Goal: Task Accomplishment & Management: Complete application form

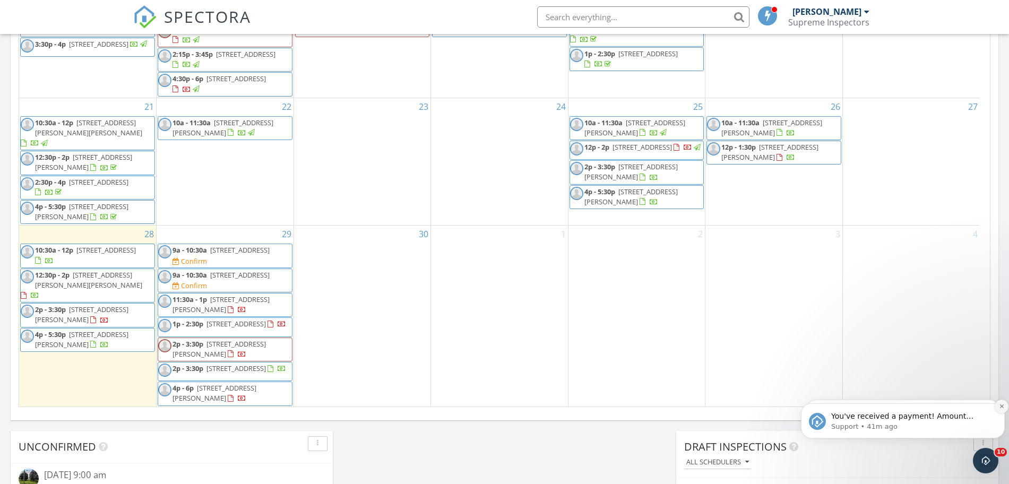
click at [1003, 405] on icon "Dismiss notification" at bounding box center [1001, 406] width 4 height 4
click at [1003, 405] on button "Dismiss notification" at bounding box center [1001, 406] width 11 height 11
click at [1008, 405] on div "Today Aaron Friedman 10:00 am 30 Swain Ave, Toms River, NJ 08755 Aaron Friedman…" at bounding box center [504, 54] width 1009 height 966
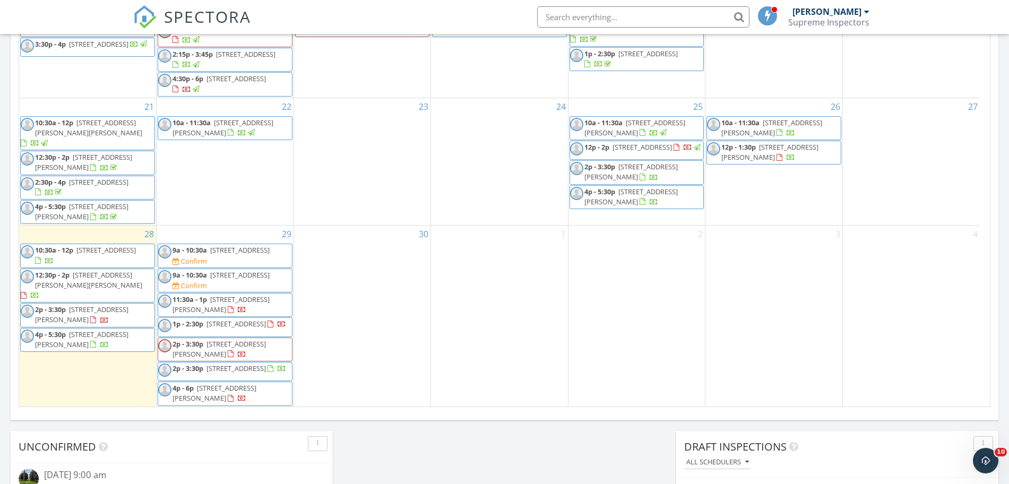
click at [580, 12] on input "text" at bounding box center [643, 16] width 212 height 21
paste input "[PERSON_NAME]"
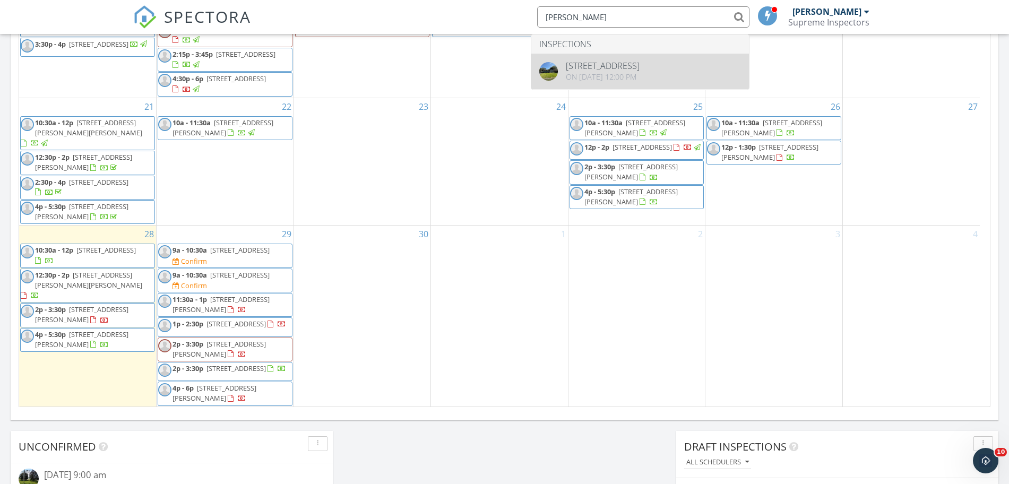
type input "[PERSON_NAME]"
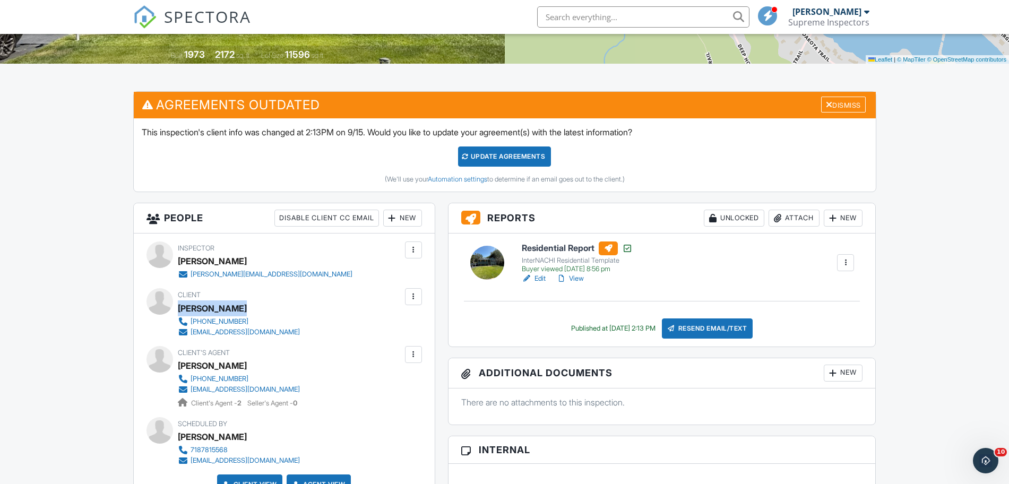
drag, startPoint x: 243, startPoint y: 307, endPoint x: 178, endPoint y: 314, distance: 65.1
click at [178, 314] on div "[PERSON_NAME]" at bounding box center [243, 308] width 131 height 16
copy div "[PERSON_NAME]"
click at [199, 24] on span "SPECTORA" at bounding box center [207, 16] width 87 height 22
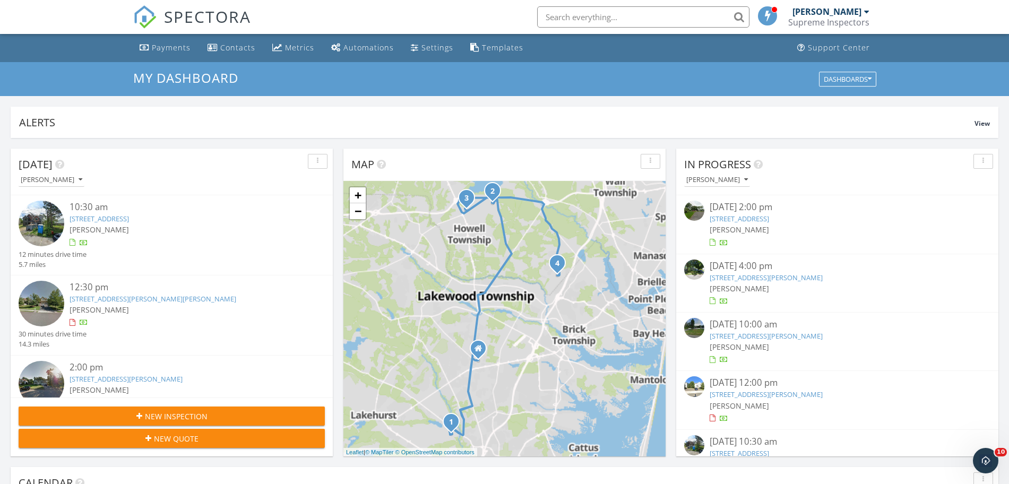
click at [181, 416] on span "New Inspection" at bounding box center [176, 416] width 63 height 11
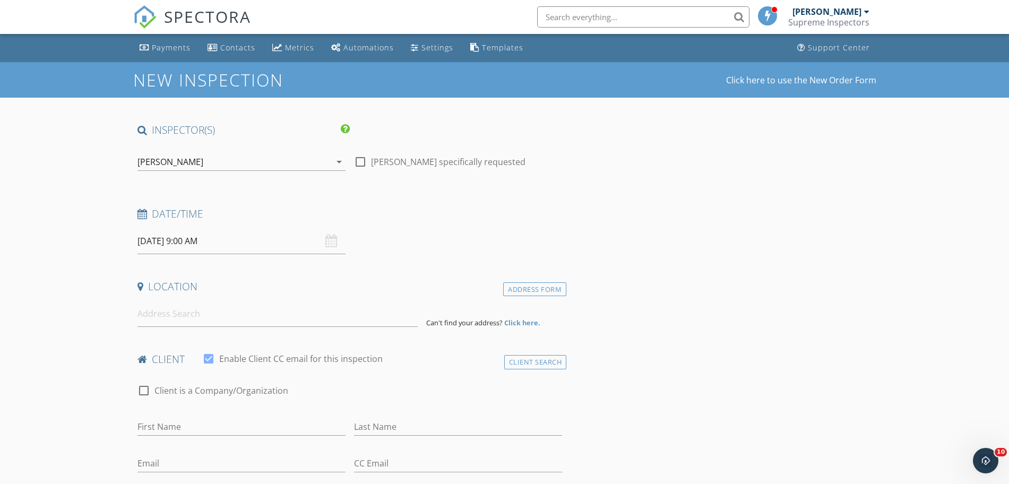
click at [243, 162] on div "[PERSON_NAME]" at bounding box center [233, 161] width 193 height 17
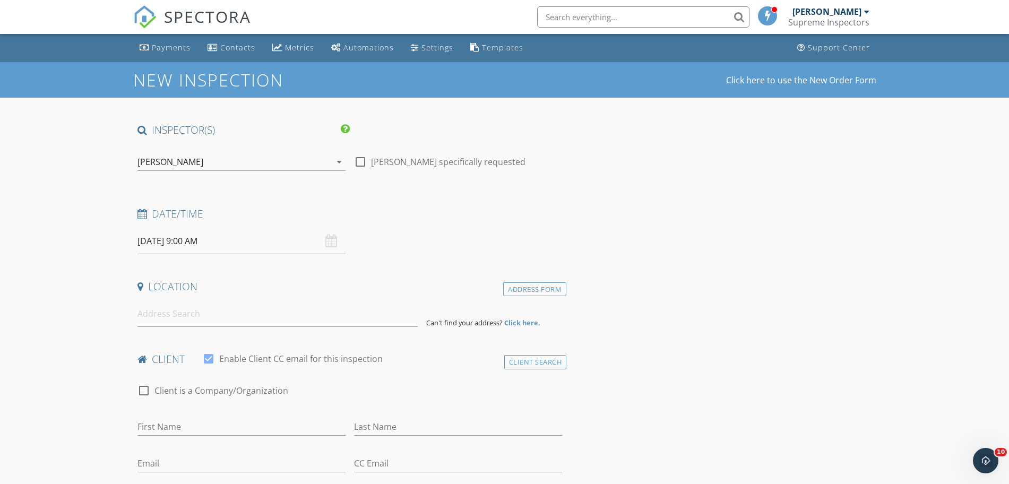
click at [237, 160] on div "[PERSON_NAME]" at bounding box center [233, 161] width 193 height 17
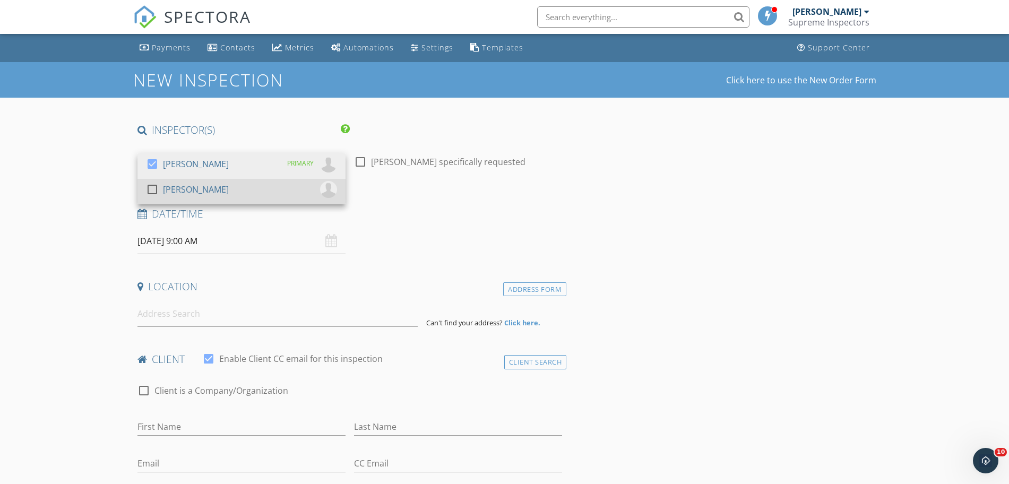
click at [237, 198] on div "check_box_outline_blank [PERSON_NAME]" at bounding box center [241, 191] width 191 height 21
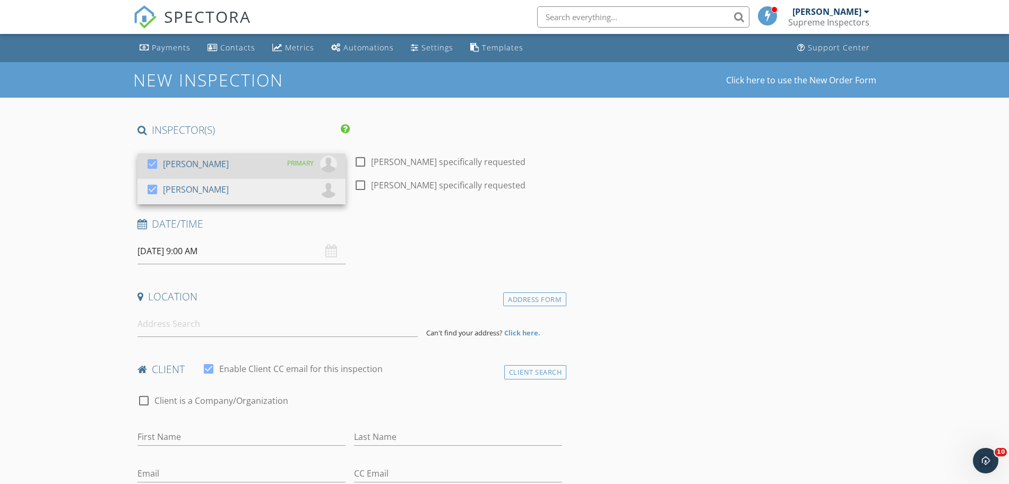
click at [243, 161] on div "check_box Aaron Friedman PRIMARY" at bounding box center [241, 166] width 191 height 21
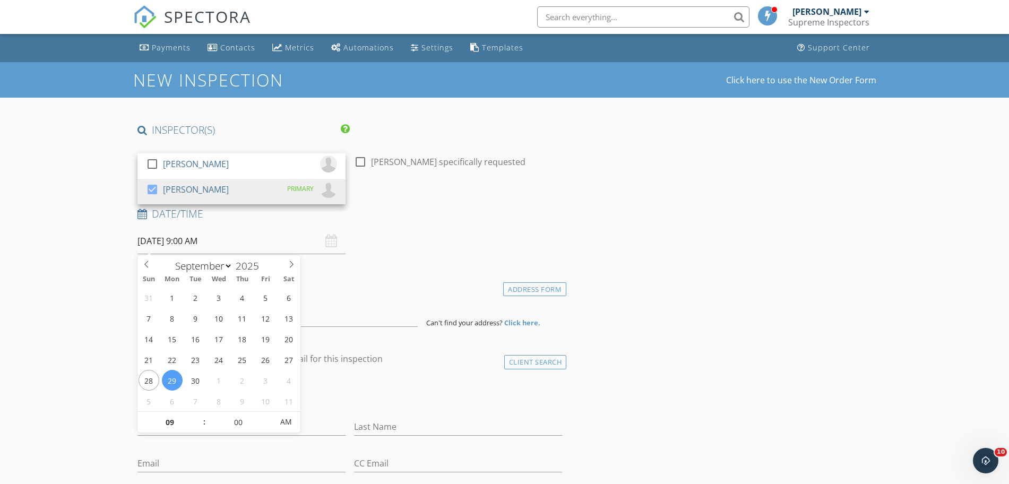
click at [238, 250] on input "09/29/2025 9:00 AM" at bounding box center [241, 241] width 208 height 26
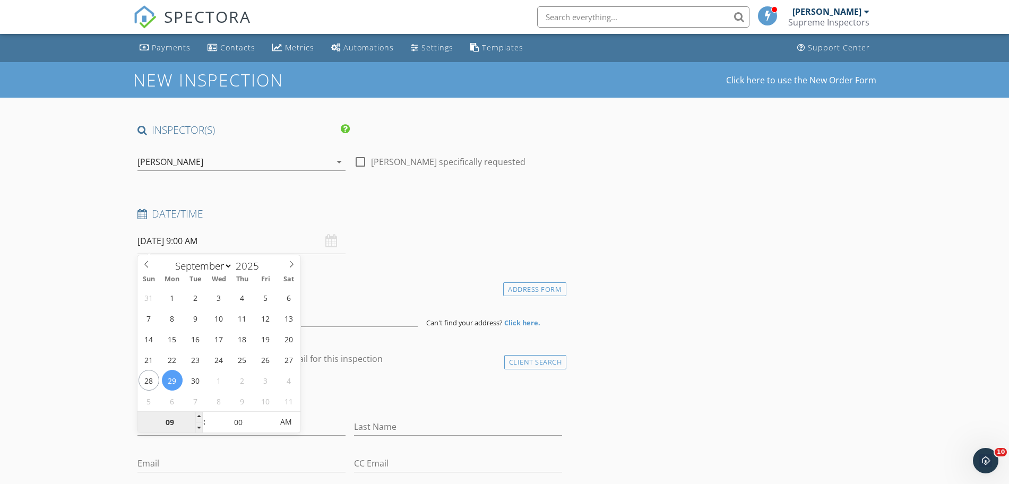
click at [182, 421] on input "09" at bounding box center [169, 422] width 65 height 21
type input "10"
type input "09/29/2025 10:00 AM"
click at [227, 422] on input "00" at bounding box center [238, 422] width 65 height 21
type input "30"
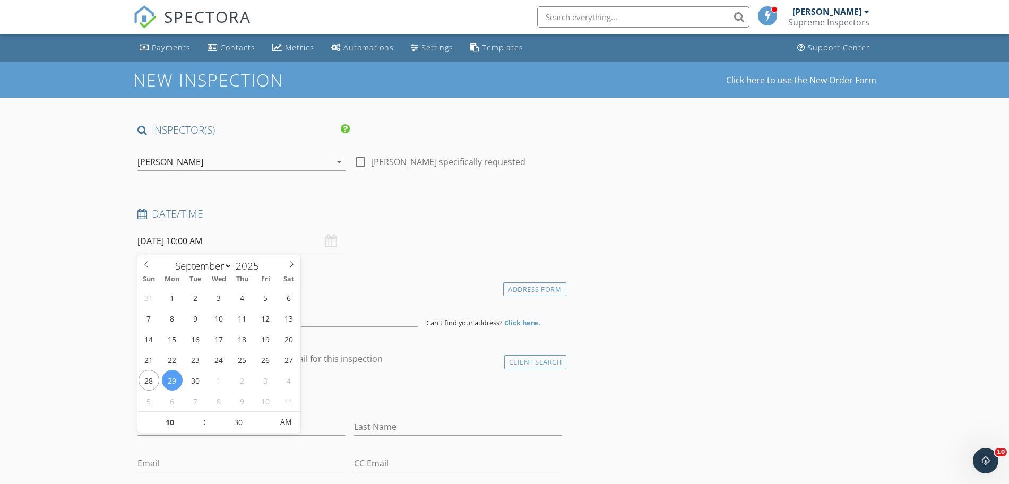
type input "09/29/2025 10:30 AM"
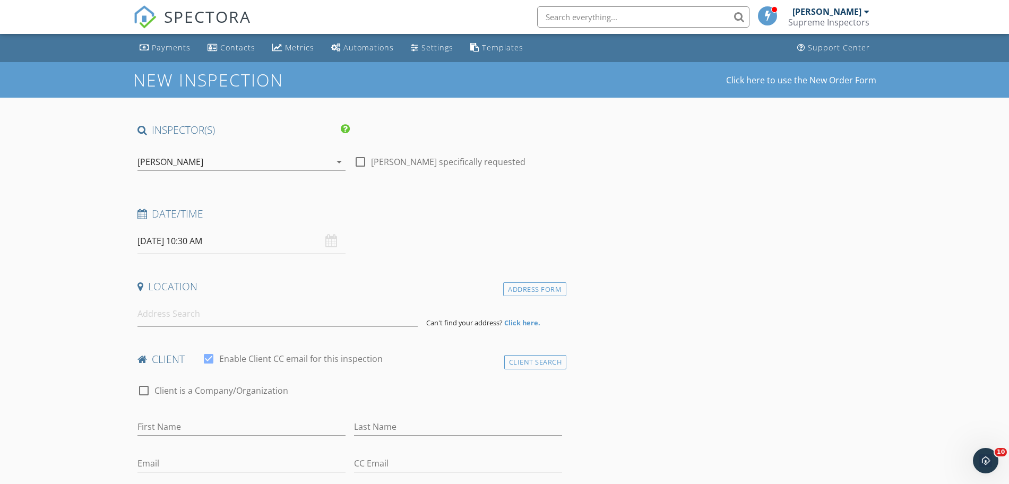
click at [403, 298] on div "Location" at bounding box center [350, 290] width 434 height 21
click at [391, 317] on input at bounding box center [277, 314] width 280 height 26
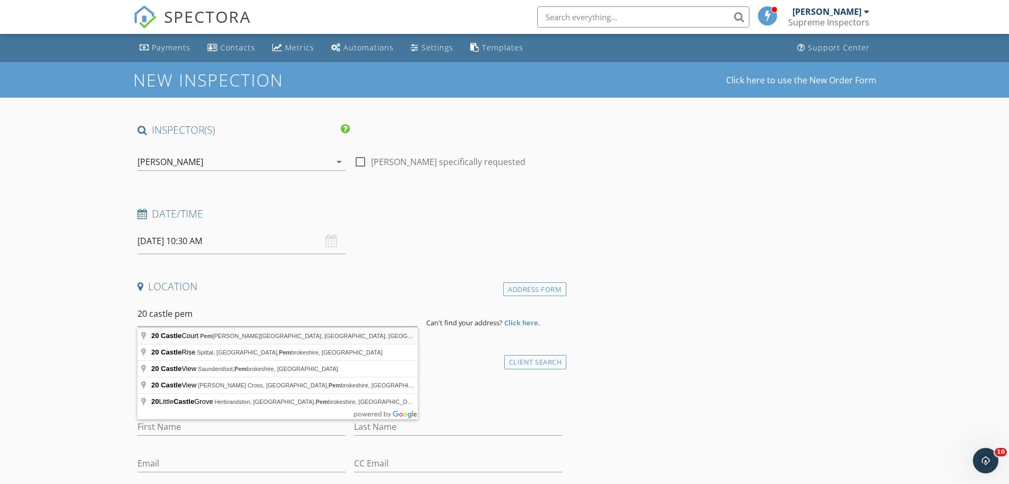
type input "20 Castle Court, Pemberton Township, NJ, USA"
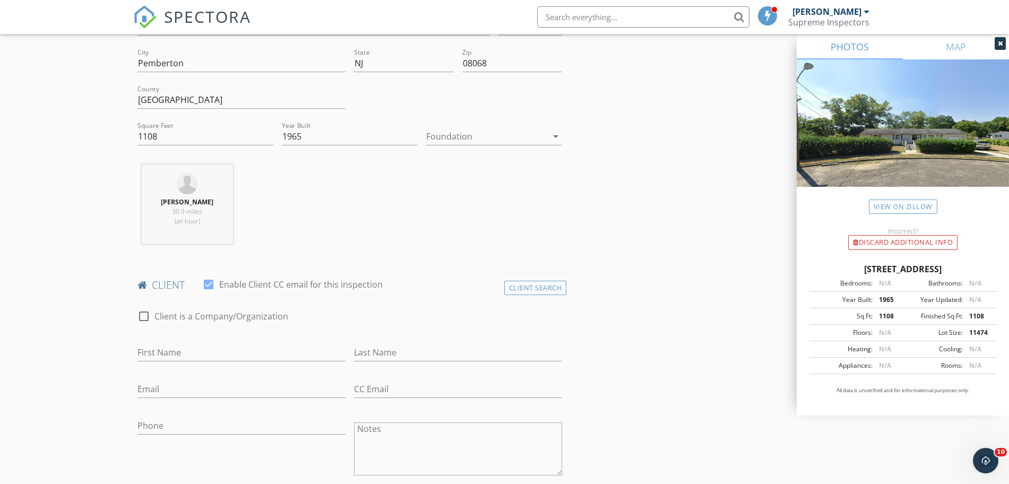
scroll to position [332, 0]
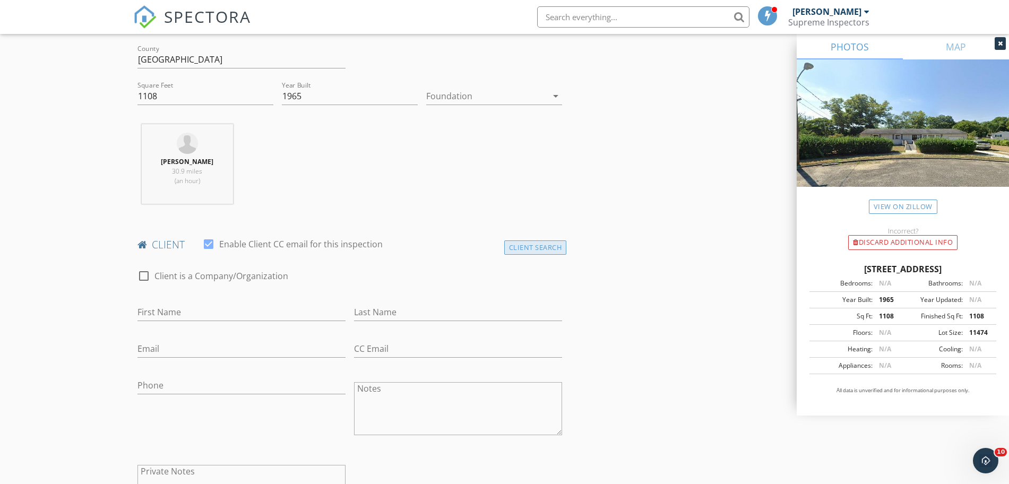
click at [532, 247] on div "Client Search" at bounding box center [535, 247] width 63 height 14
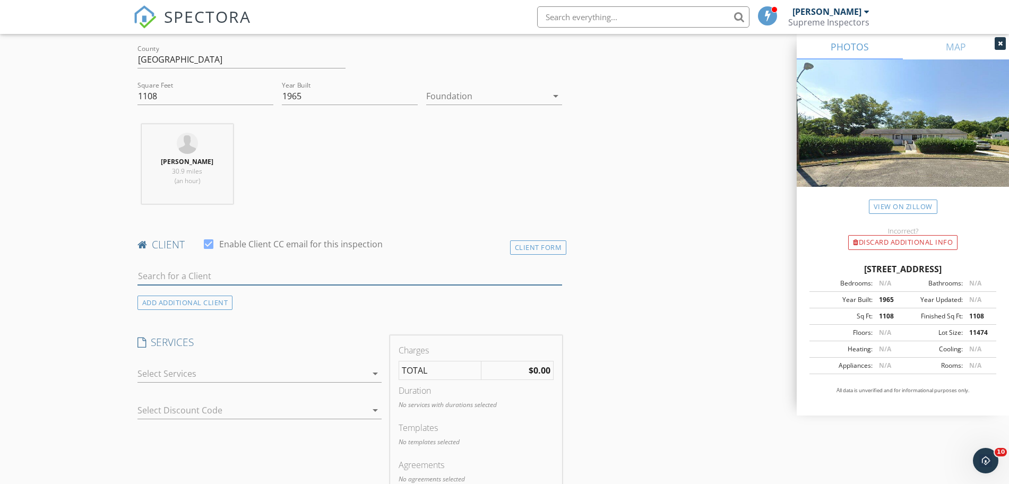
click at [359, 269] on input "text" at bounding box center [349, 276] width 425 height 18
type input "a"
paste input "Chezki Alpren"
type input "Chezki Alpren"
click at [271, 306] on li "Chezki Alpren chezkalpren@gmail.com" at bounding box center [350, 300] width 424 height 30
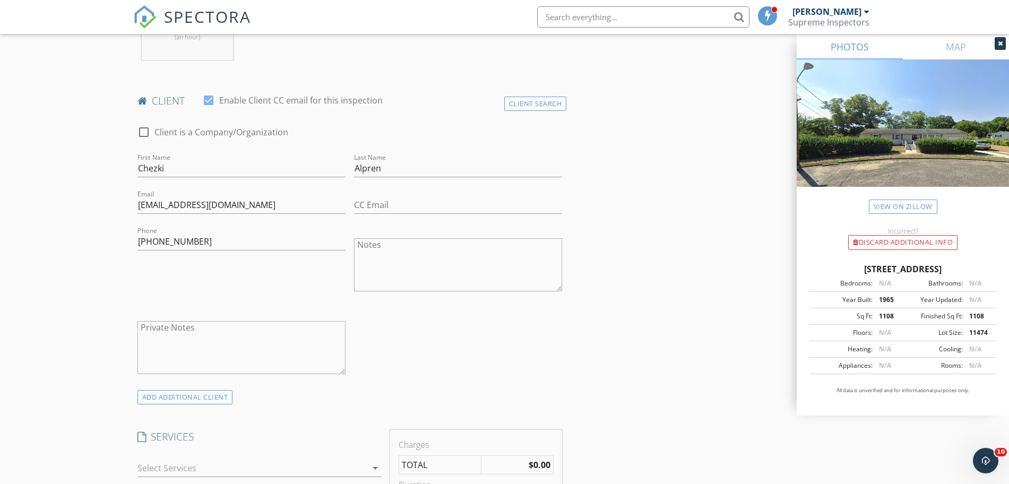
scroll to position [553, 0]
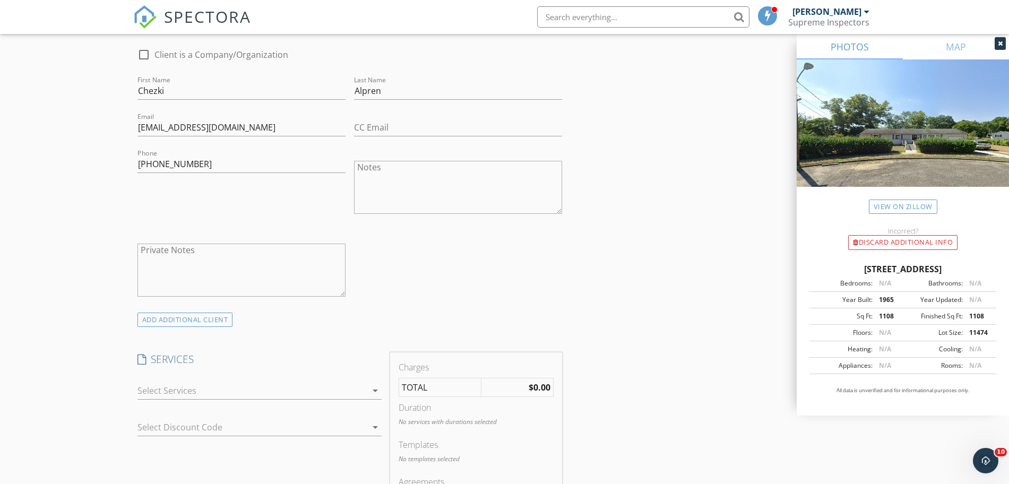
click at [206, 394] on div at bounding box center [251, 390] width 229 height 17
click at [206, 394] on div "Residential Inspection" at bounding box center [213, 394] width 88 height 13
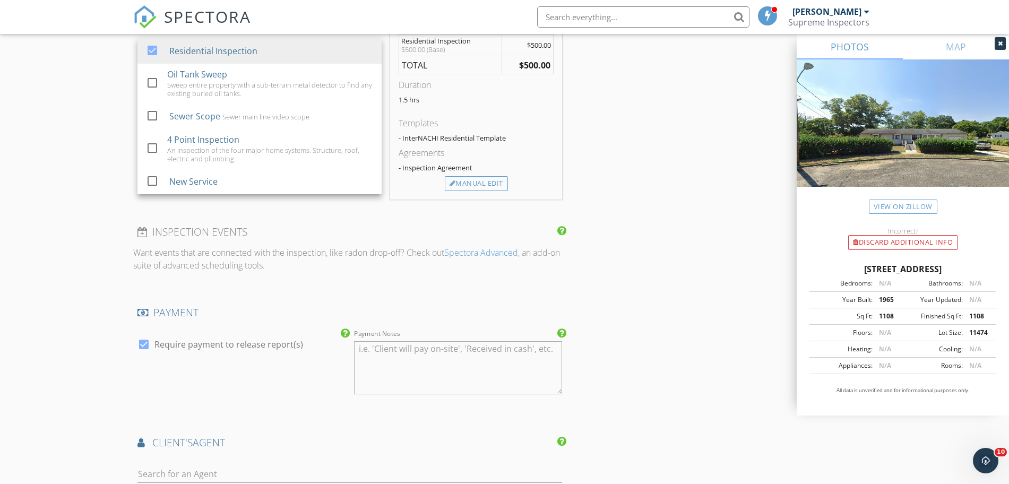
scroll to position [995, 0]
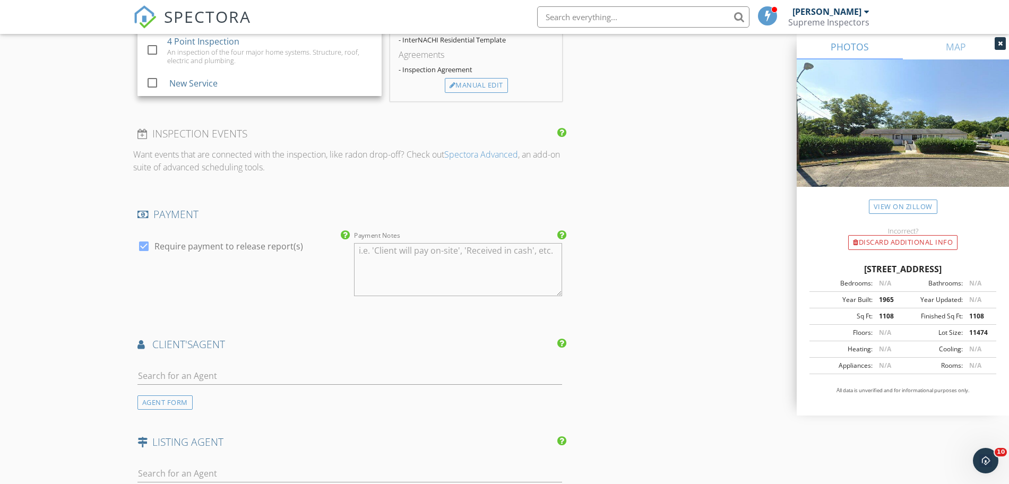
click at [262, 352] on div "client's AGENT" at bounding box center [350, 348] width 434 height 21
click at [263, 365] on div at bounding box center [349, 378] width 425 height 34
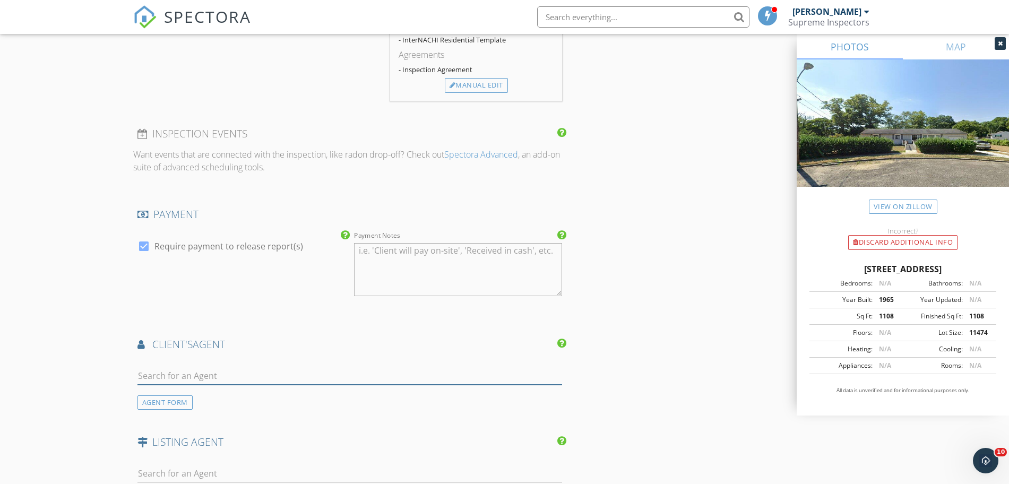
click at [280, 378] on input "text" at bounding box center [349, 376] width 425 height 18
type input "durant"
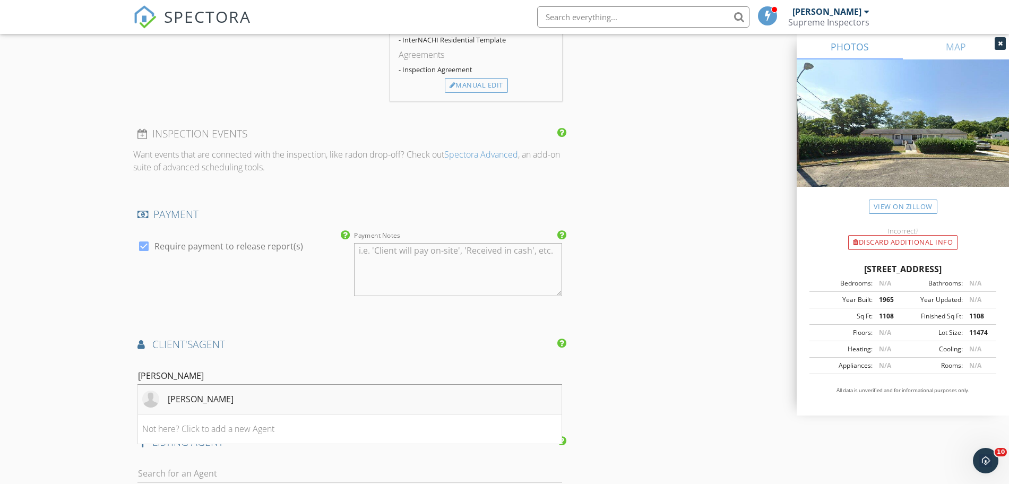
click at [281, 392] on li "Roumil Durante" at bounding box center [350, 400] width 424 height 30
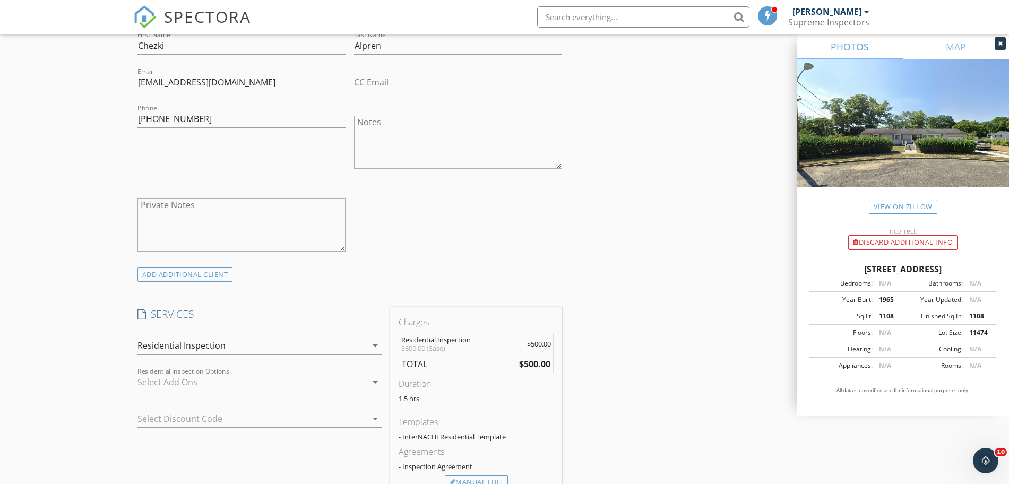
scroll to position [658, 0]
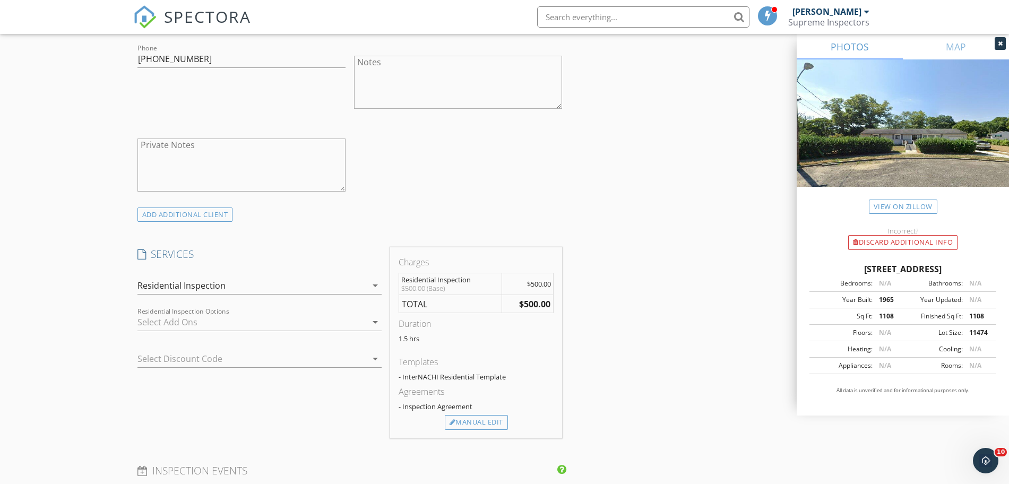
click at [465, 413] on div "Agreements - Inspection Agreement" at bounding box center [476, 400] width 155 height 30
click at [465, 424] on div "Manual Edit" at bounding box center [476, 422] width 63 height 15
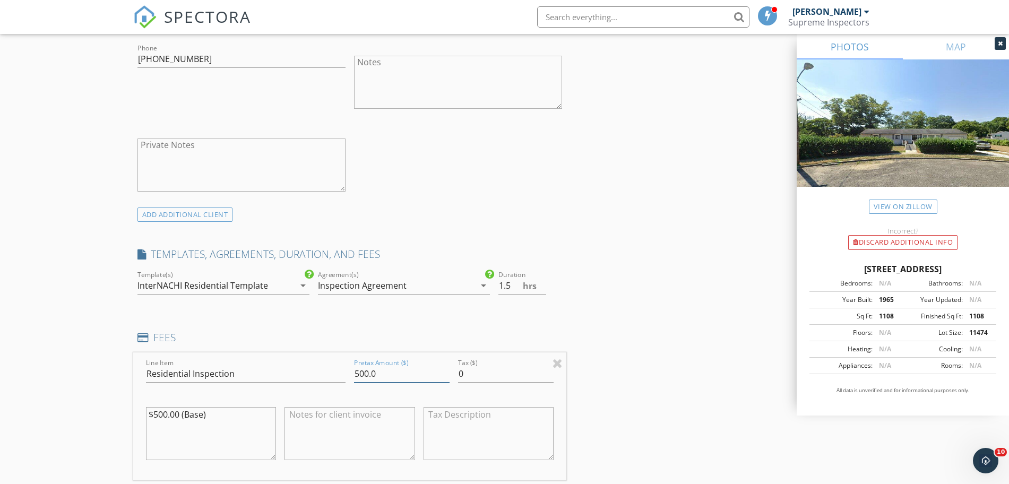
click at [358, 371] on input "500.0" at bounding box center [402, 374] width 96 height 18
type input "600.0"
click at [159, 417] on textarea "$500.00 (Base)" at bounding box center [211, 433] width 131 height 53
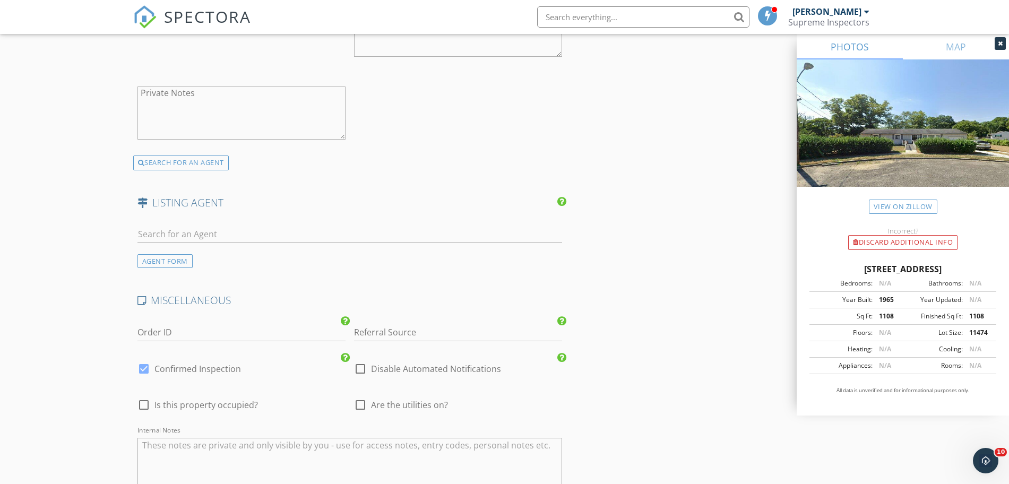
scroll to position [1872, 0]
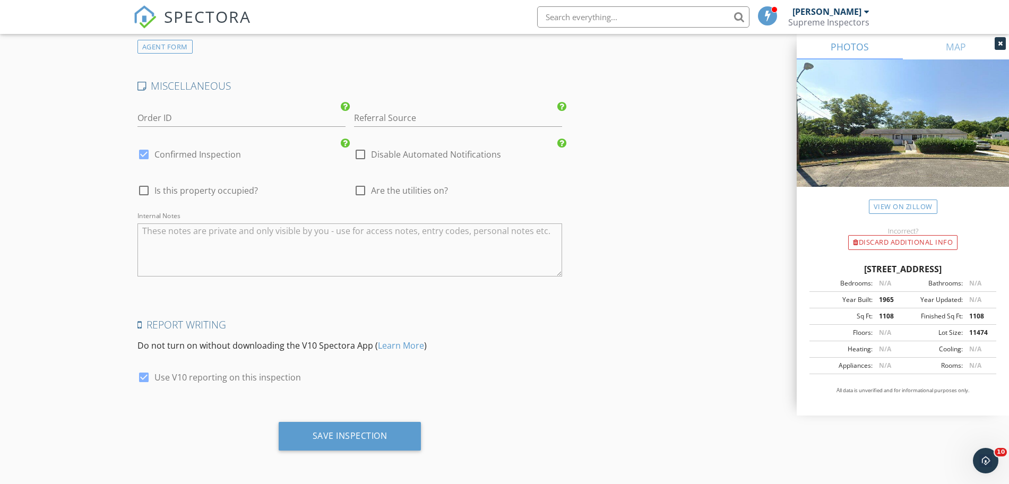
type textarea "$600.00 (Base)"
click at [312, 424] on div "Save Inspection" at bounding box center [350, 436] width 143 height 29
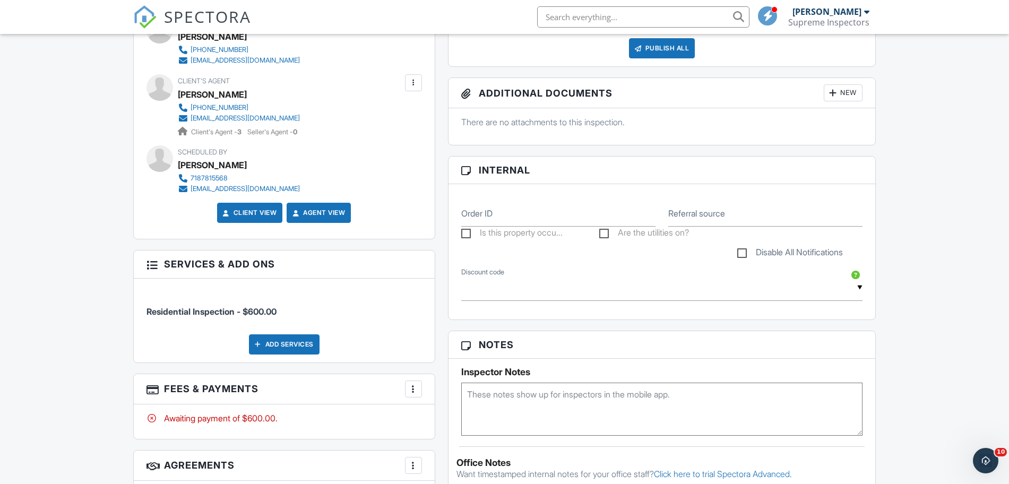
scroll to position [442, 0]
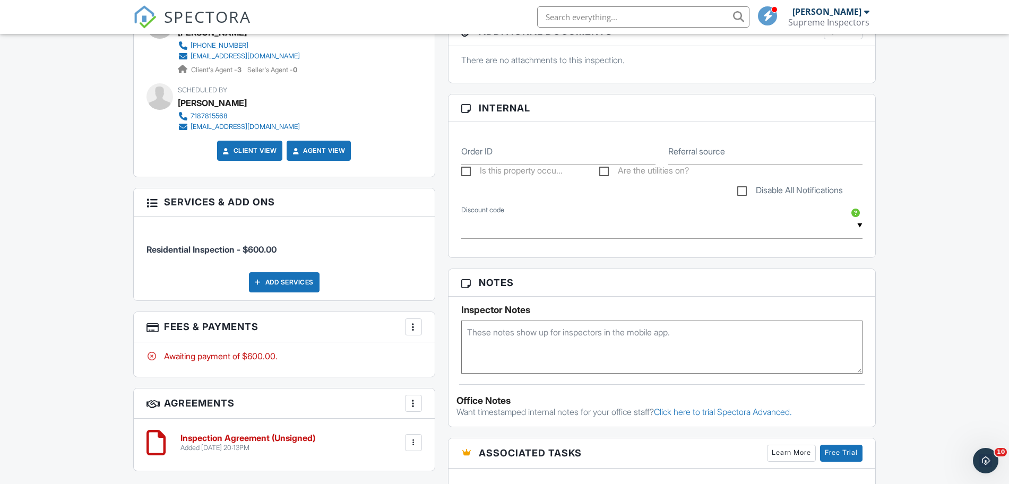
click at [505, 351] on textarea at bounding box center [662, 347] width 402 height 53
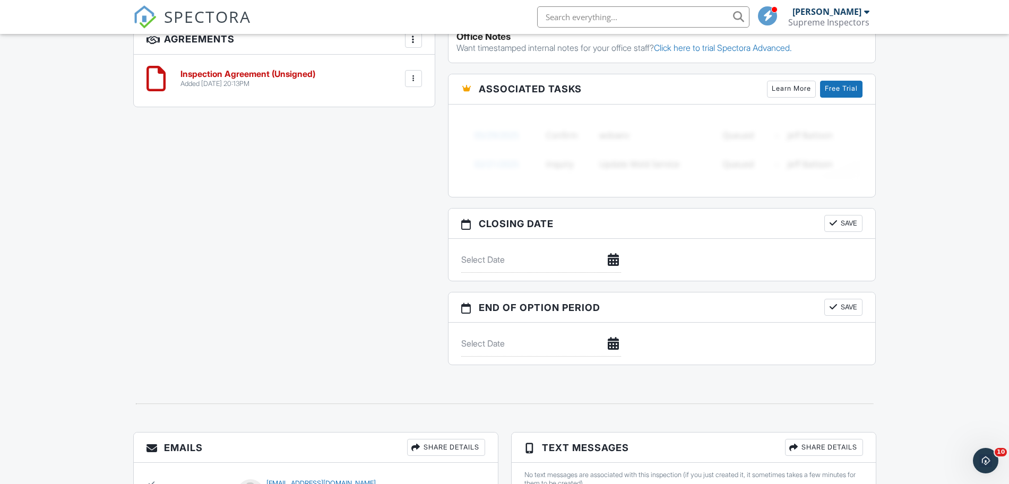
scroll to position [946, 0]
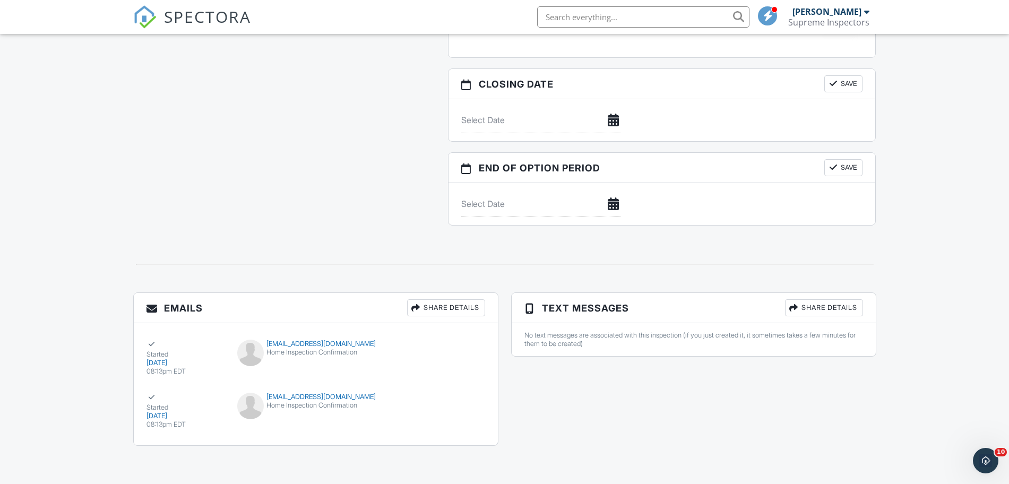
type textarea "Combo 2018"
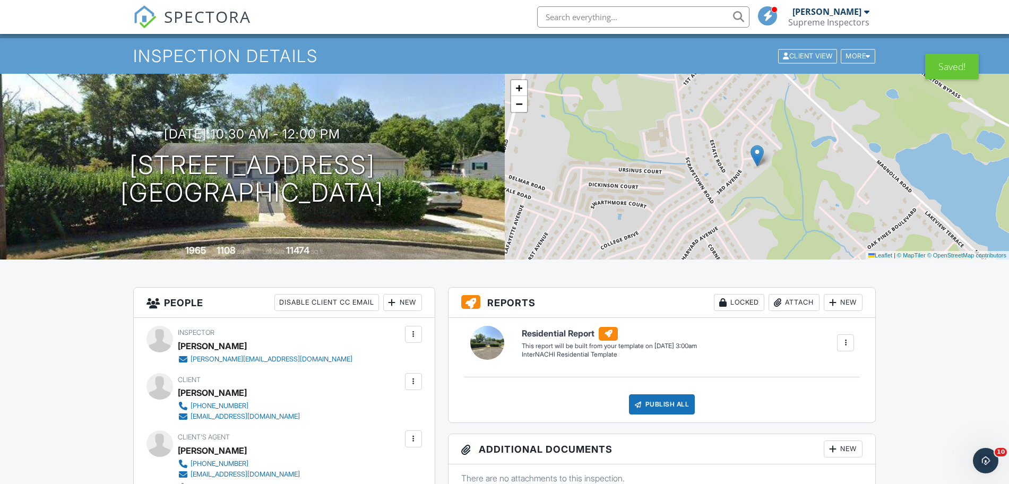
scroll to position [0, 0]
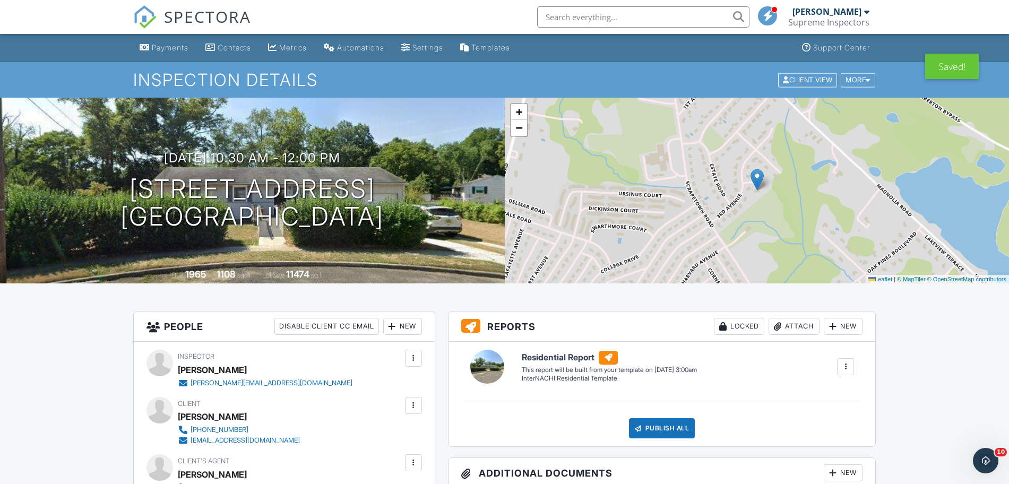
click at [217, 17] on span "SPECTORA" at bounding box center [207, 16] width 87 height 22
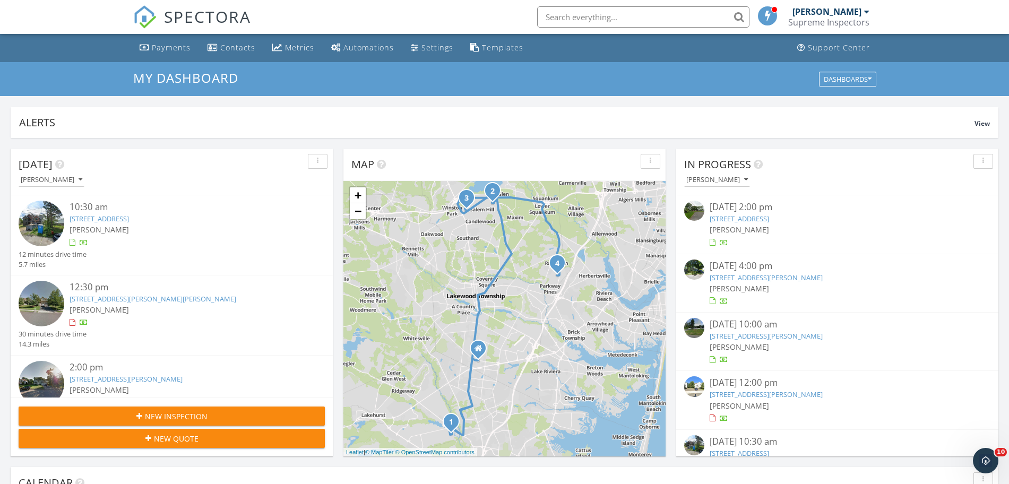
click at [237, 419] on div "New Inspection" at bounding box center [171, 416] width 289 height 11
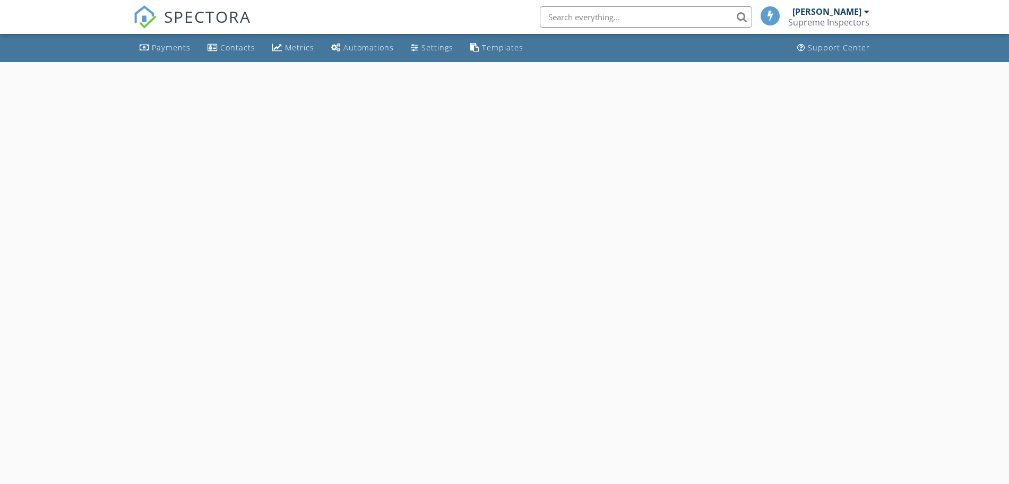
select select "8"
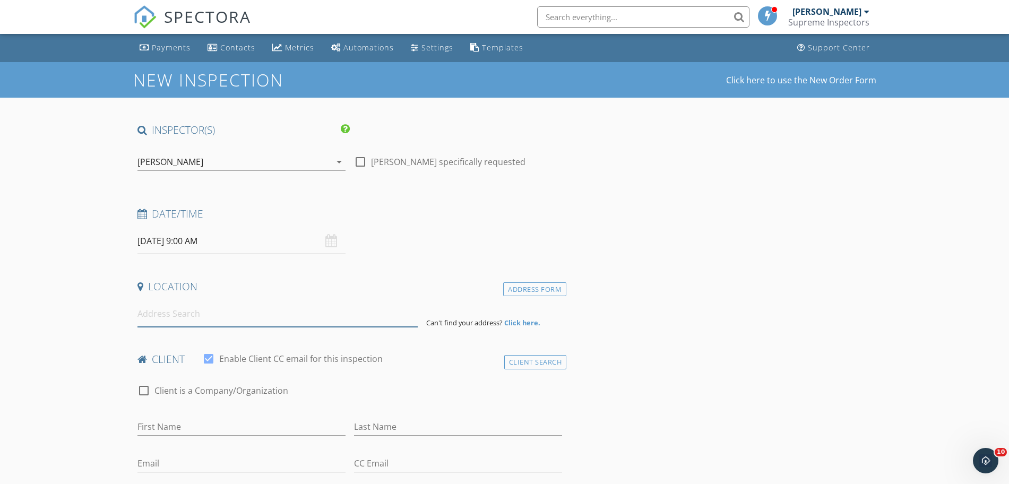
click at [235, 316] on input at bounding box center [277, 314] width 280 height 26
click at [255, 236] on input "[DATE] 9:00 AM" at bounding box center [241, 241] width 208 height 26
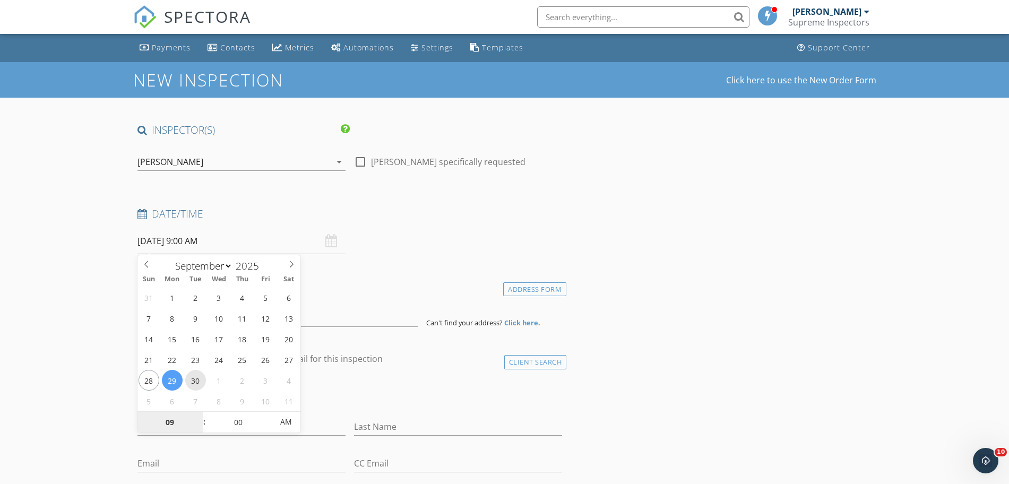
type input "[DATE] 9:00 AM"
type input "12"
type input "[DATE] 12:00 PM"
click at [286, 422] on span "PM" at bounding box center [285, 421] width 29 height 21
click at [331, 325] on input at bounding box center [277, 314] width 280 height 26
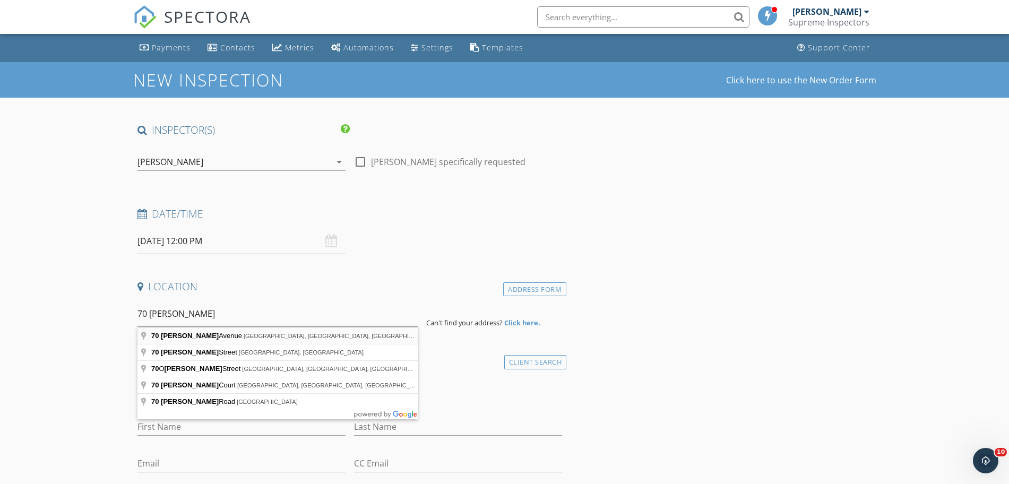
type input "[STREET_ADDRESS][PERSON_NAME]"
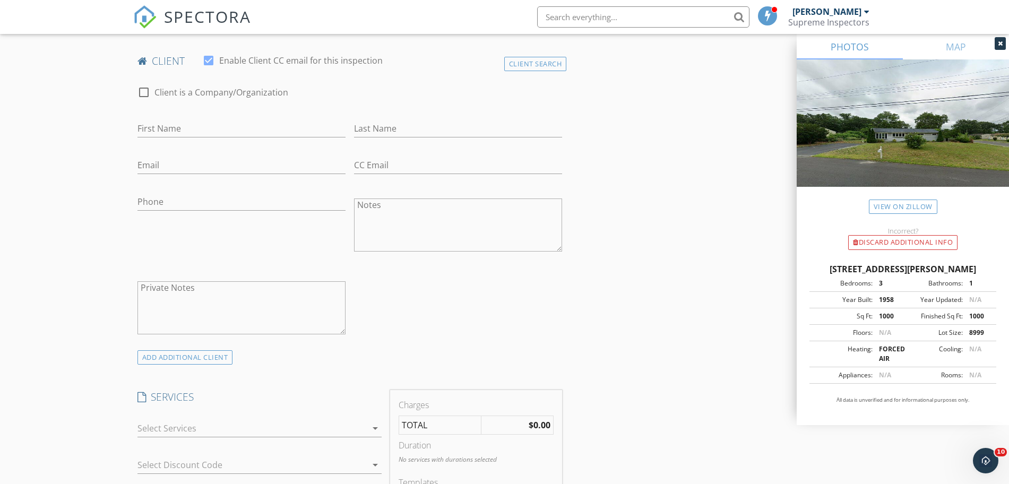
scroll to position [553, 0]
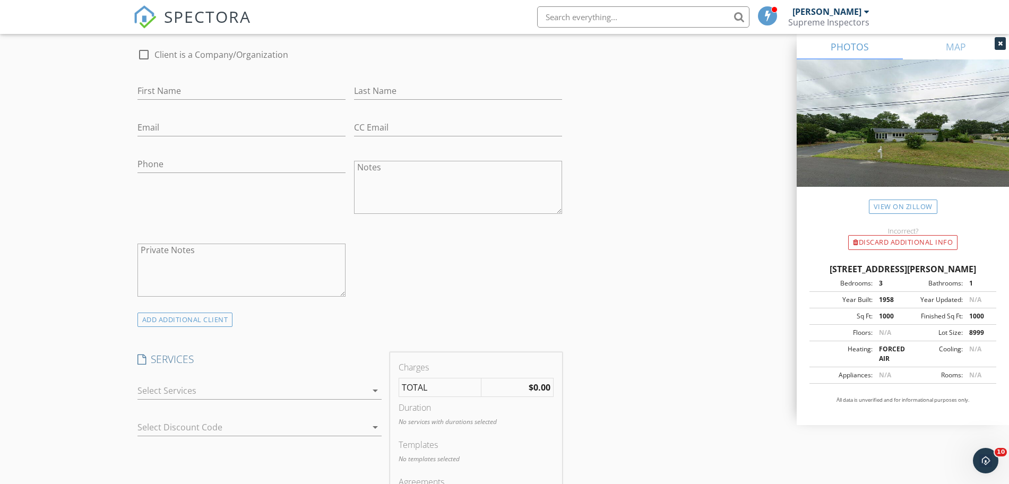
click at [329, 395] on div at bounding box center [251, 390] width 229 height 17
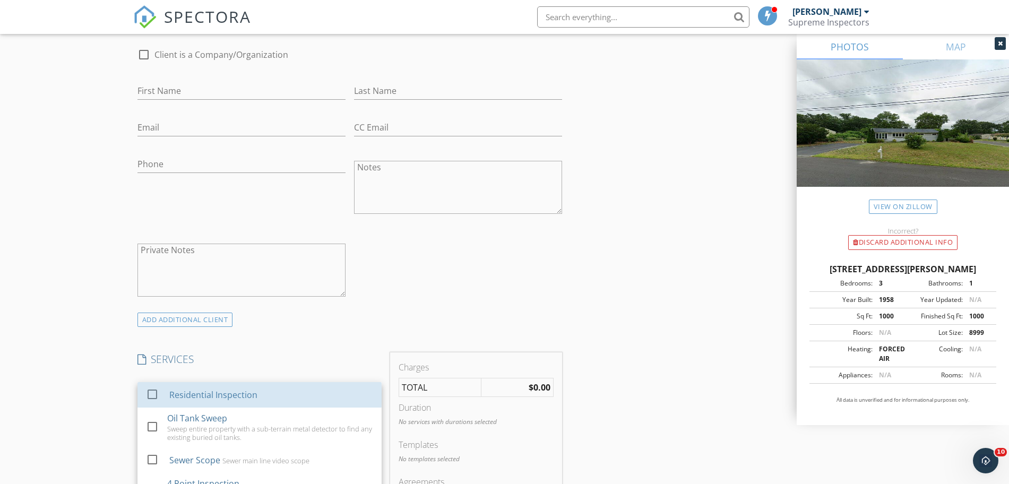
click at [329, 395] on div "Residential Inspection" at bounding box center [271, 394] width 204 height 21
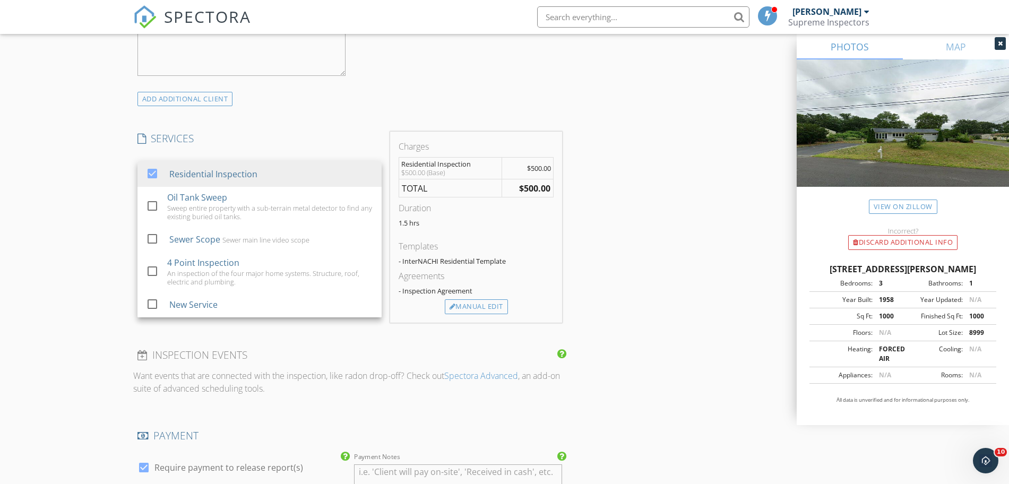
scroll to position [995, 0]
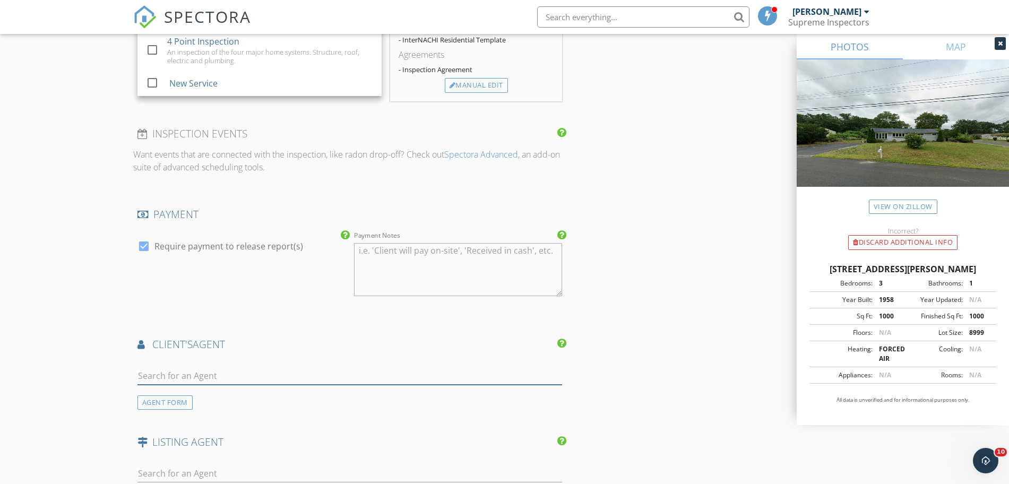
click at [318, 377] on input "text" at bounding box center [349, 376] width 425 height 18
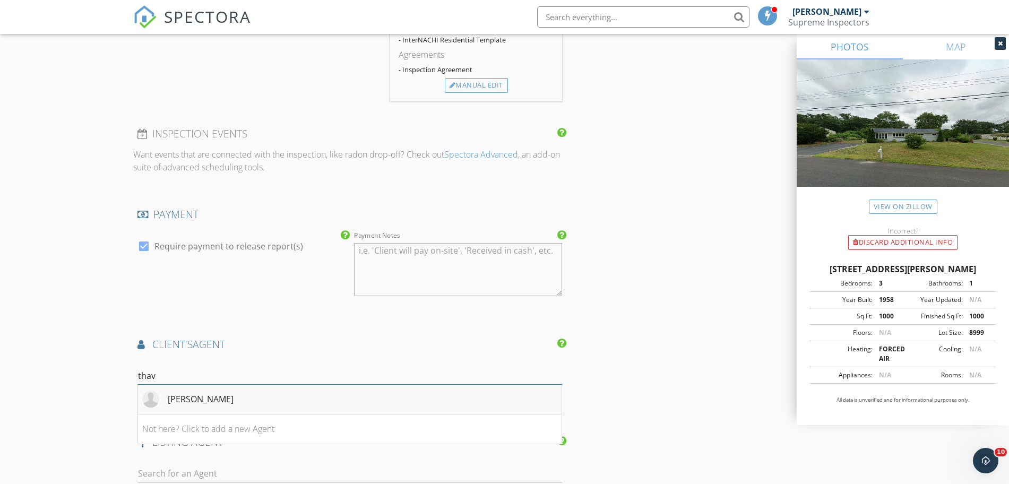
type input "thav"
click at [317, 390] on li "Mordy Thav" at bounding box center [350, 400] width 424 height 30
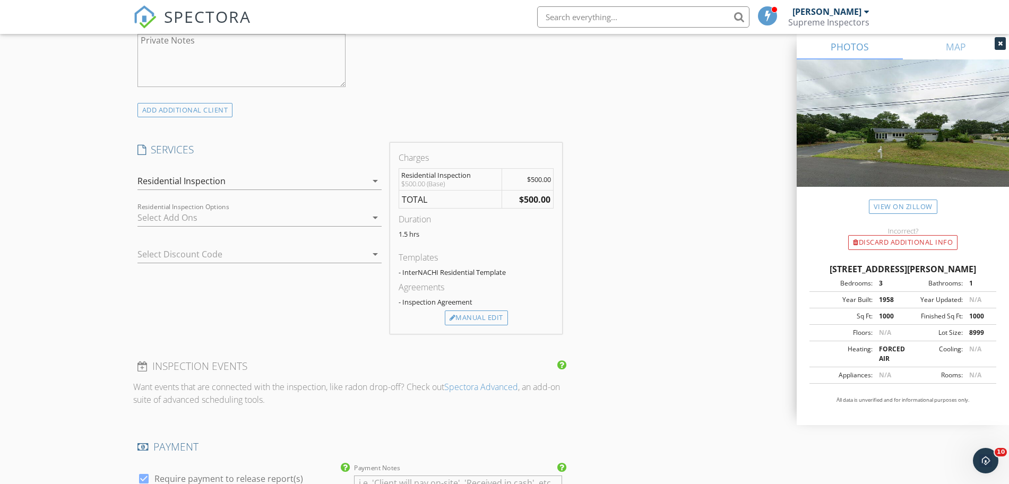
scroll to position [663, 0]
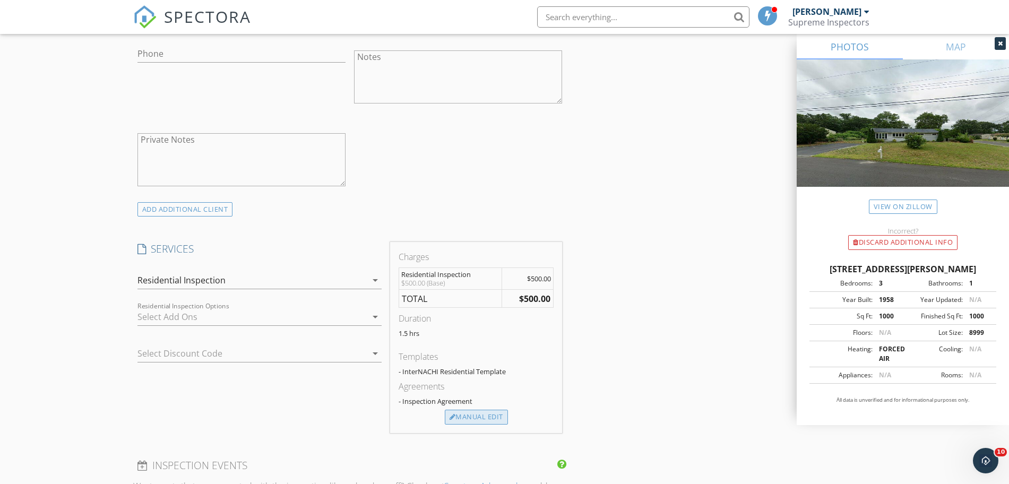
click at [498, 413] on div "Manual Edit" at bounding box center [476, 417] width 63 height 15
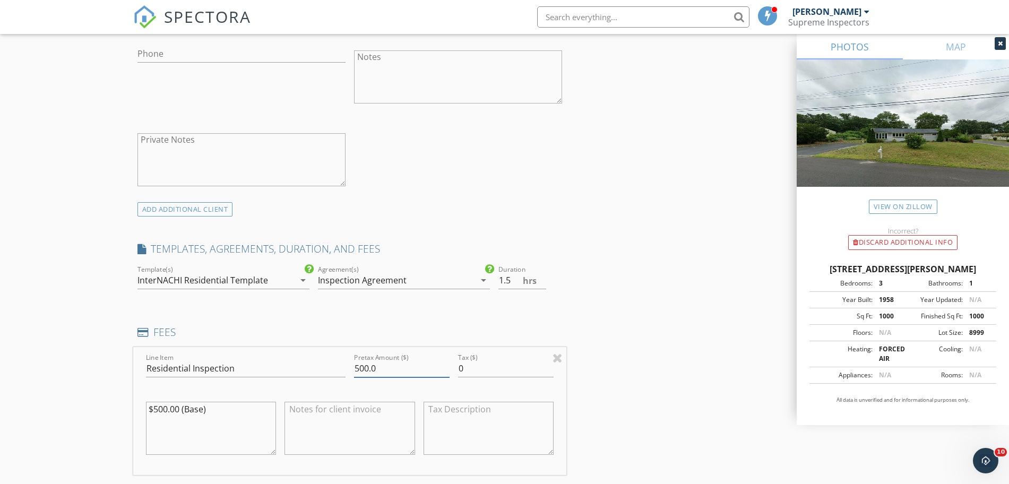
click at [366, 363] on input "500.0" at bounding box center [402, 369] width 96 height 18
type input "550.0"
click at [163, 404] on textarea "$500.00 (Base)" at bounding box center [211, 428] width 131 height 53
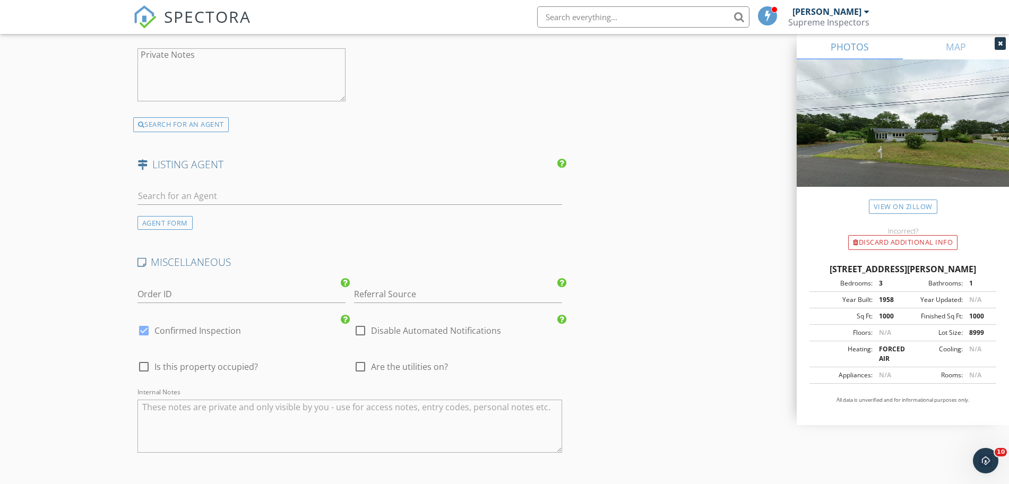
scroll to position [1872, 0]
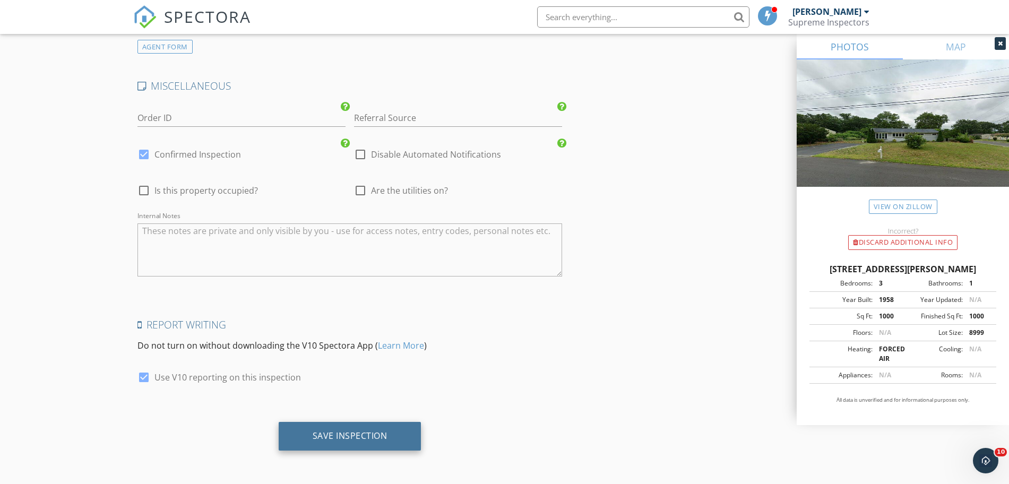
type textarea "$550.00 (Base)"
click at [321, 426] on div "Save Inspection" at bounding box center [350, 436] width 143 height 29
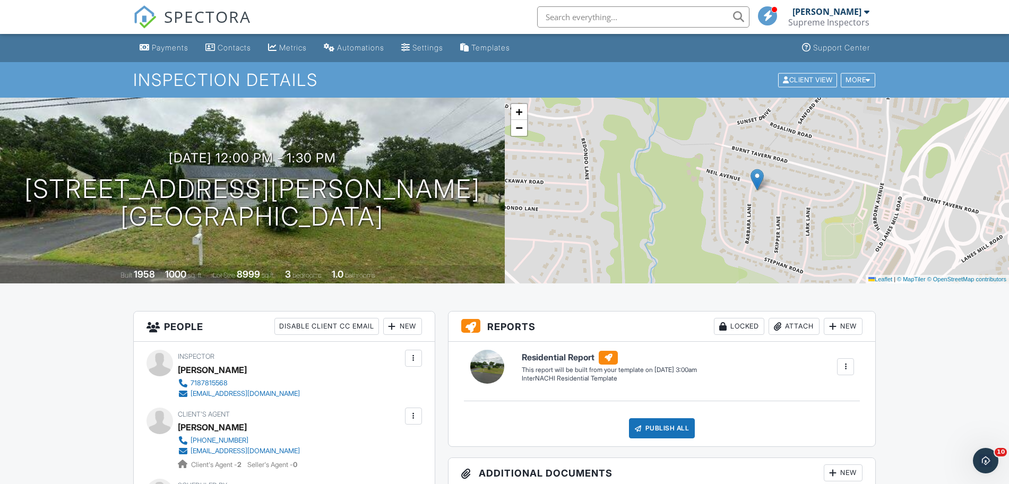
click at [224, 19] on span "SPECTORA" at bounding box center [207, 16] width 87 height 22
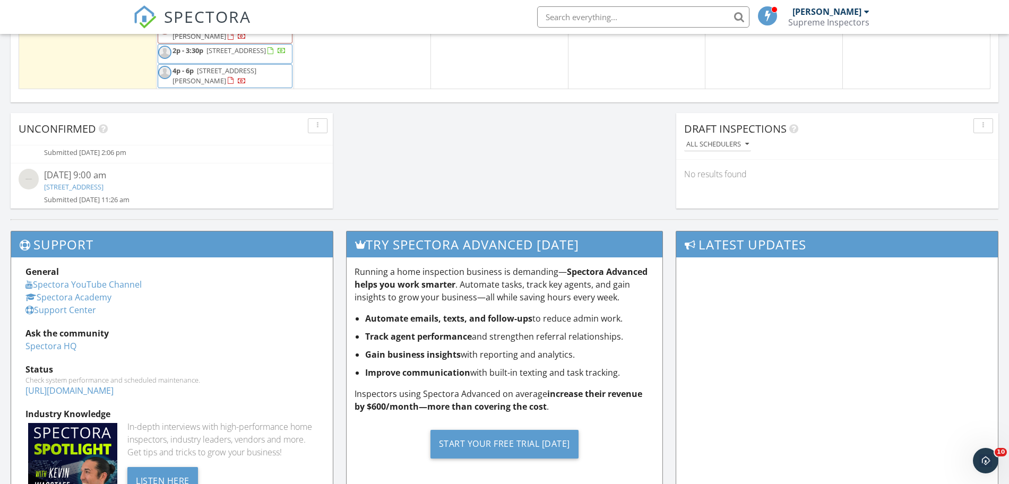
scroll to position [30, 0]
click at [103, 184] on link "[STREET_ADDRESS]" at bounding box center [73, 185] width 59 height 10
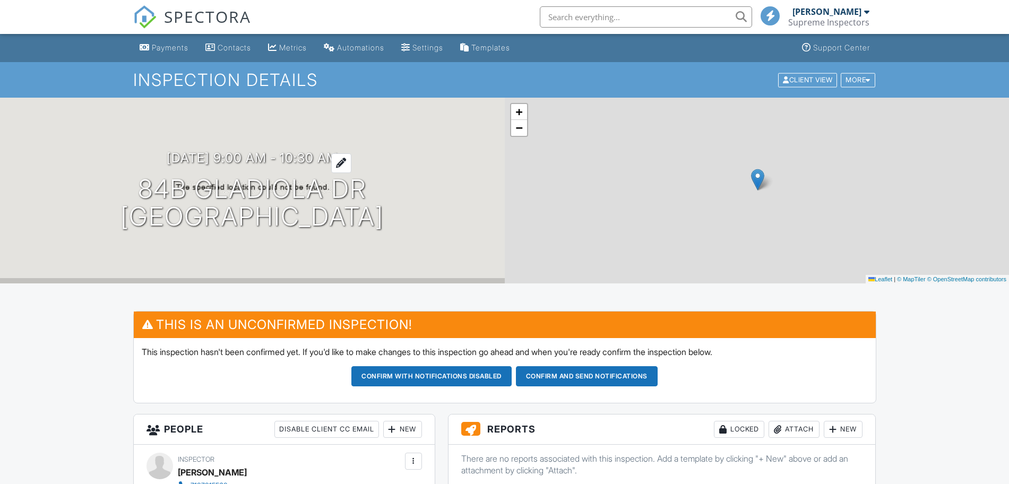
click at [211, 151] on h3 "09/29/2025 9:00 am - 10:30 am" at bounding box center [252, 158] width 171 height 14
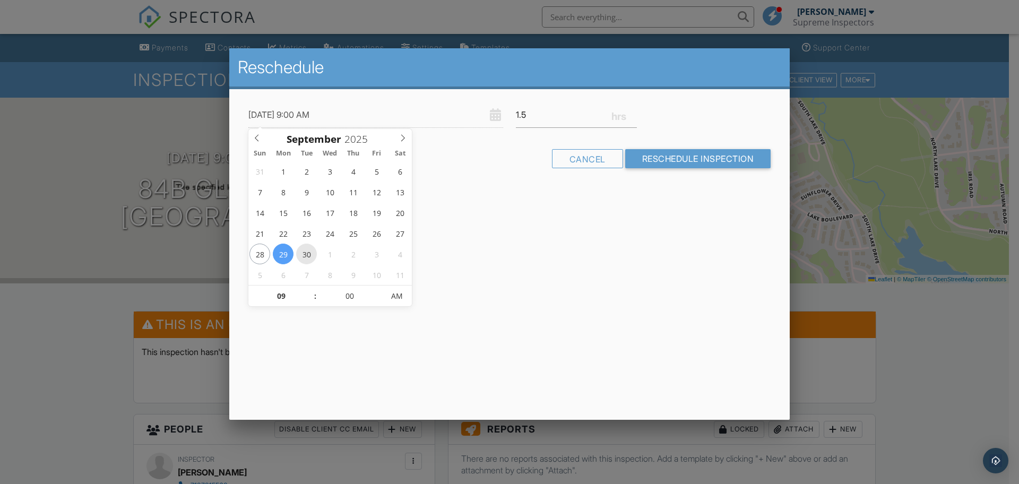
type input "[DATE] 9:00 AM"
click at [346, 293] on input "00" at bounding box center [349, 296] width 65 height 21
type input "00"
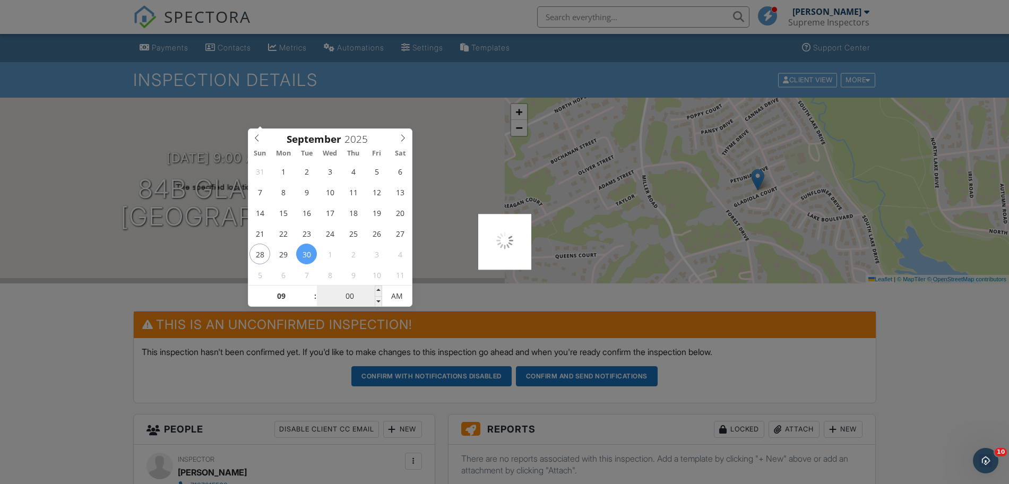
click at [350, 295] on input "00" at bounding box center [349, 296] width 65 height 21
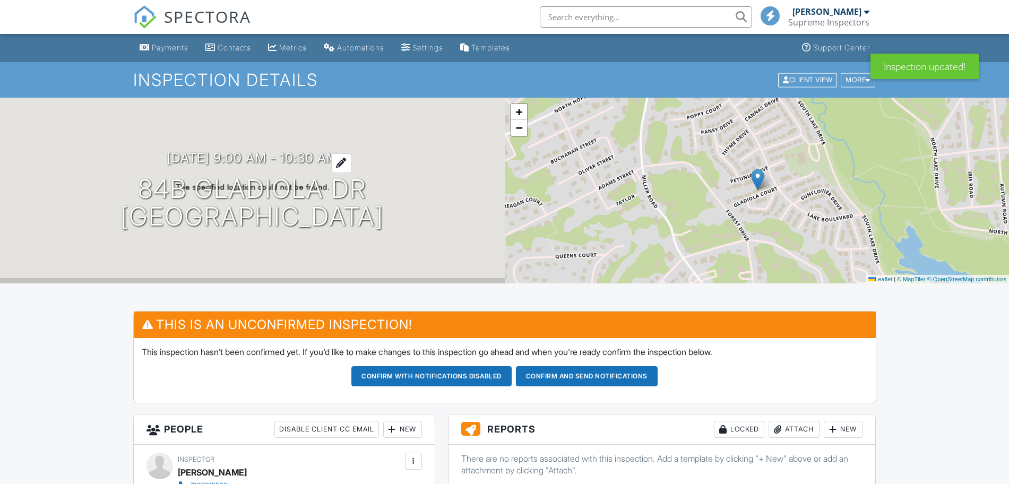
click at [281, 158] on h3 "[DATE] 9:00 am - 10:30 am" at bounding box center [252, 158] width 171 height 14
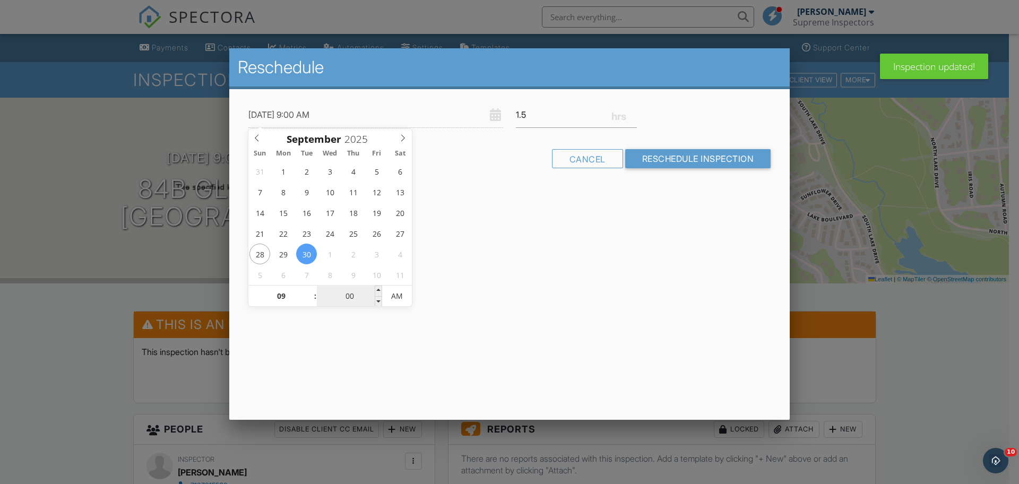
click at [347, 303] on input "00" at bounding box center [349, 296] width 65 height 21
type input "[DATE] 9:03 AM"
type input "03"
type input "[DATE] 9:30 AM"
type input "30"
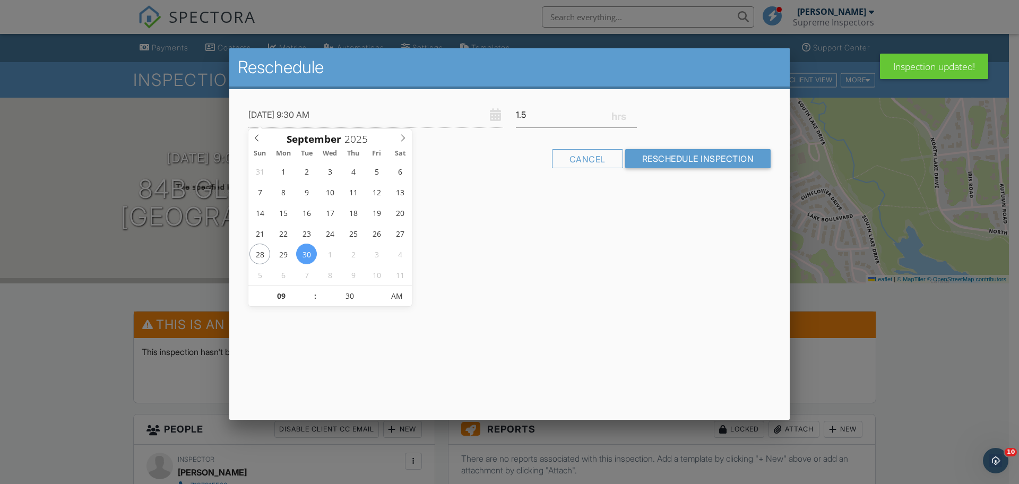
click at [515, 297] on div "Reschedule [DATE] 9:30 AM 1.5 Warning: this date/time is in the past. Cancel Re…" at bounding box center [509, 234] width 560 height 372
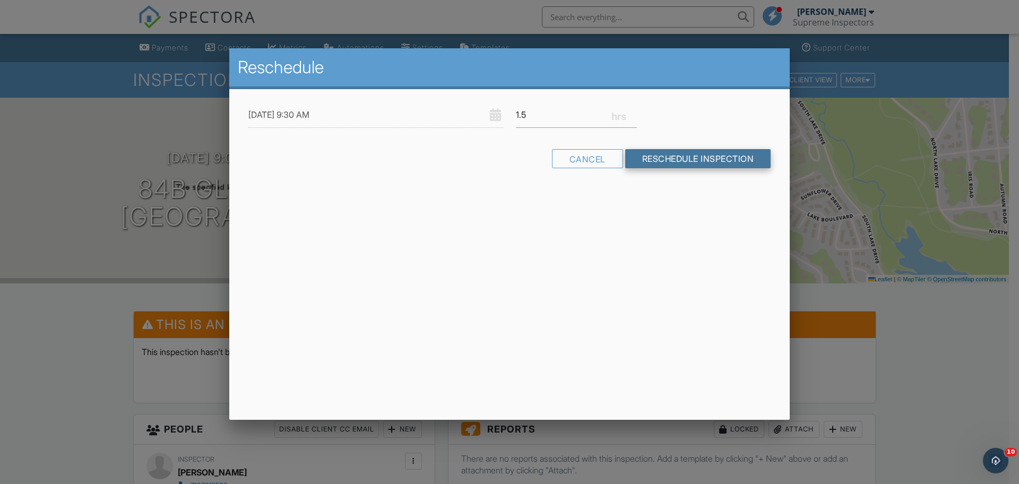
click at [719, 154] on input "Reschedule Inspection" at bounding box center [698, 158] width 146 height 19
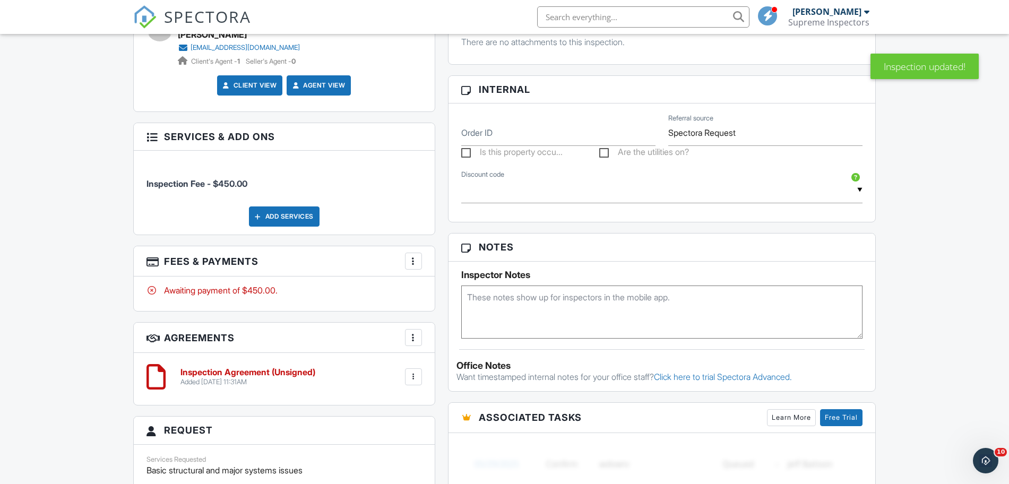
click at [409, 263] on div at bounding box center [413, 261] width 11 height 11
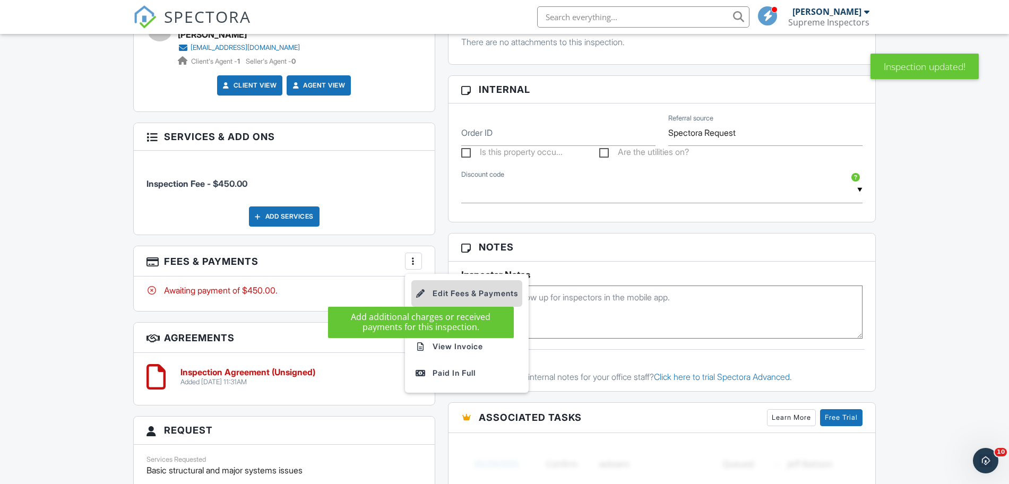
click at [422, 288] on div at bounding box center [421, 293] width 11 height 11
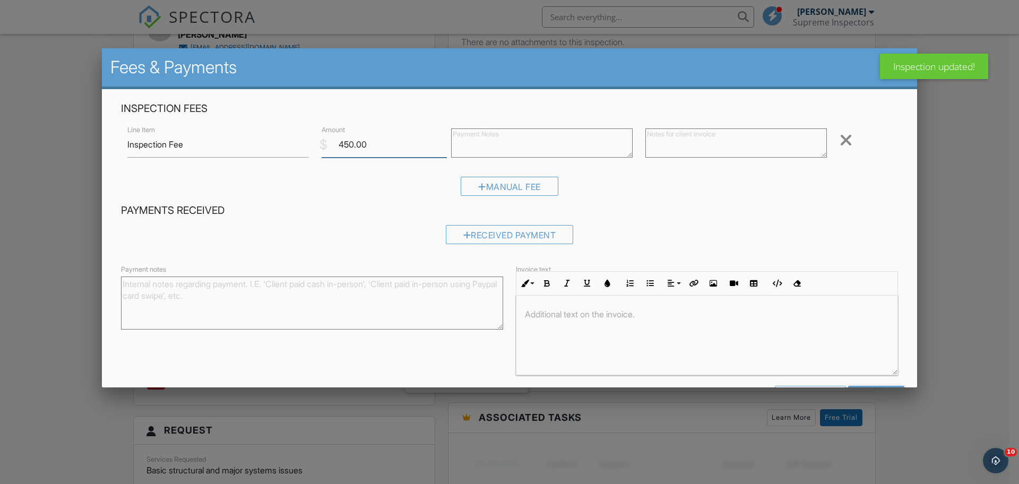
click at [348, 142] on input "450.00" at bounding box center [384, 145] width 125 height 26
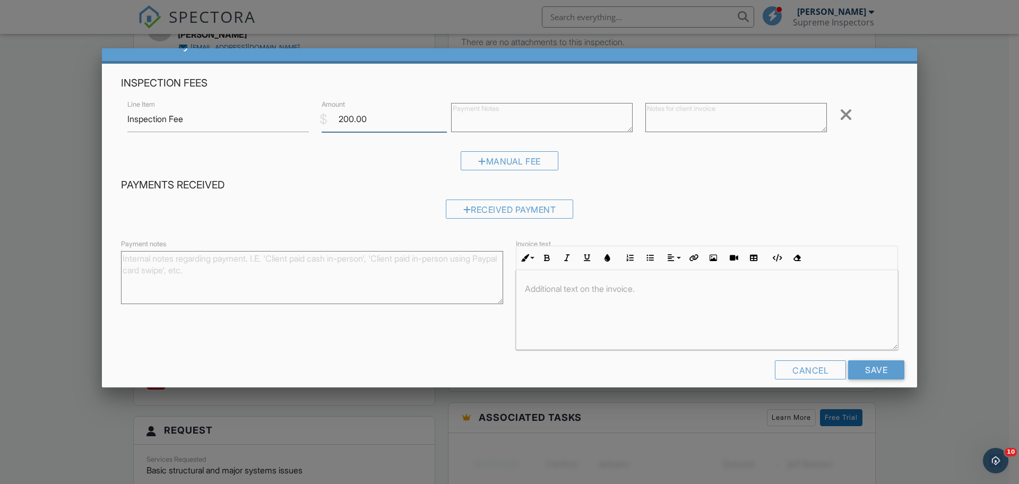
scroll to position [38, 0]
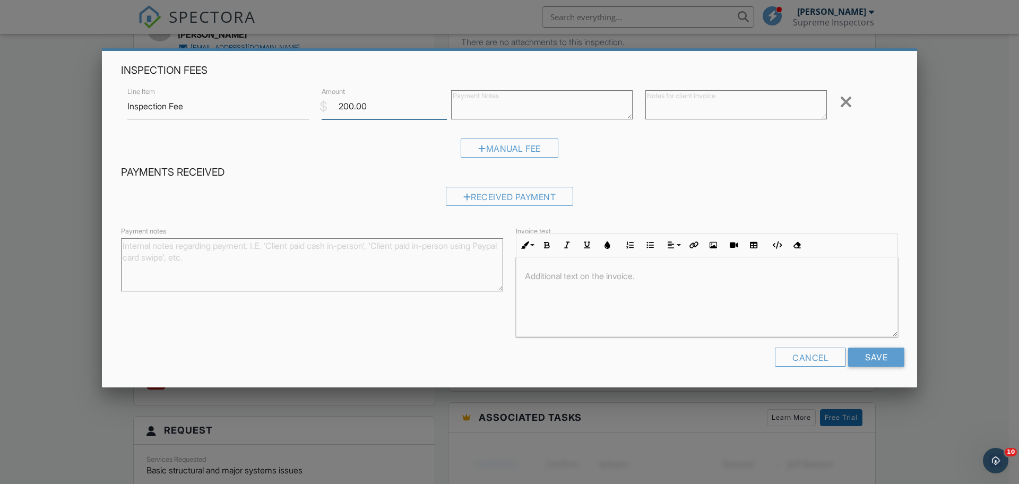
type input "200.00"
click at [863, 347] on form "Inspection Fees Line Item Inspection Fee $ Amount 200.00 Remove Manual Fee Paym…" at bounding box center [510, 219] width 790 height 311
click at [854, 352] on input "Save" at bounding box center [876, 357] width 56 height 19
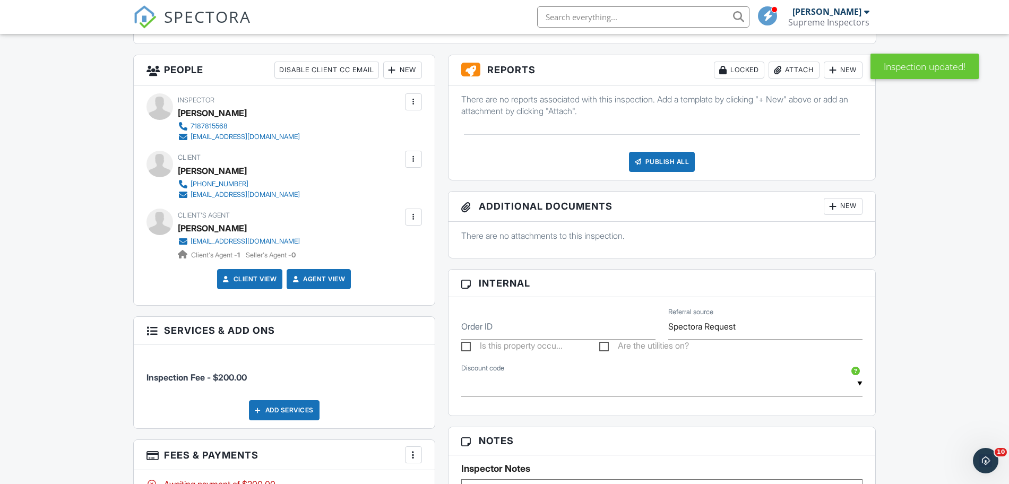
scroll to position [221, 0]
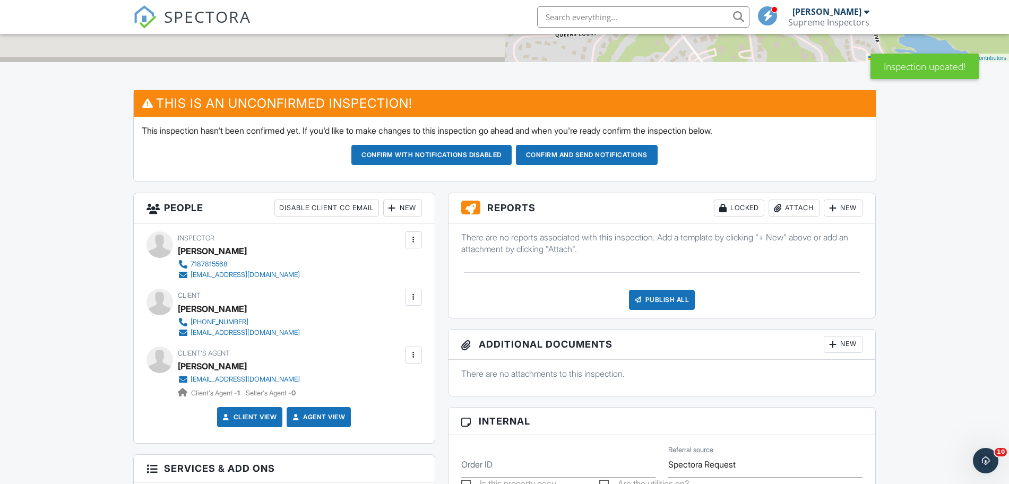
click at [411, 151] on button "Confirm with notifications disabled" at bounding box center [431, 155] width 160 height 20
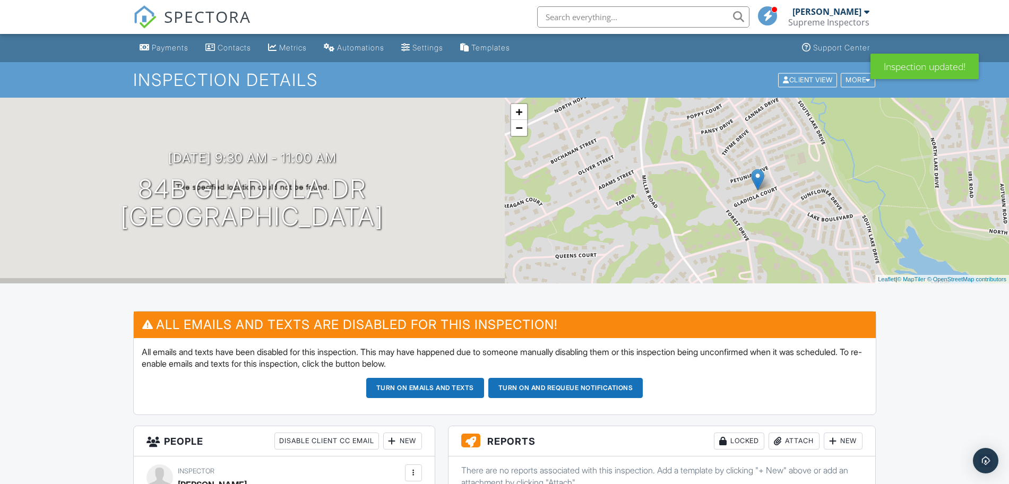
click at [161, 6] on div "SPECTORA" at bounding box center [192, 17] width 118 height 34
click at [160, 12] on div "SPECTORA" at bounding box center [192, 17] width 118 height 34
click at [193, 25] on span "SPECTORA" at bounding box center [207, 16] width 87 height 22
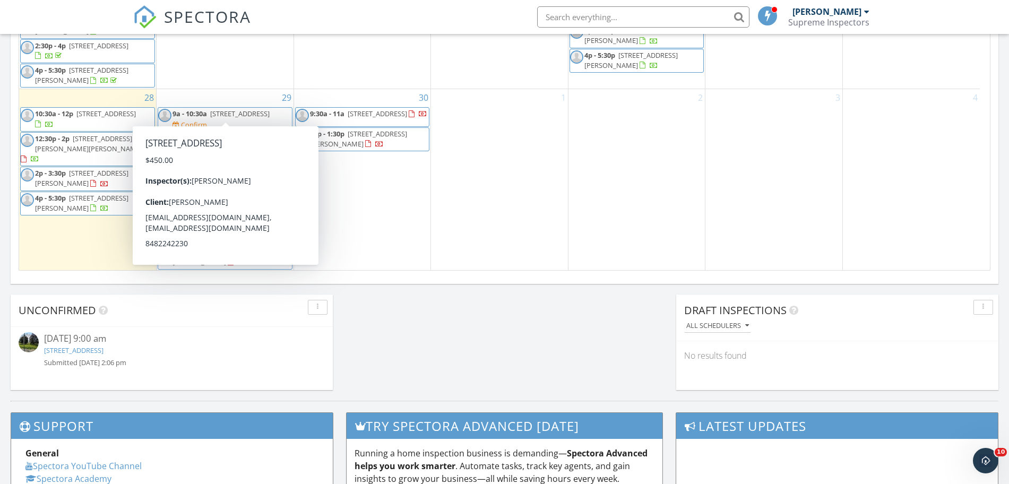
scroll to position [663, 0]
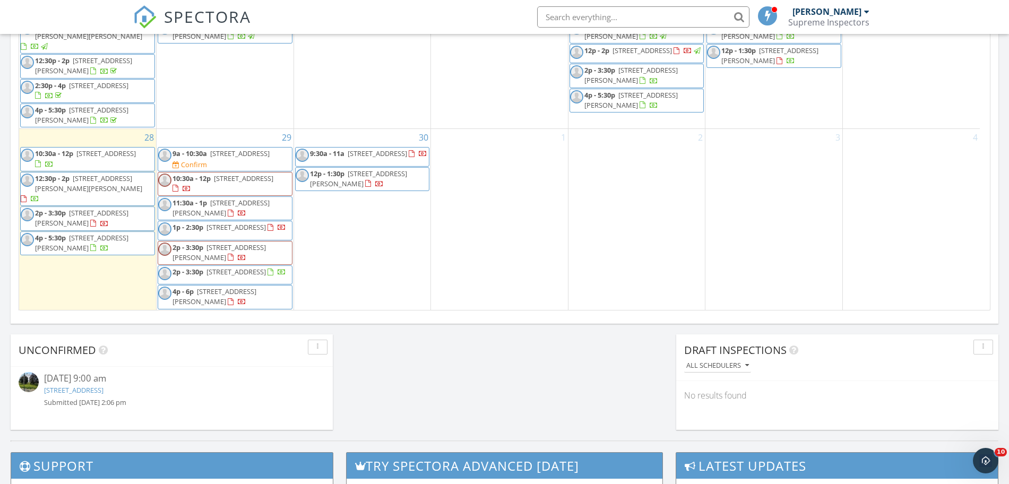
click at [103, 392] on link "142 Division St, Neptune, NJ 07753" at bounding box center [73, 390] width 59 height 10
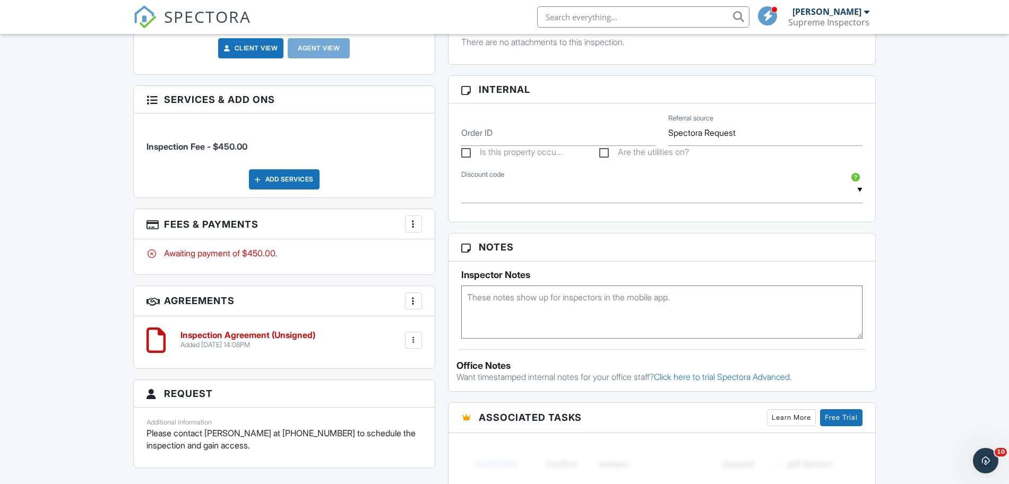
click at [153, 16] on img at bounding box center [144, 16] width 23 height 23
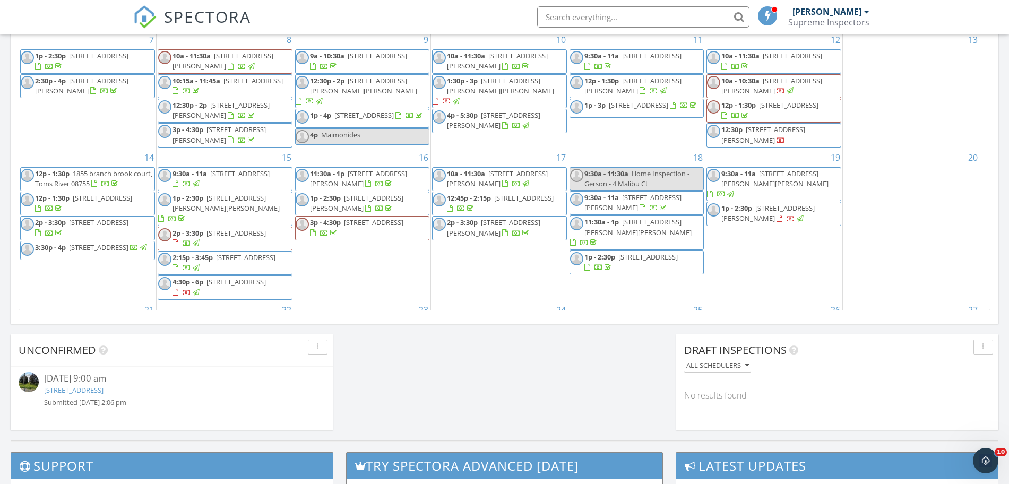
scroll to position [304, 0]
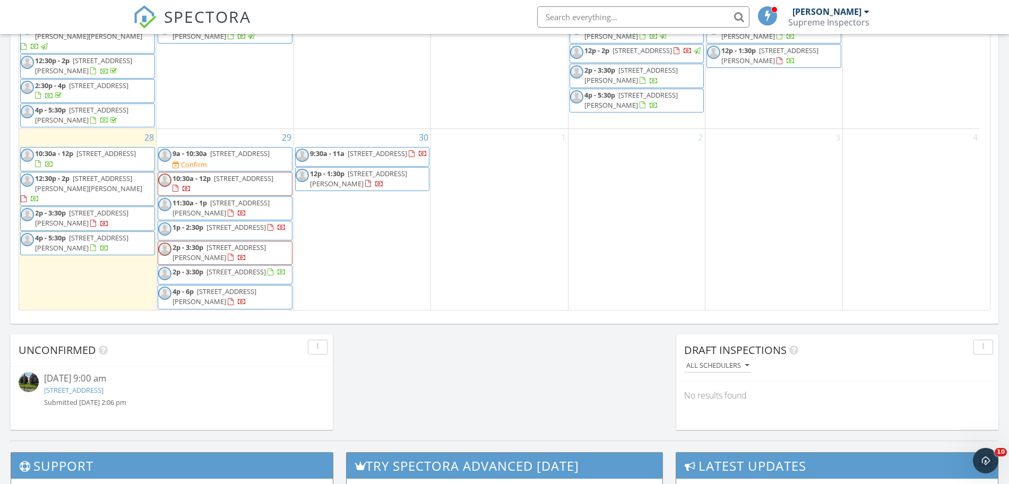
click at [357, 151] on span "84B Gladiola Dr, Lakewood 08701" at bounding box center [377, 154] width 59 height 10
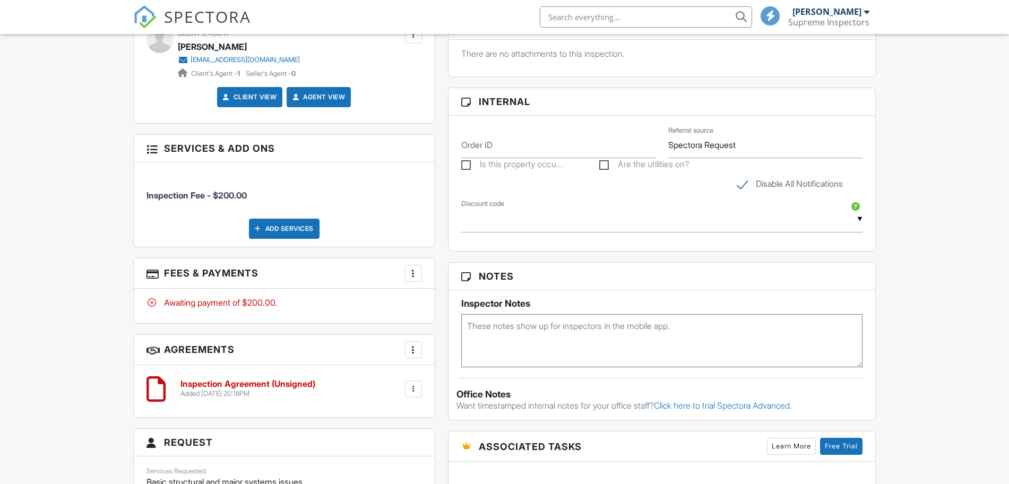
click at [506, 335] on textarea at bounding box center [662, 340] width 402 height 53
type textarea "Combo 2427"
click at [123, 265] on div "Payments Contacts Metrics Automations Settings Templates Support Center Inspect…" at bounding box center [504, 186] width 1009 height 1411
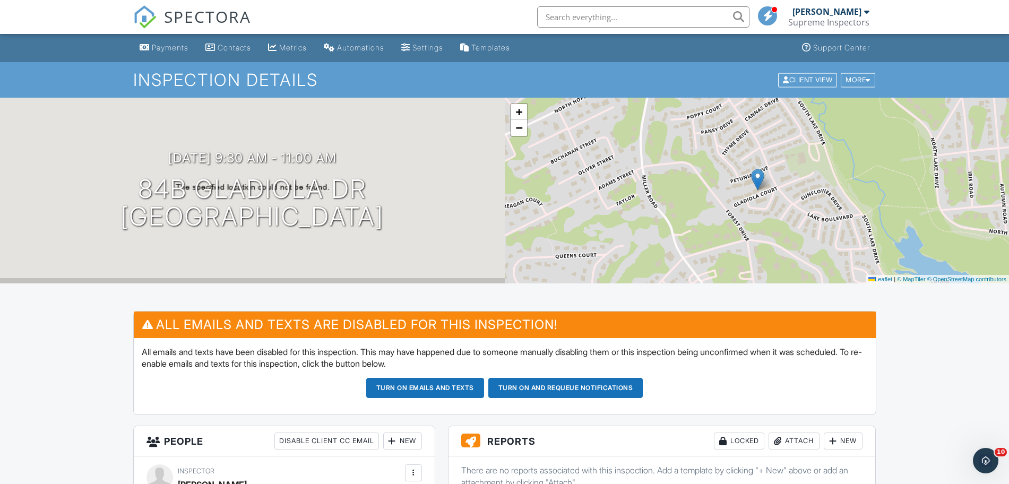
click at [177, 28] on link "SPECTORA" at bounding box center [192, 25] width 118 height 22
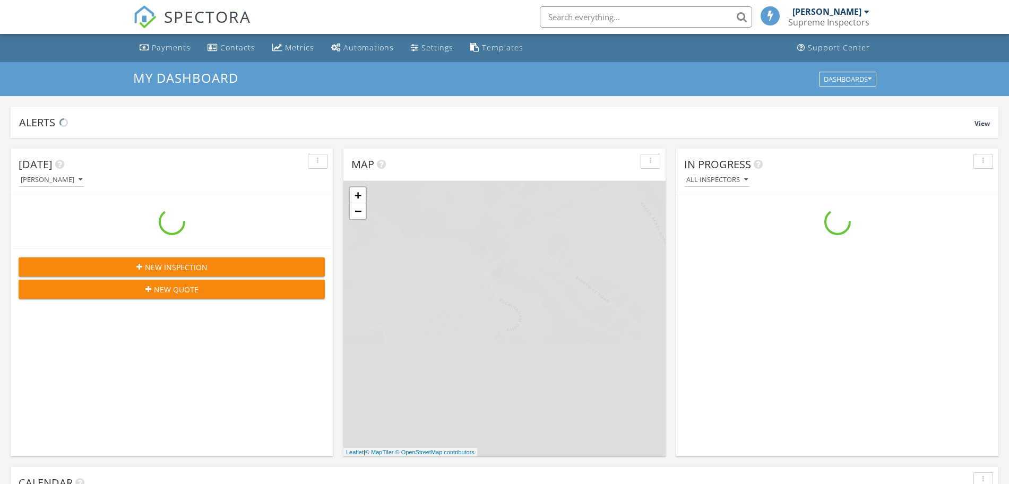
scroll to position [987, 1030]
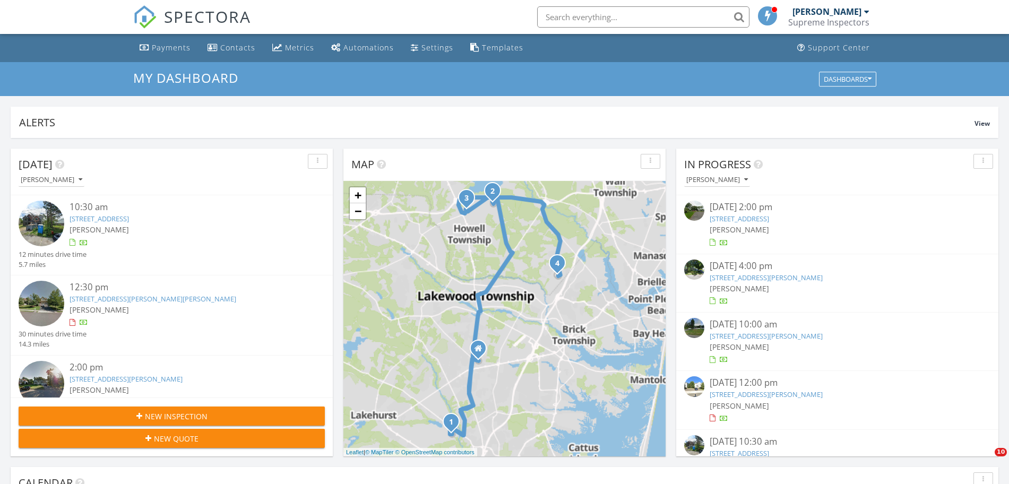
click at [233, 400] on div "New Inspection New Quote" at bounding box center [172, 427] width 322 height 59
click at [235, 416] on div "New Inspection" at bounding box center [171, 416] width 289 height 11
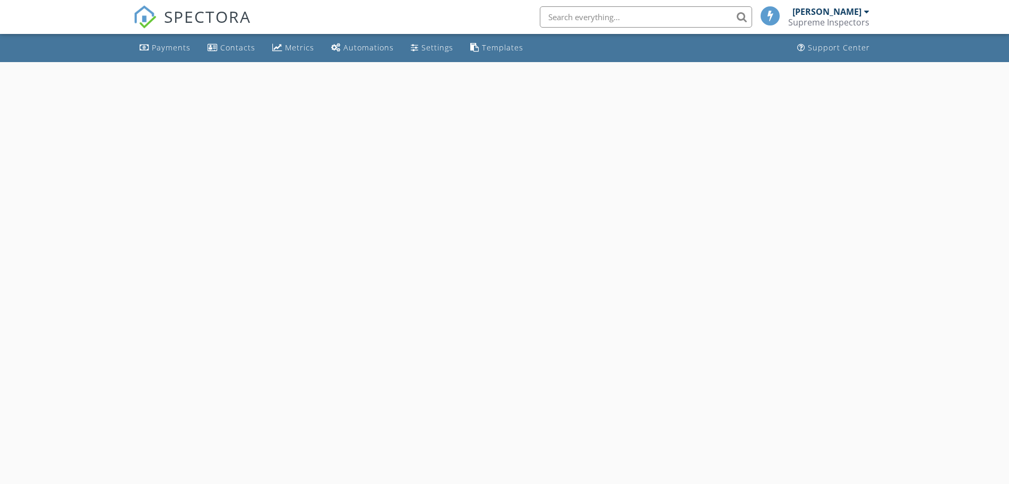
select select "8"
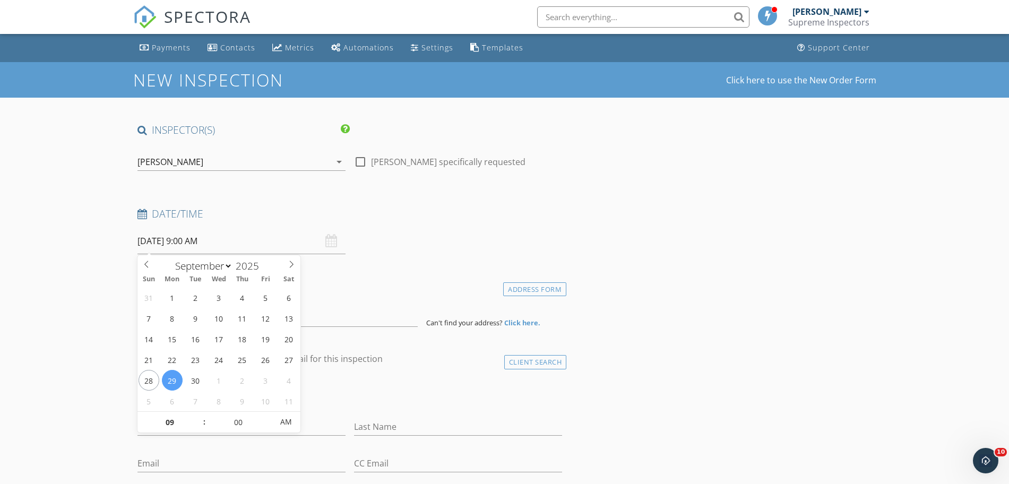
click at [255, 243] on input "[DATE] 9:00 AM" at bounding box center [241, 241] width 208 height 26
type input "[DATE] 9:00 AM"
type input "10"
type input "[DATE] 10:00 AM"
click at [367, 317] on input at bounding box center [277, 314] width 280 height 26
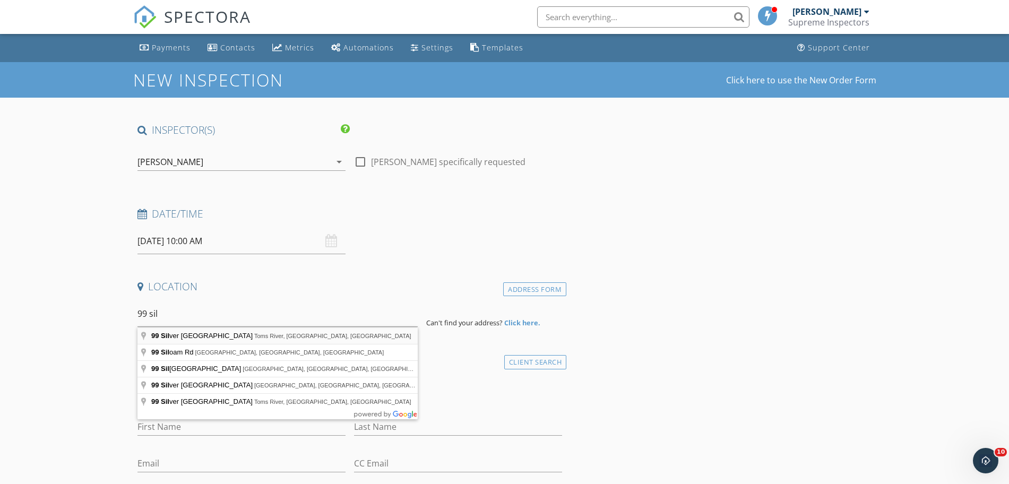
type input "[STREET_ADDRESS]"
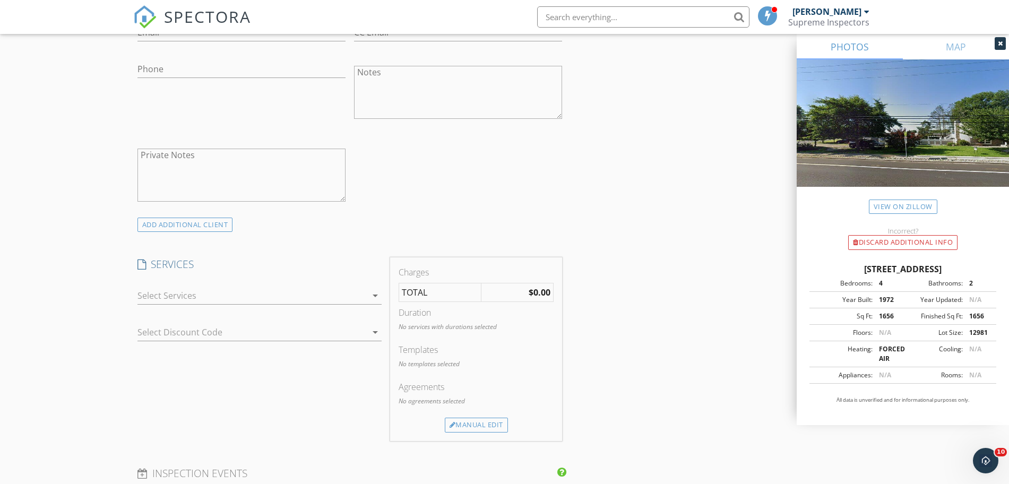
scroll to position [663, 0]
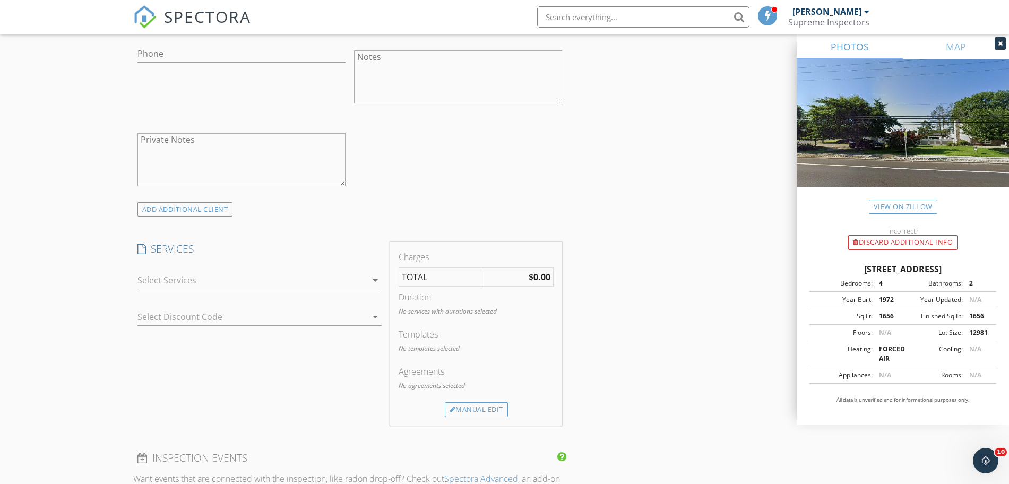
click at [182, 266] on div "check_box_outline_blank Residential Inspection check_box_outline_blank Oil Tank…" at bounding box center [259, 282] width 244 height 34
click at [184, 279] on div at bounding box center [251, 280] width 229 height 17
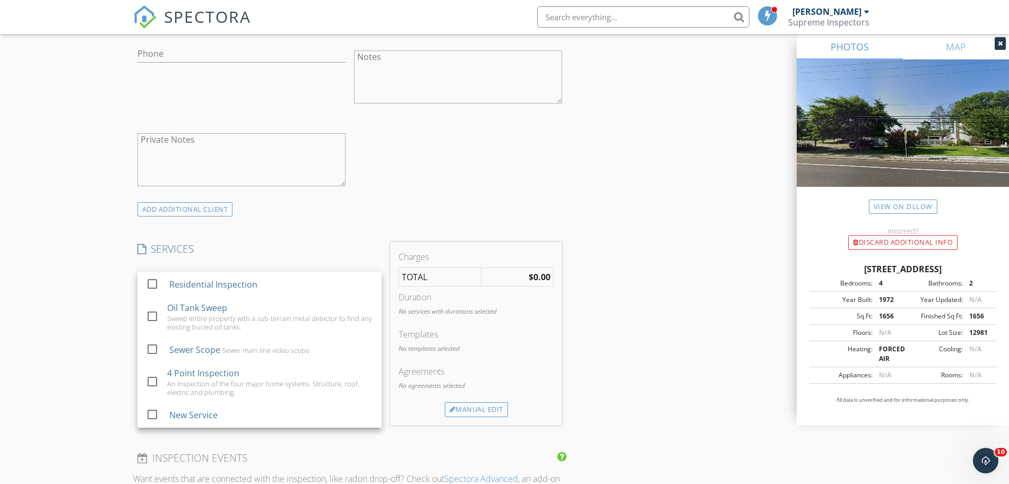
click at [184, 279] on div "Residential Inspection" at bounding box center [213, 284] width 88 height 13
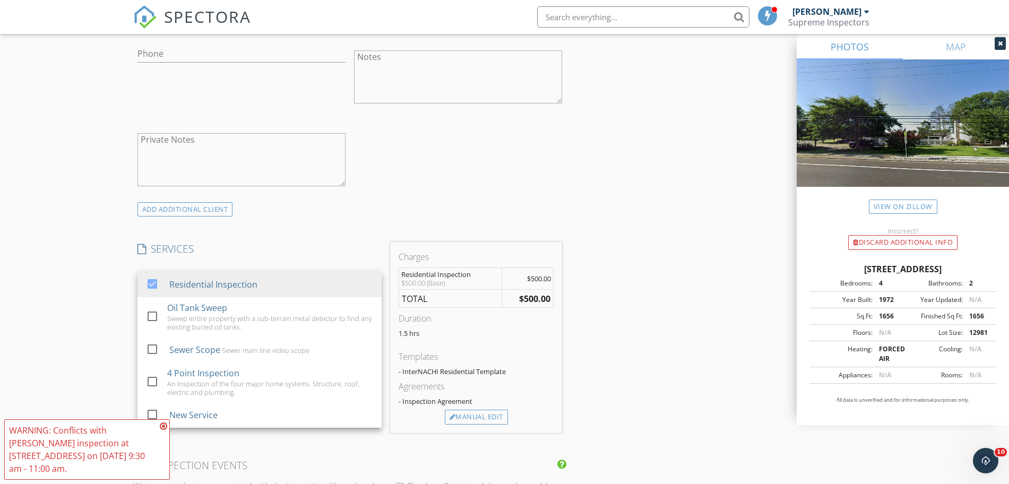
click at [472, 434] on div "INSPECTOR(S) check_box Aaron Friedman PRIMARY check_box_outline_blank Yehuda Po…" at bounding box center [350, 321] width 434 height 1722
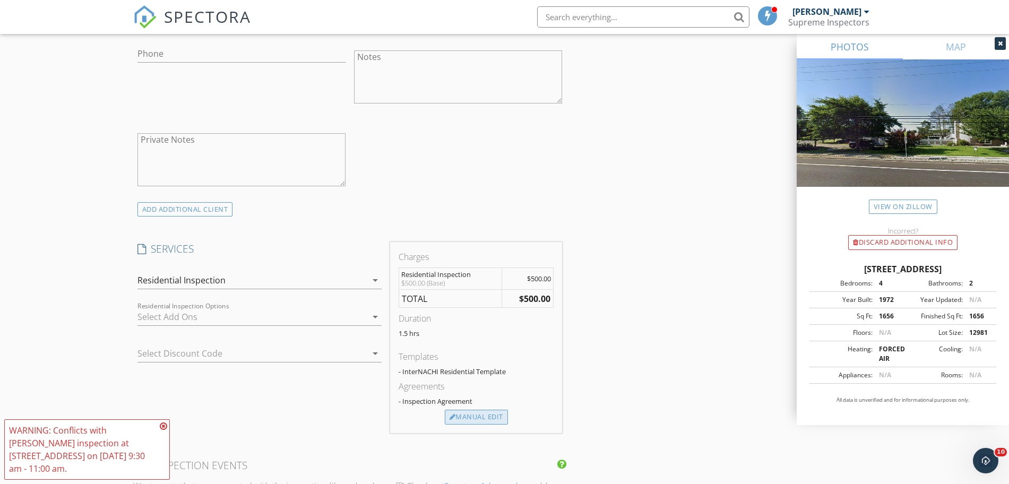
click at [473, 420] on div "Manual Edit" at bounding box center [476, 417] width 63 height 15
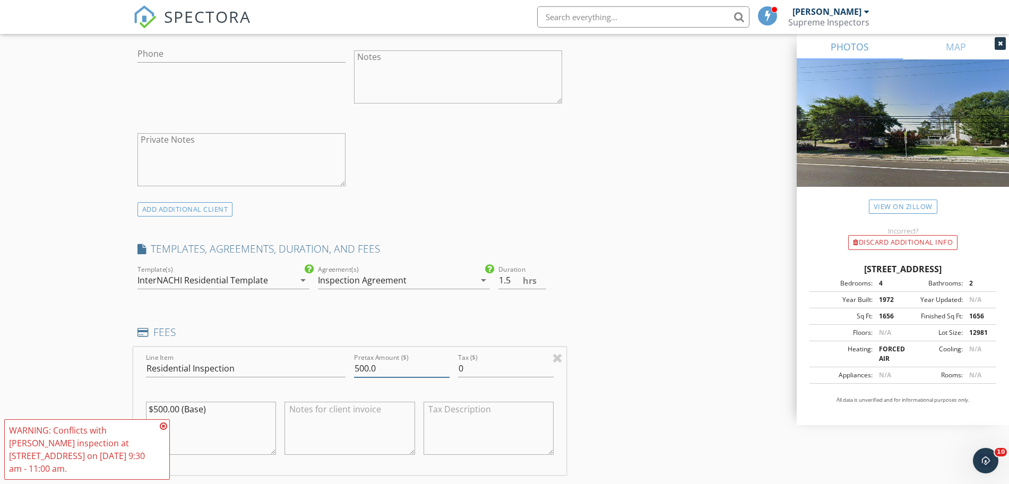
click at [362, 371] on input "500.0" at bounding box center [402, 369] width 96 height 18
type input "550.0"
click at [163, 407] on textarea "$500.00 (Base)" at bounding box center [211, 428] width 131 height 53
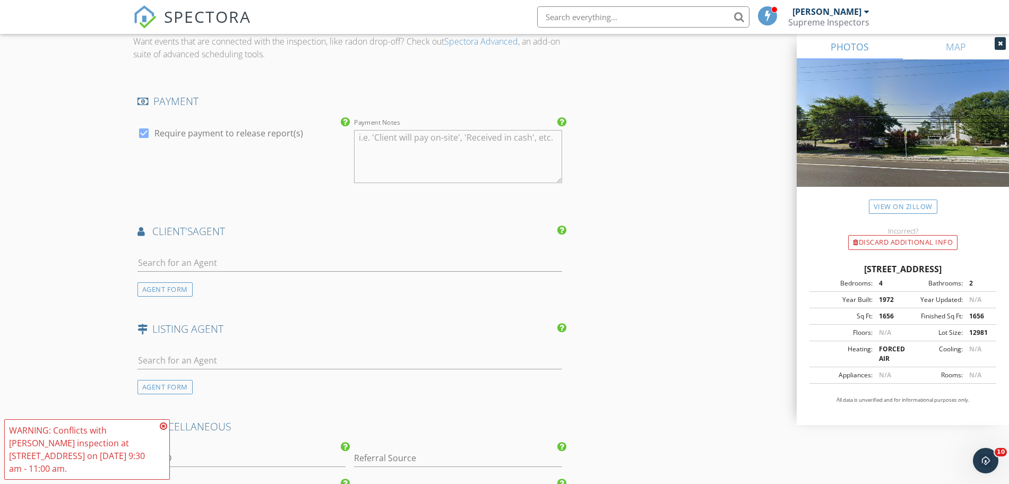
type textarea "$550.00 (Base)"
click at [174, 272] on div at bounding box center [349, 268] width 425 height 28
click at [174, 268] on input "text" at bounding box center [349, 263] width 425 height 18
type input "karmel"
click at [174, 279] on div "Malka Karmel" at bounding box center [201, 281] width 66 height 13
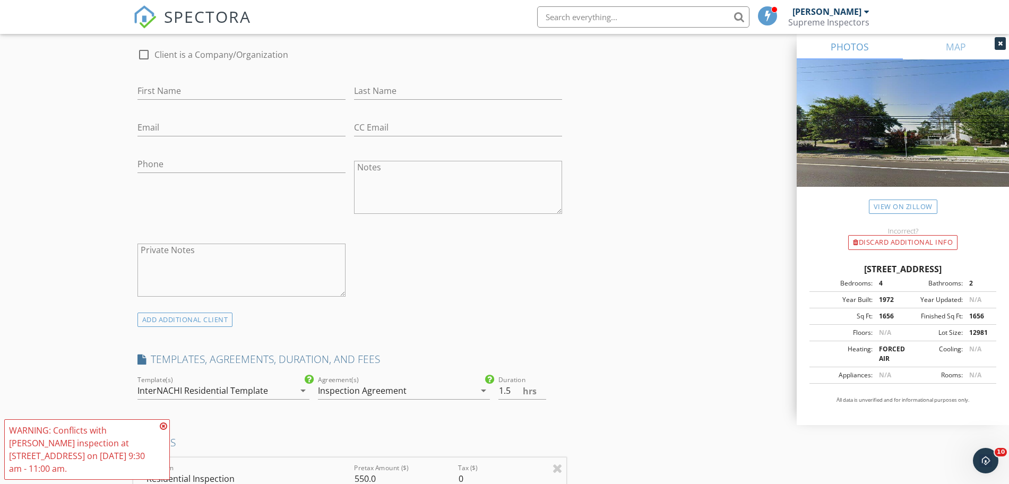
scroll to position [332, 0]
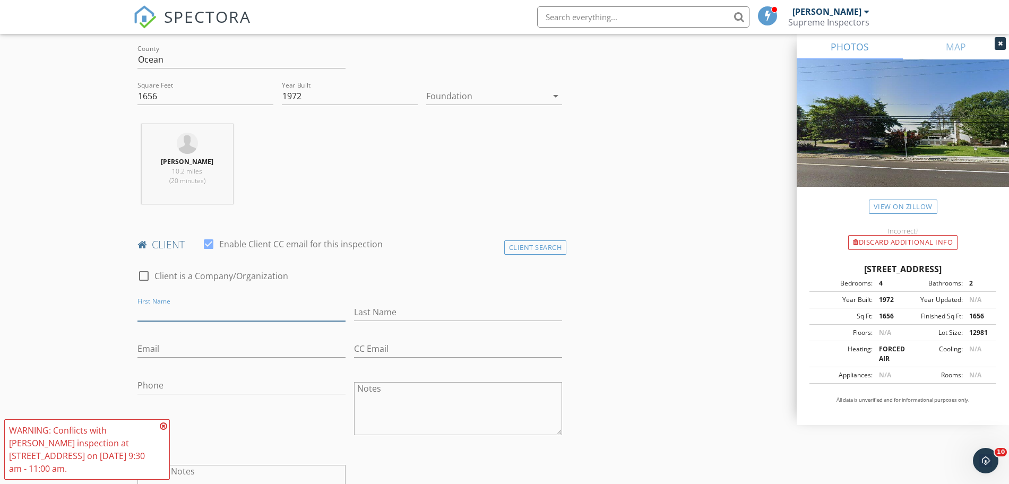
click at [183, 304] on input "First Name" at bounding box center [241, 313] width 208 height 18
type input "Yonathan"
type input "Mendoza"
type input "yuccamendoza1991@gmail.com"
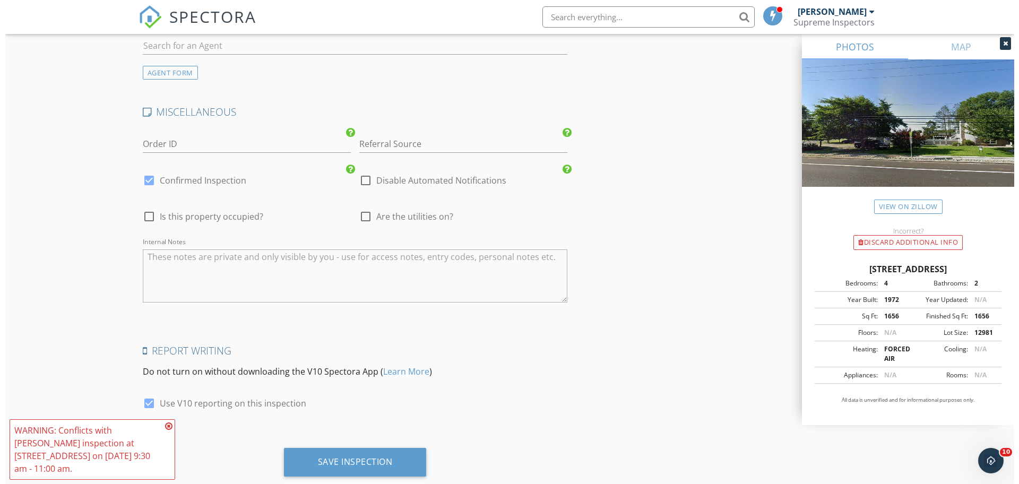
scroll to position [1872, 0]
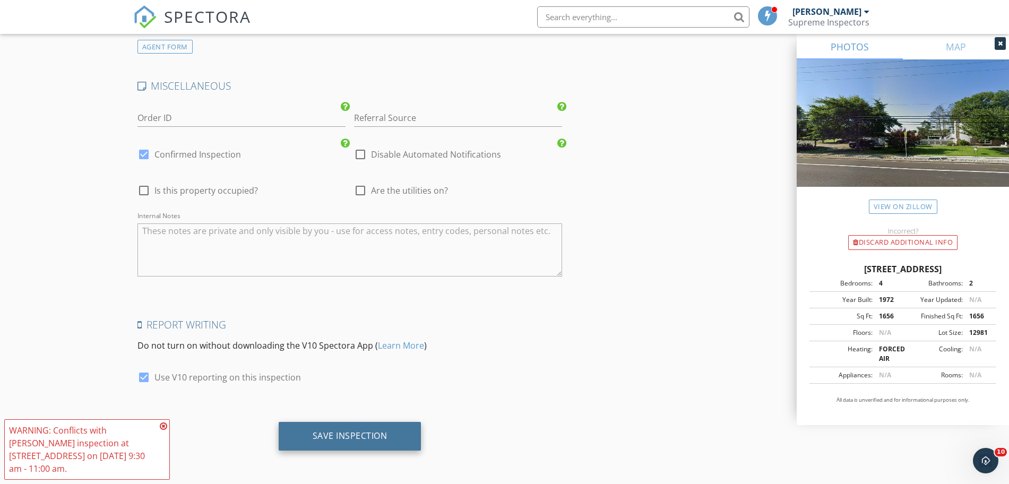
type input "646-986-6044"
click at [316, 429] on div "Save Inspection" at bounding box center [350, 436] width 143 height 29
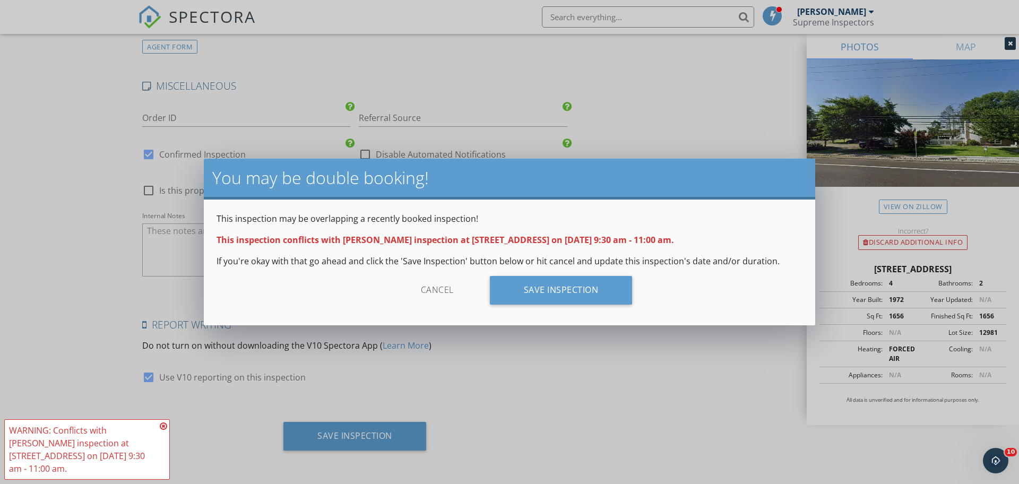
click at [573, 305] on div "Cancel Save Inspection" at bounding box center [510, 294] width 586 height 37
click at [573, 279] on div "Save Inspection" at bounding box center [561, 290] width 143 height 29
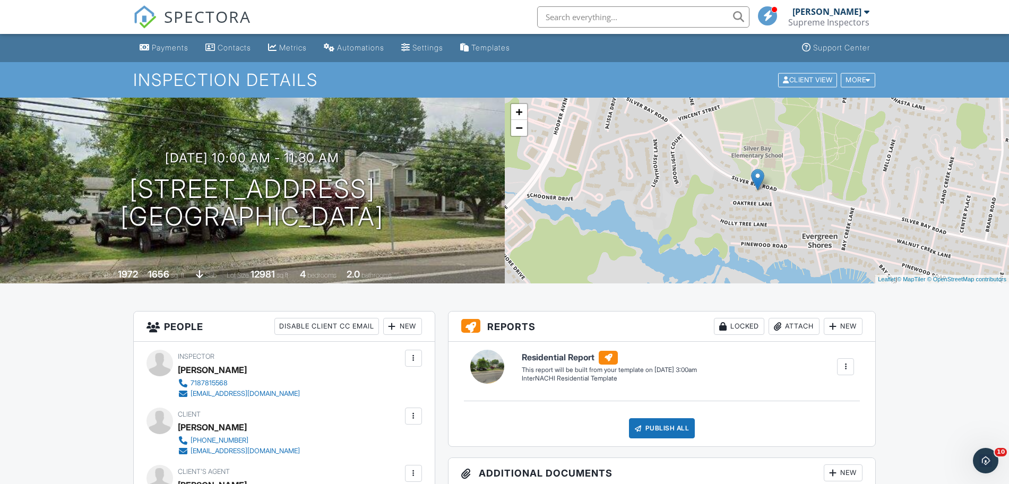
click at [164, 19] on span "SPECTORA" at bounding box center [207, 16] width 87 height 22
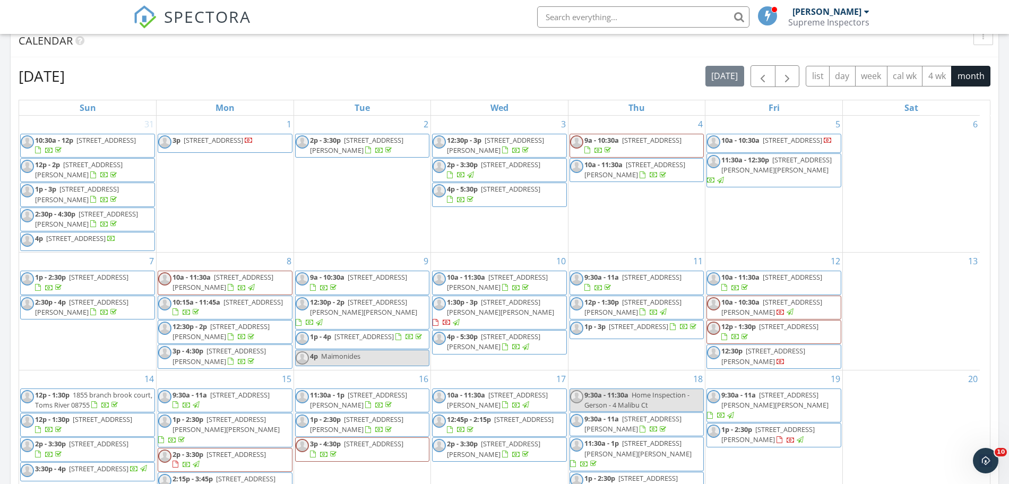
scroll to position [304, 0]
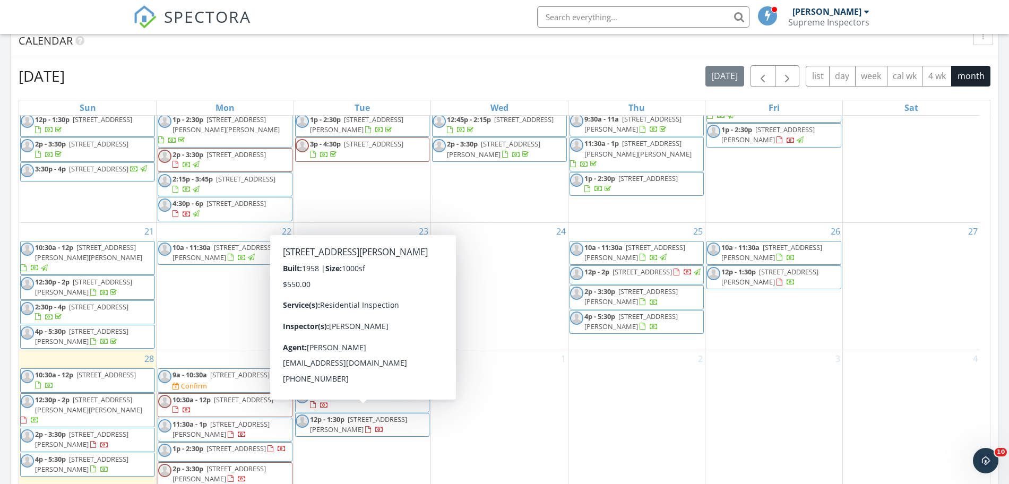
click at [340, 418] on span "12p - 1:30p" at bounding box center [327, 419] width 34 height 10
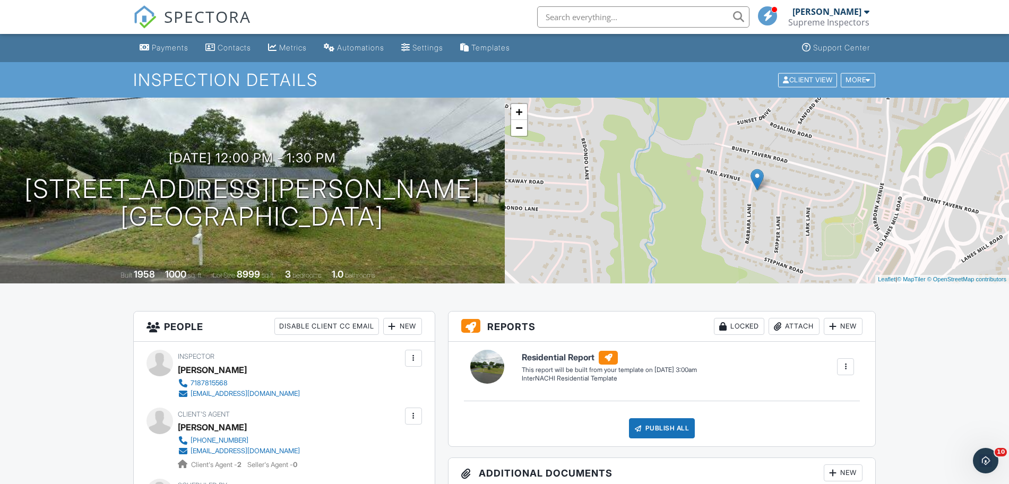
click at [399, 320] on div "New" at bounding box center [402, 326] width 39 height 17
click at [413, 379] on li "Client" at bounding box center [440, 385] width 105 height 27
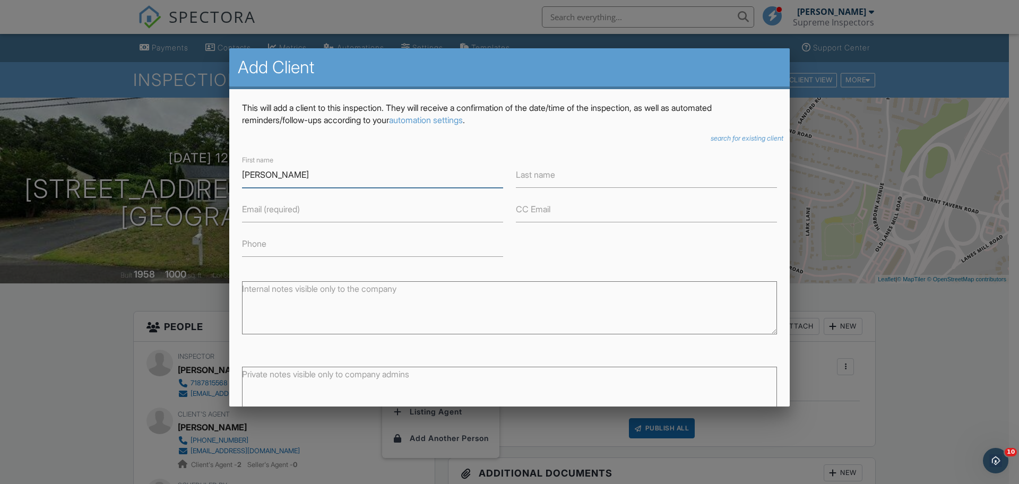
type input "[PERSON_NAME]"
type input "[EMAIL_ADDRESS][DOMAIN_NAME]"
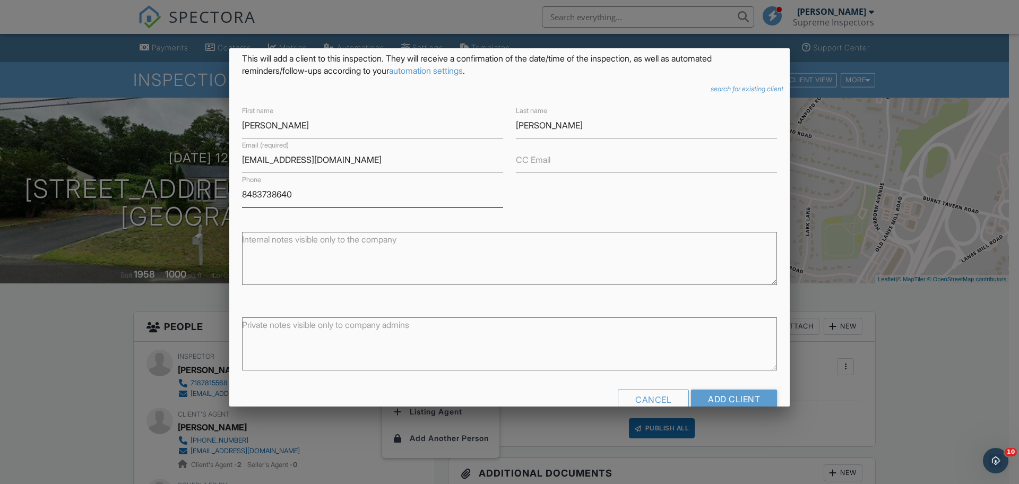
scroll to position [72, 0]
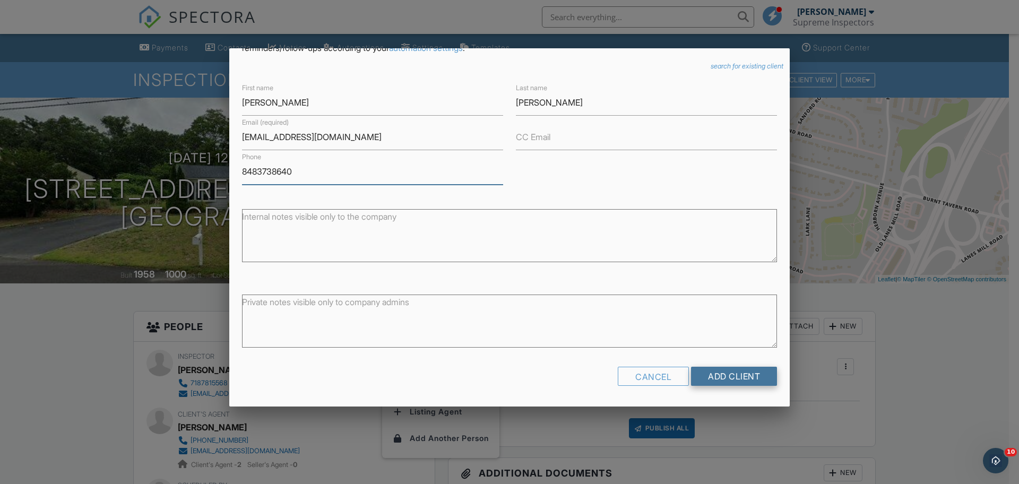
type input "8483738640"
click at [716, 375] on input "Add Client" at bounding box center [734, 376] width 86 height 19
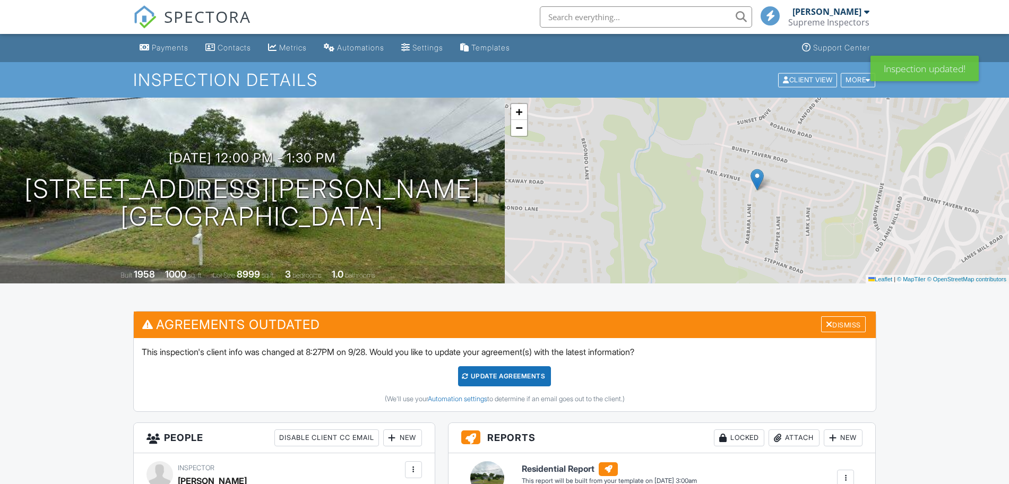
click at [508, 379] on div "Update Agreements" at bounding box center [504, 376] width 93 height 20
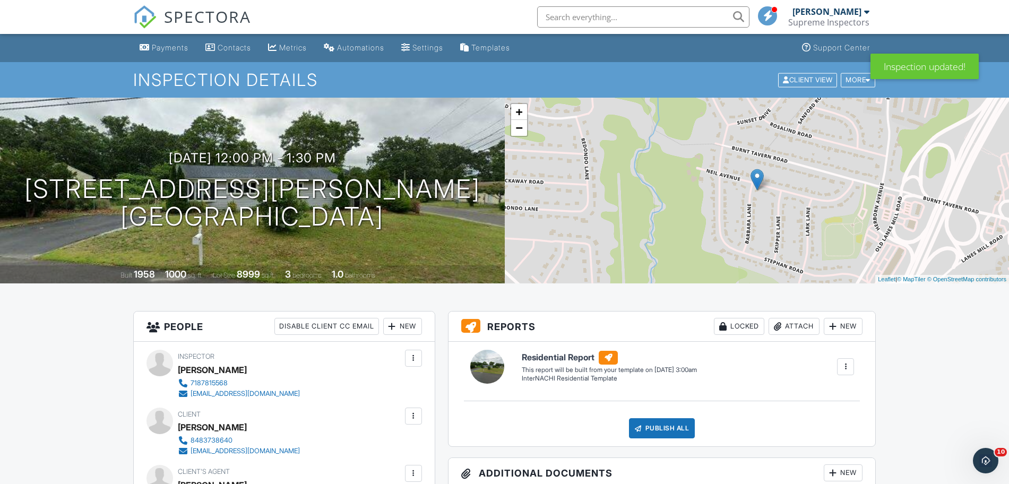
click at [185, 15] on span "SPECTORA" at bounding box center [207, 16] width 87 height 22
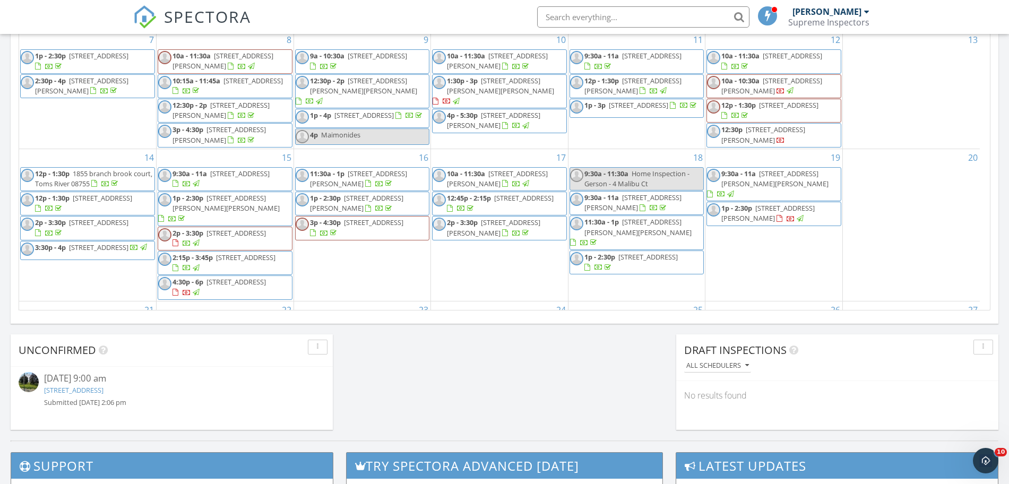
scroll to position [304, 0]
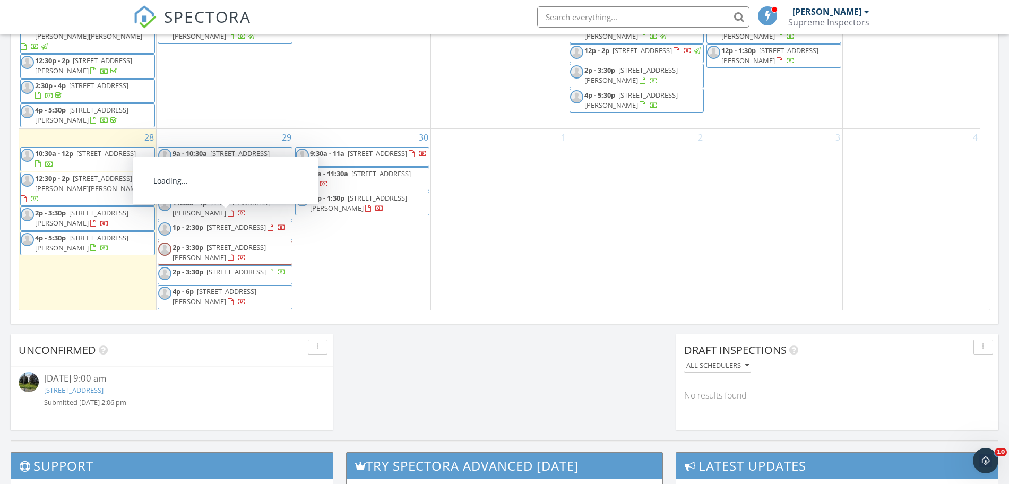
click at [253, 129] on div "29 9a - 10:30a [STREET_ADDRESS] Confirm 10:30a - 12p [STREET_ADDRESS] 11:30a - …" at bounding box center [225, 219] width 137 height 181
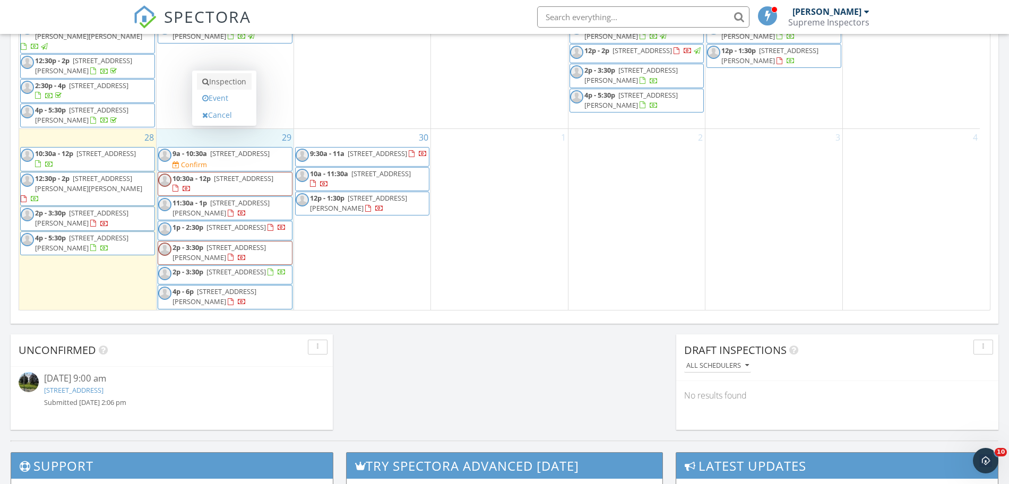
click at [245, 87] on link "Inspection" at bounding box center [224, 81] width 55 height 17
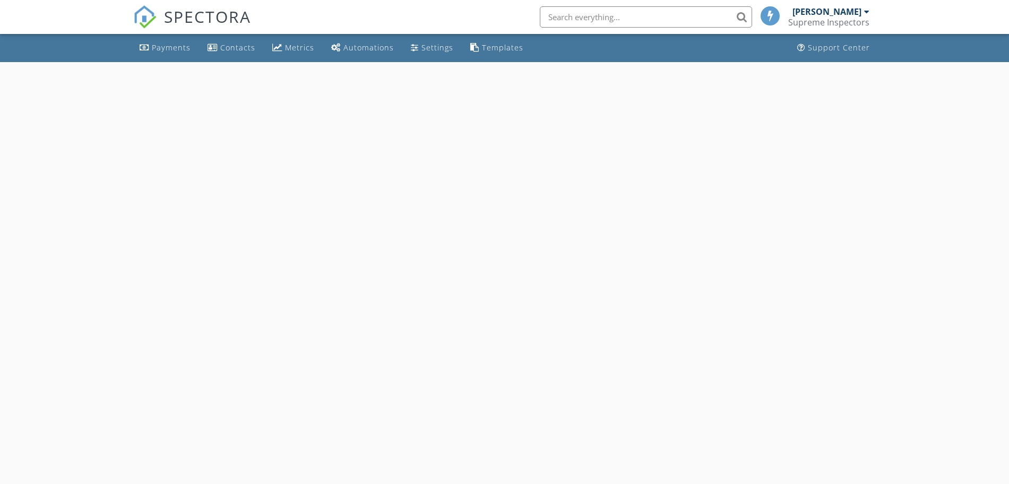
select select "8"
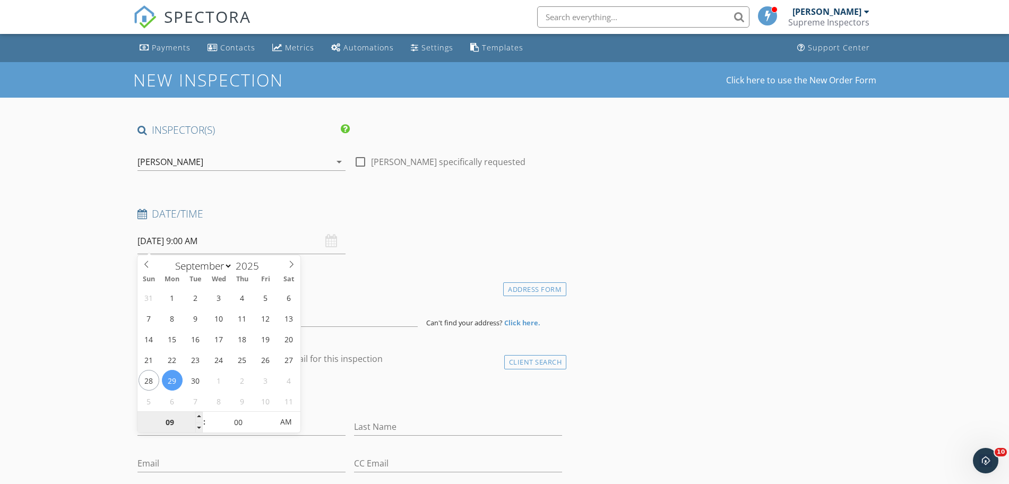
click at [178, 420] on input "09" at bounding box center [169, 422] width 65 height 21
type input "04"
type input "09/29/2025 4:00 PM"
click at [284, 424] on span "AM" at bounding box center [285, 421] width 29 height 21
type input "04"
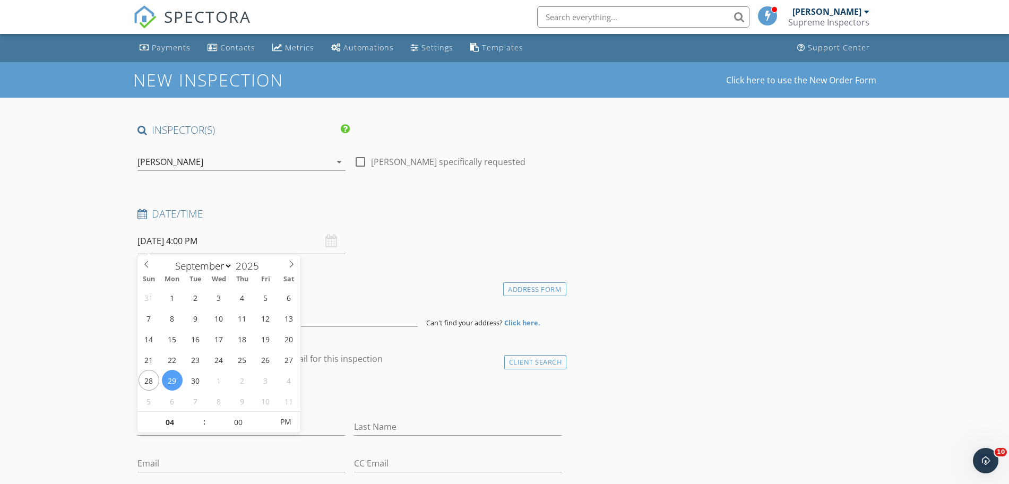
click at [271, 161] on div "[PERSON_NAME]" at bounding box center [233, 161] width 193 height 17
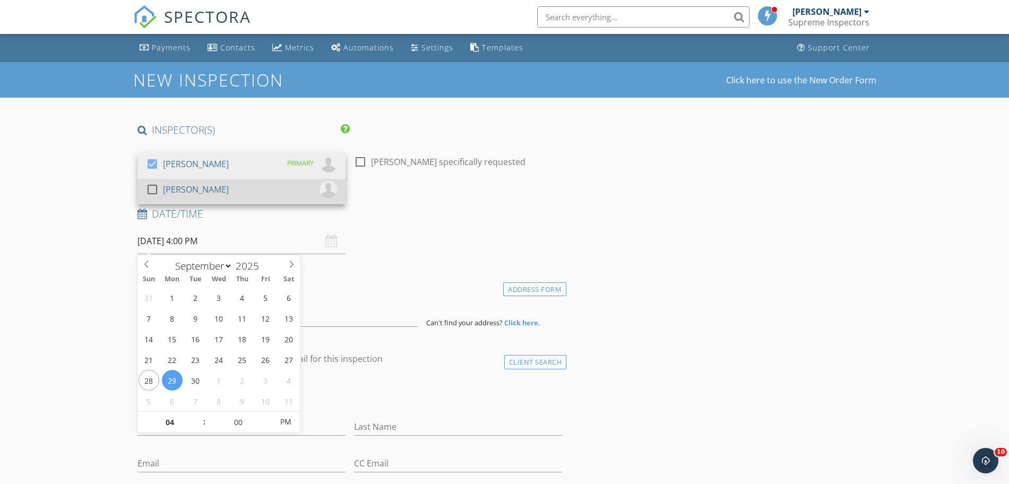
click at [270, 196] on div "check_box_outline_blank Yehuda Polter" at bounding box center [241, 191] width 191 height 21
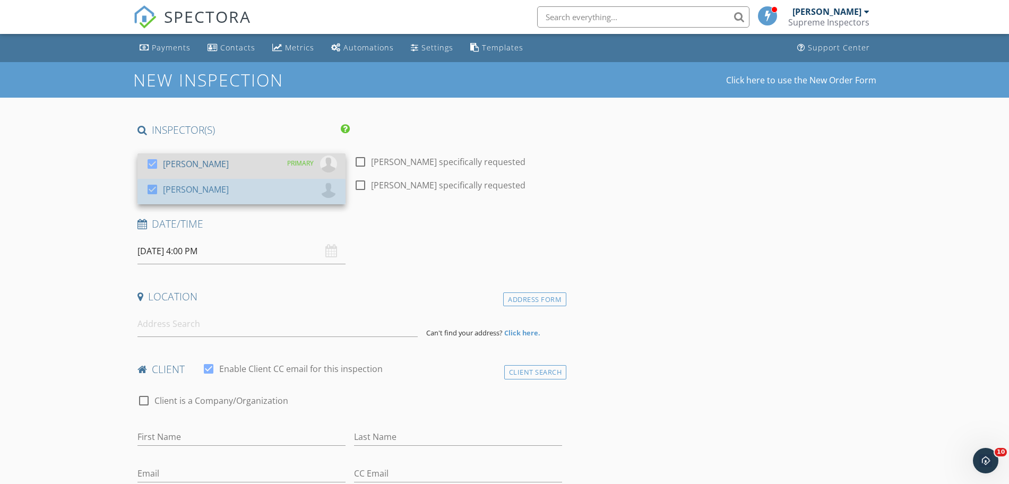
click at [270, 168] on div "check_box Aaron Friedman PRIMARY" at bounding box center [241, 166] width 191 height 21
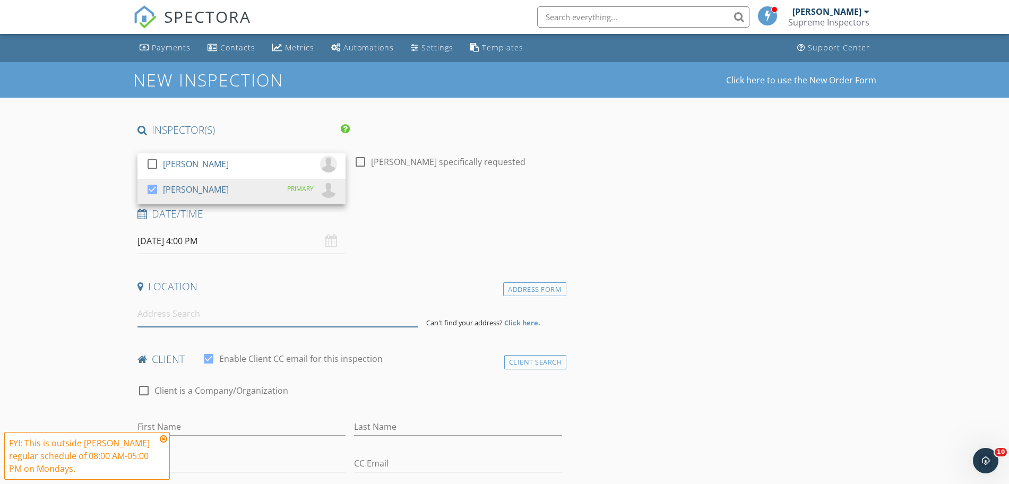
click at [270, 323] on input at bounding box center [277, 314] width 280 height 26
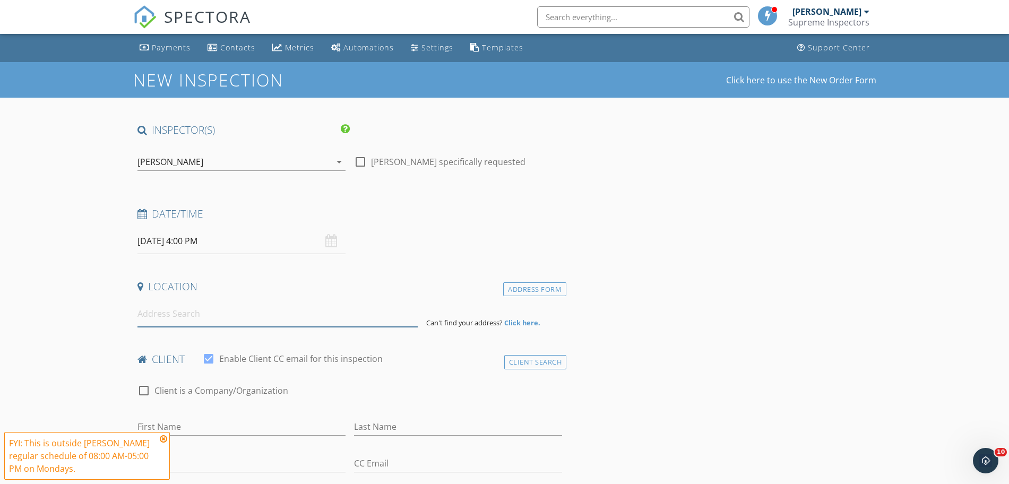
click at [228, 318] on input at bounding box center [277, 314] width 280 height 26
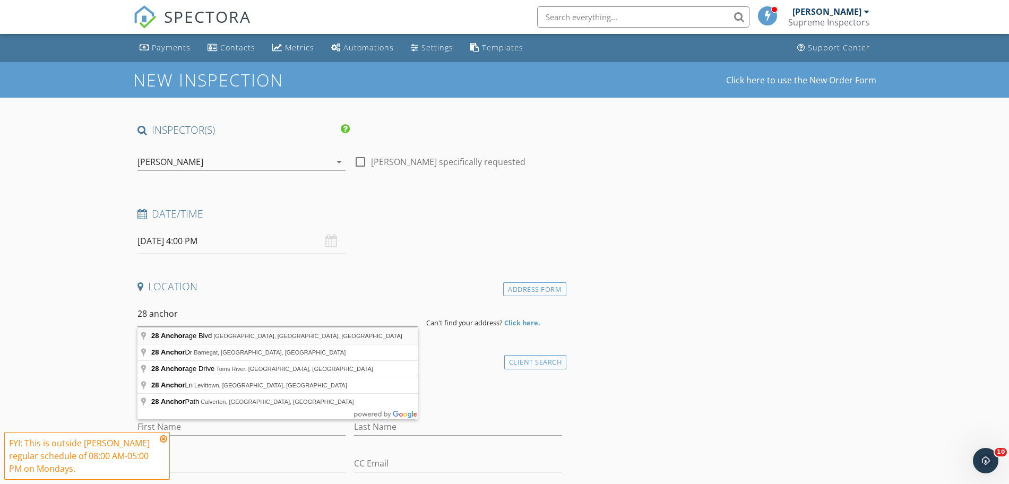
type input "28 Anchorage Blvd, Bayville, NJ, USA"
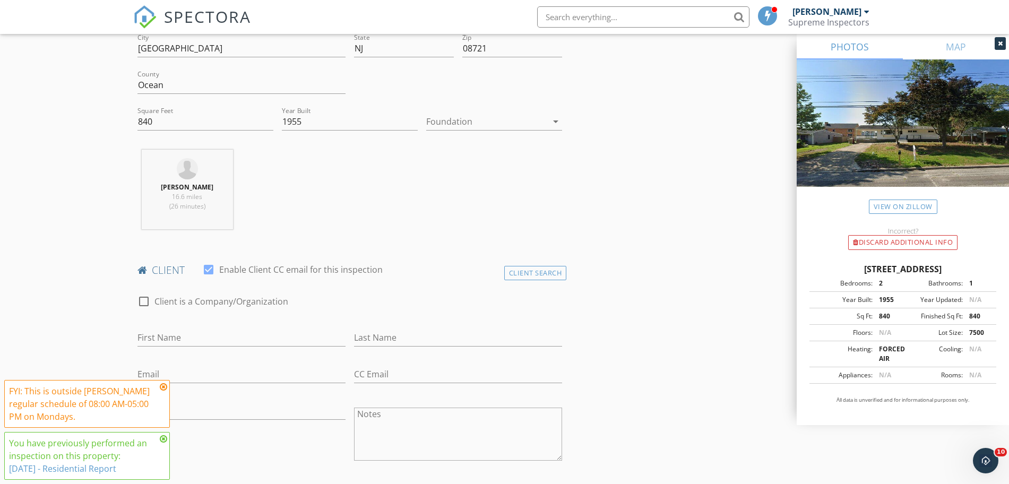
scroll to position [332, 0]
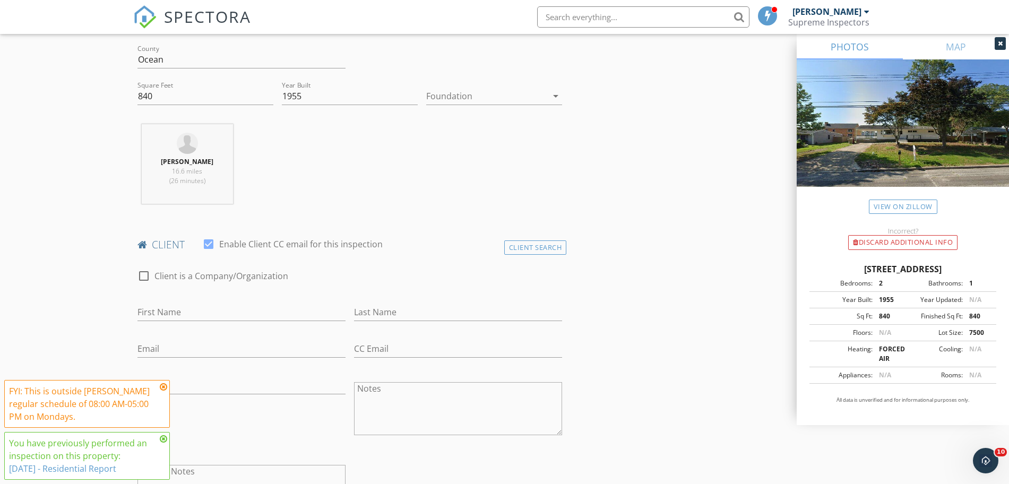
click at [163, 436] on icon at bounding box center [163, 439] width 7 height 8
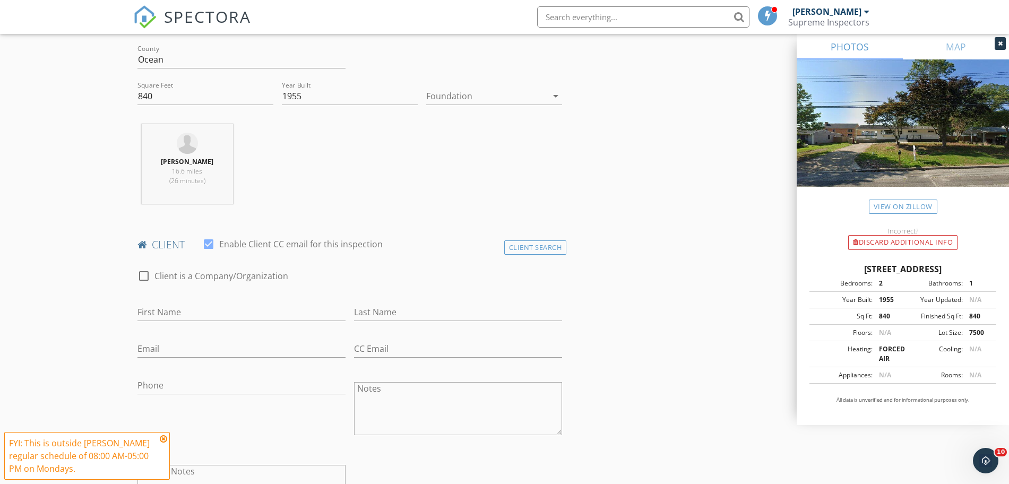
scroll to position [663, 0]
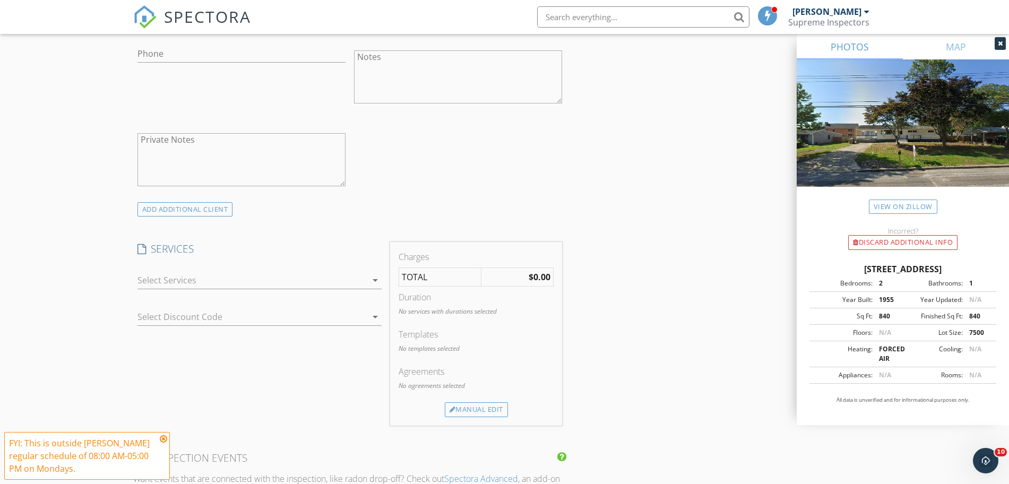
click at [257, 282] on div at bounding box center [251, 280] width 229 height 17
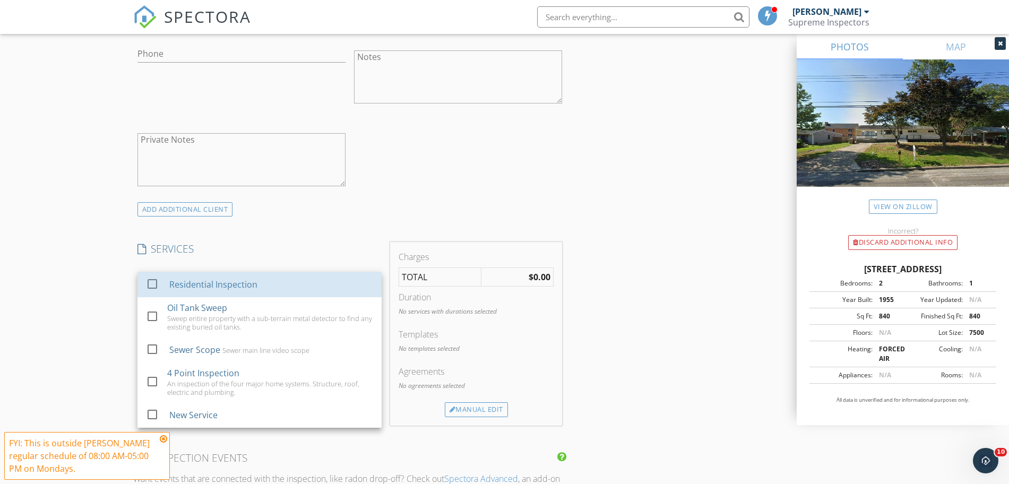
click at [257, 282] on div "Residential Inspection" at bounding box center [271, 284] width 204 height 21
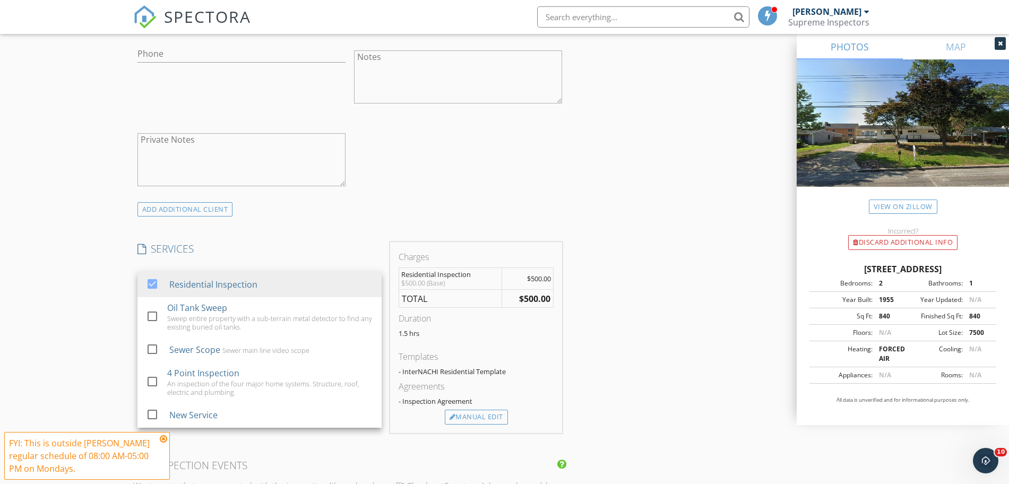
click at [489, 406] on div "Agreements - Inspection Agreement" at bounding box center [476, 395] width 155 height 30
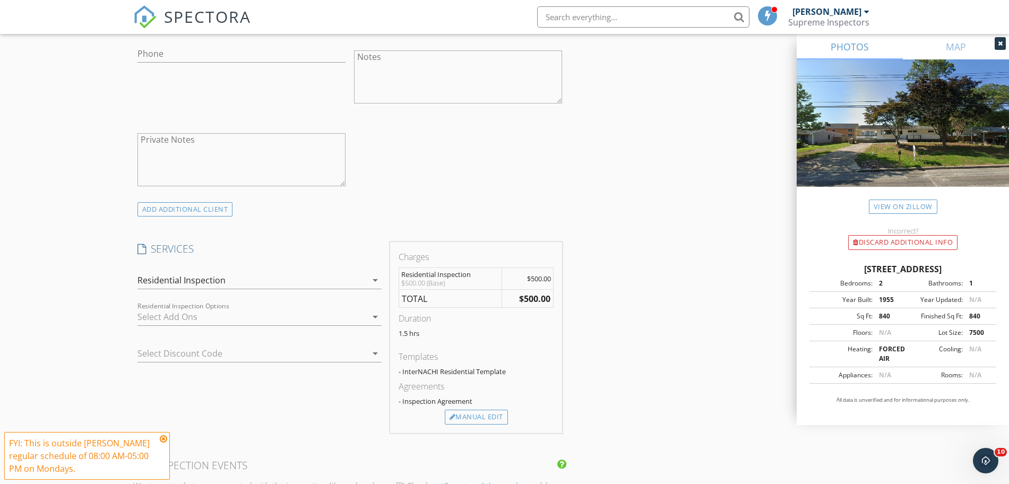
click at [487, 409] on div "Agreements - Inspection Agreement" at bounding box center [476, 395] width 155 height 30
click at [483, 414] on div "Manual Edit" at bounding box center [476, 417] width 63 height 15
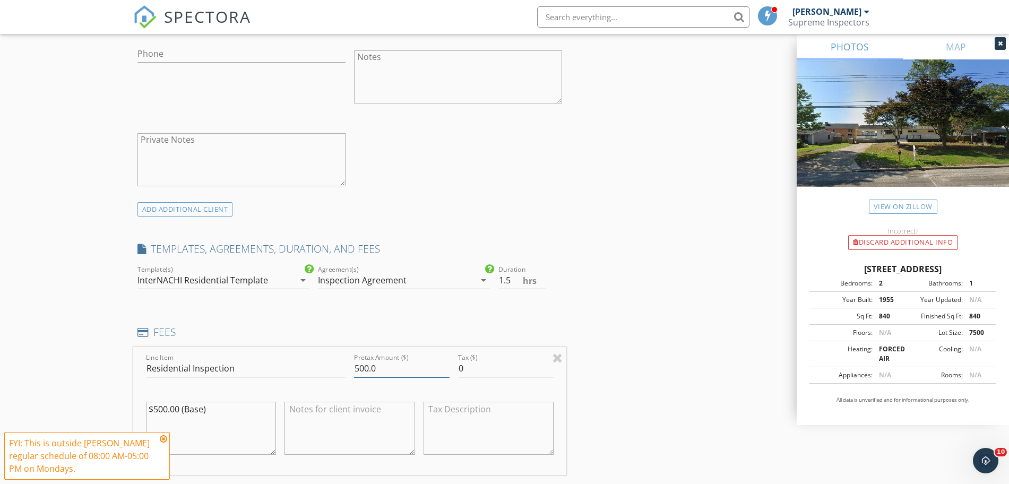
click at [365, 370] on input "500.0" at bounding box center [402, 369] width 96 height 18
type input "550.0"
click at [166, 410] on textarea "$500.00 (Base)" at bounding box center [211, 428] width 131 height 53
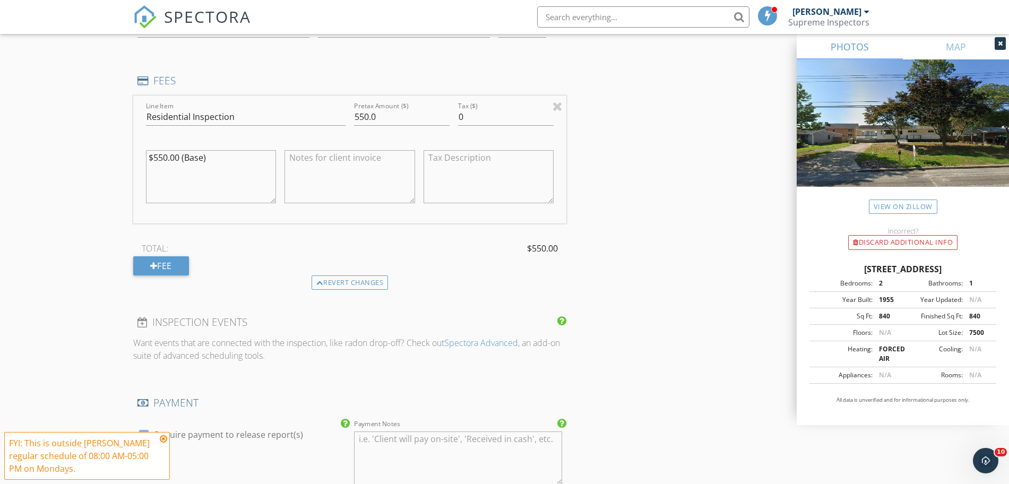
scroll to position [1216, 0]
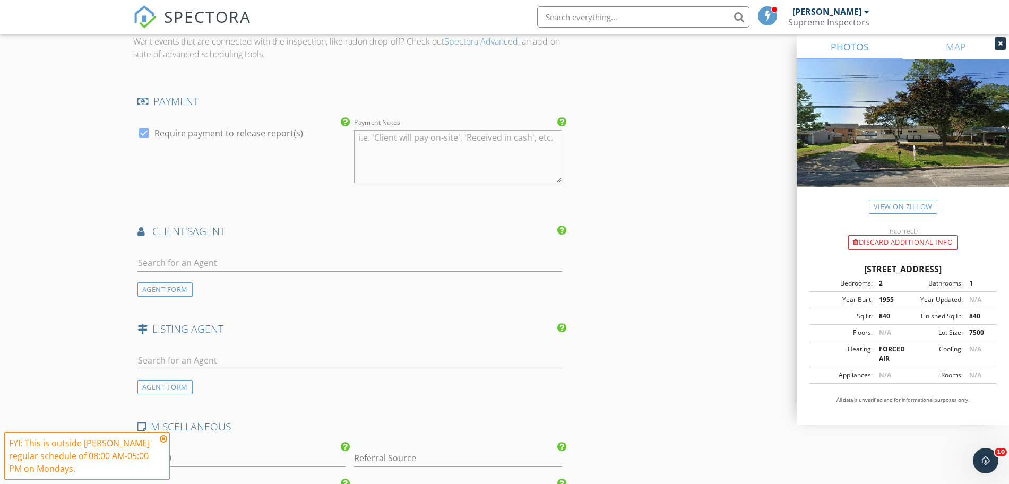
type textarea "$550.00 (Base)"
click at [240, 256] on input "text" at bounding box center [349, 263] width 425 height 18
type input "feder"
click at [240, 278] on li "Efraim Feder" at bounding box center [350, 287] width 424 height 30
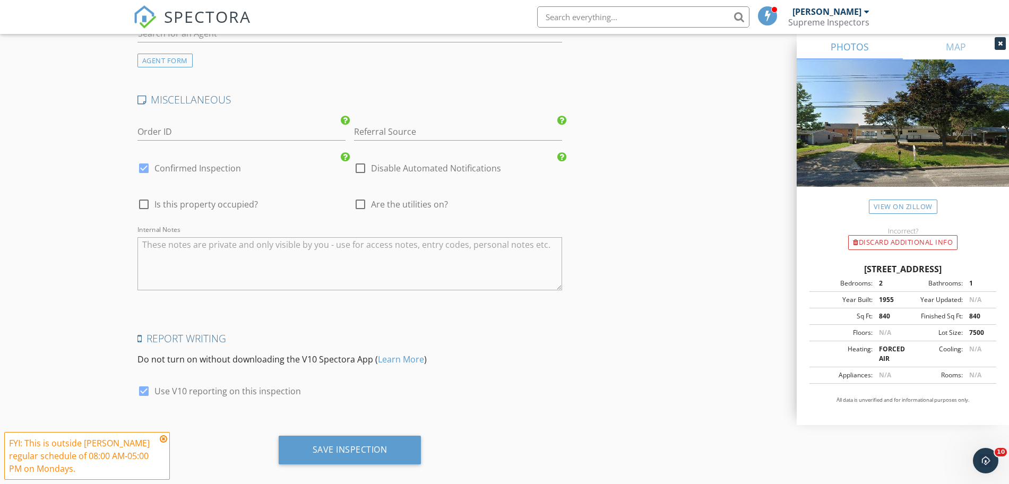
scroll to position [1872, 0]
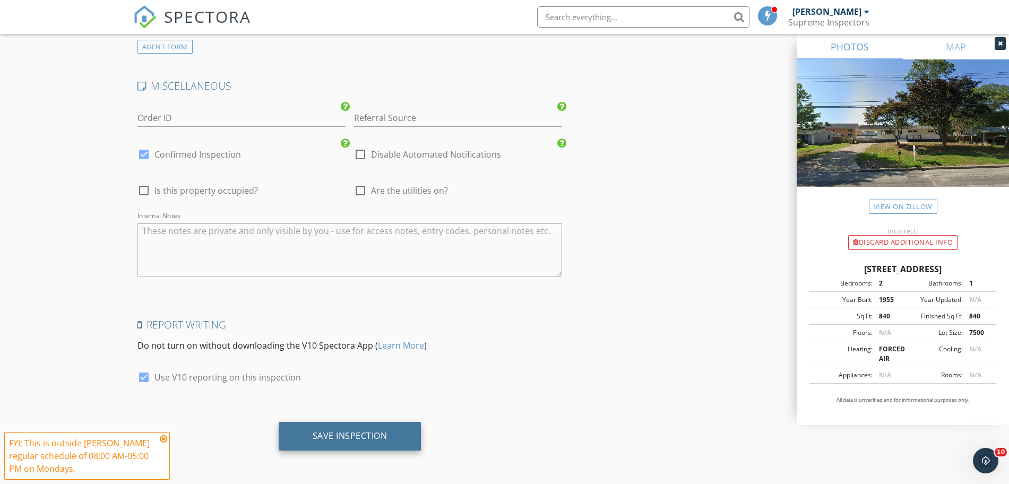
click at [348, 436] on div "Save Inspection" at bounding box center [350, 435] width 75 height 11
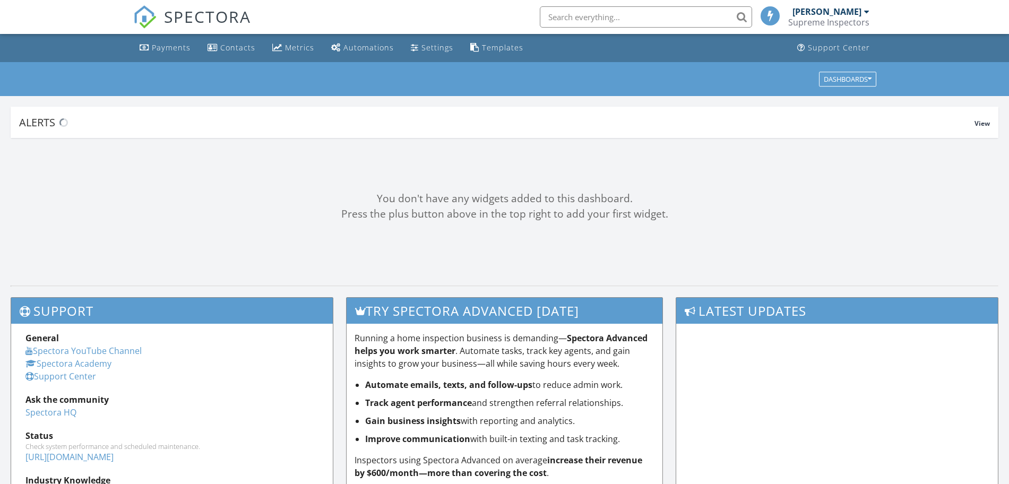
click at [613, 11] on input "text" at bounding box center [646, 16] width 212 height 21
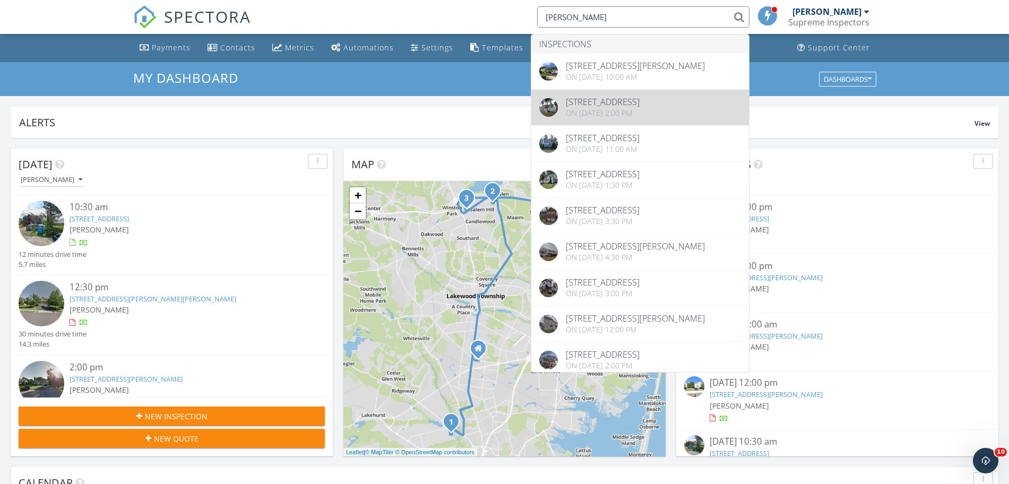
type input "teitelbaum"
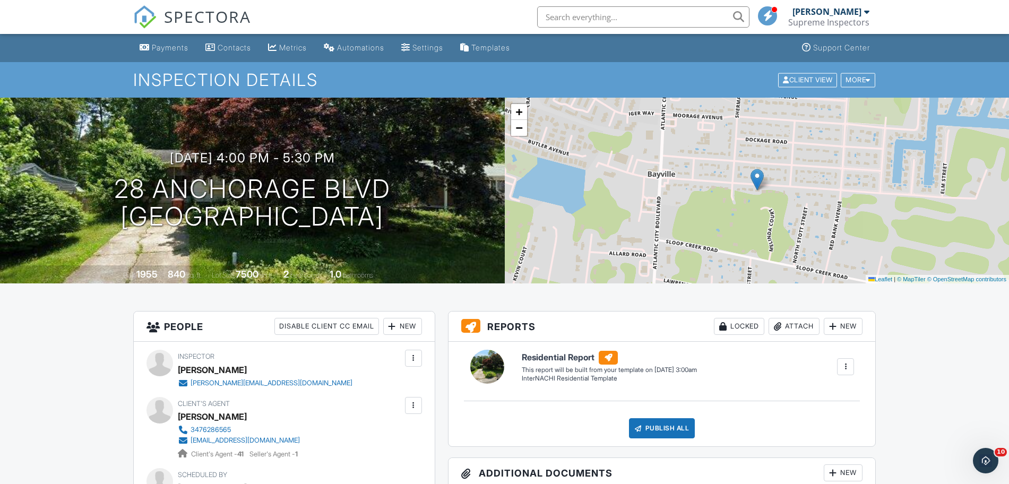
click at [160, 20] on link "SPECTORA" at bounding box center [192, 25] width 118 height 22
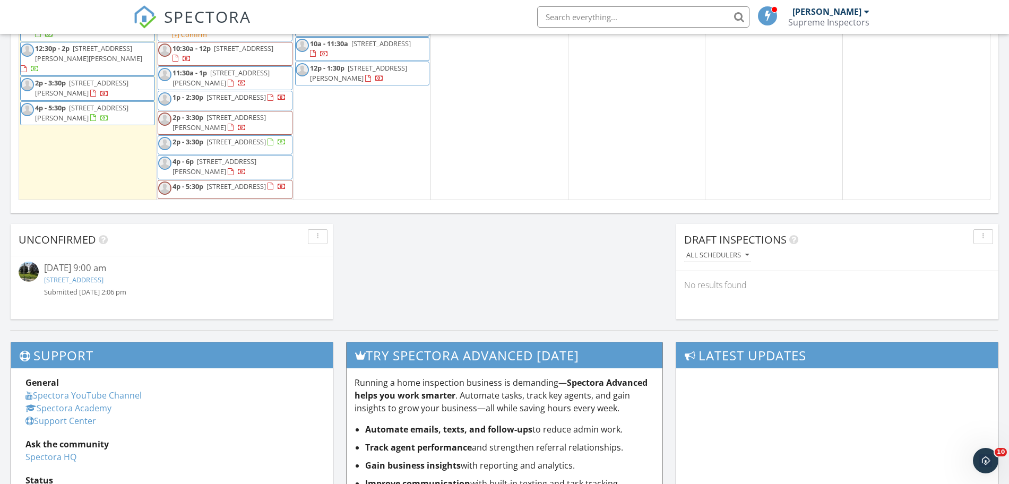
scroll to position [663, 0]
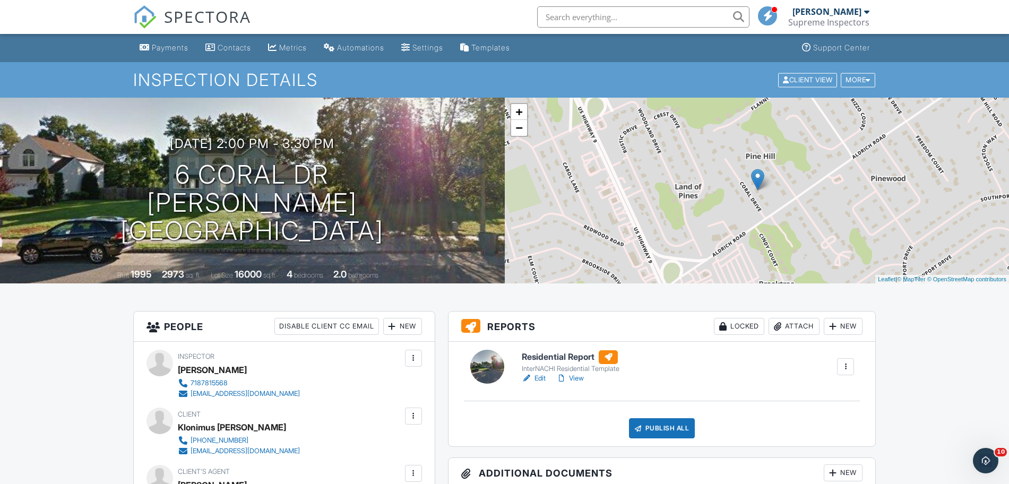
click at [234, 22] on span "SPECTORA" at bounding box center [207, 16] width 87 height 22
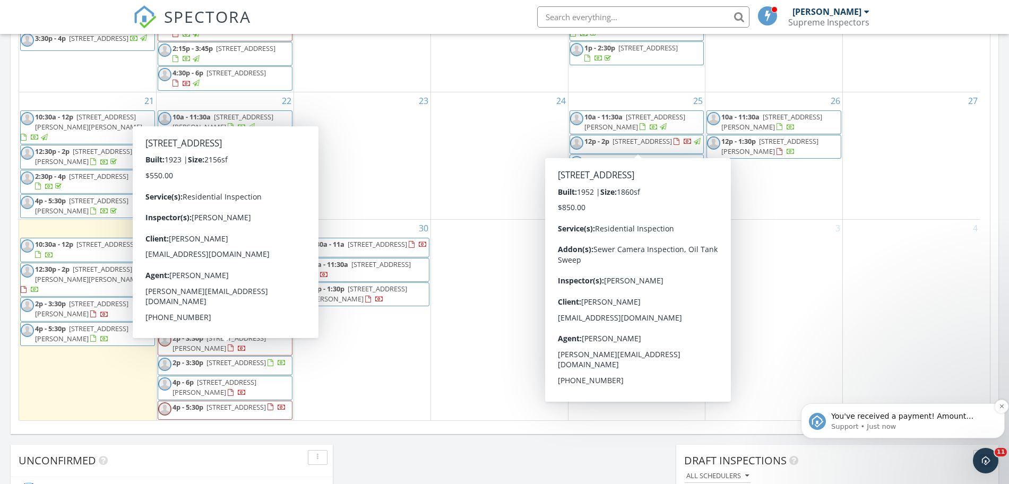
click at [911, 426] on p "Support • Just now" at bounding box center [911, 427] width 160 height 10
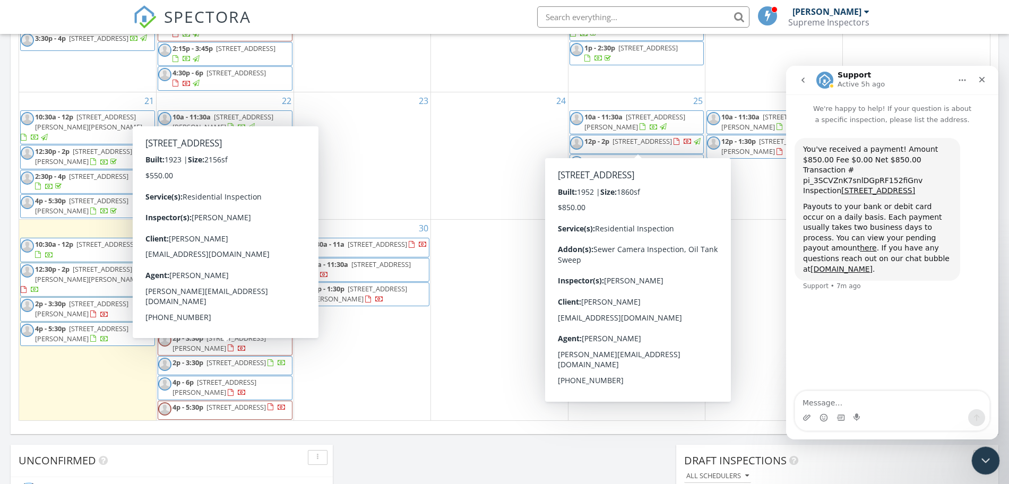
drag, startPoint x: 981, startPoint y: 456, endPoint x: 977, endPoint y: 448, distance: 9.7
click at [980, 451] on div "Close Intercom Messenger" at bounding box center [983, 458] width 25 height 25
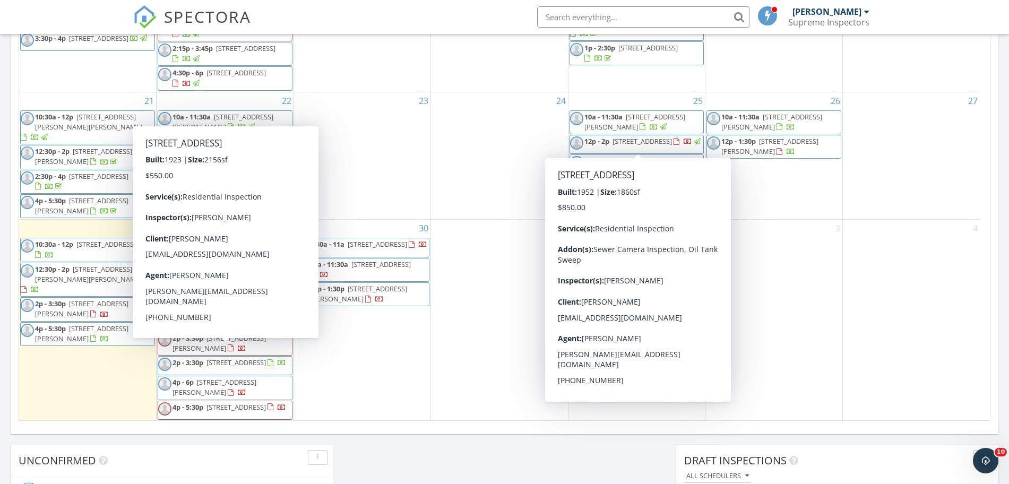
click at [373, 451] on div "[DATE] [PERSON_NAME] 10:30 am [STREET_ADDRESS] [PERSON_NAME] 12 minutes drive t…" at bounding box center [504, 68] width 1009 height 966
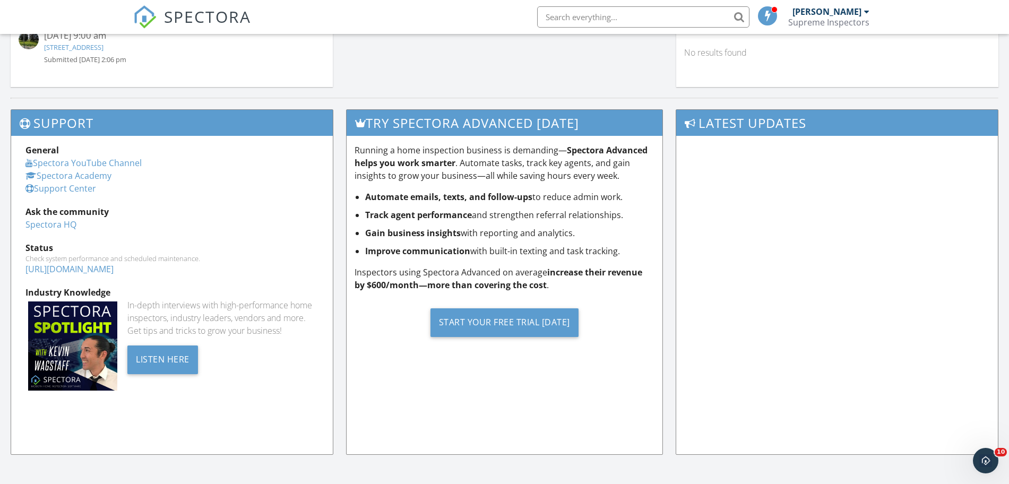
scroll to position [1009, 0]
